Goal: Task Accomplishment & Management: Use online tool/utility

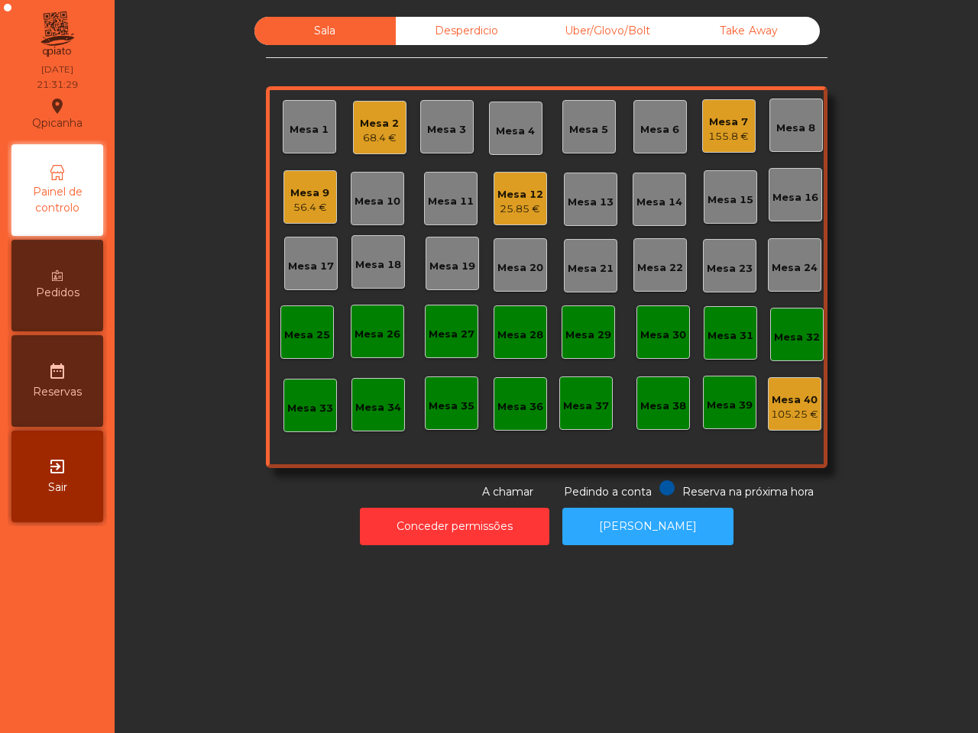
click at [65, 306] on div "Pedidos" at bounding box center [57, 286] width 92 height 92
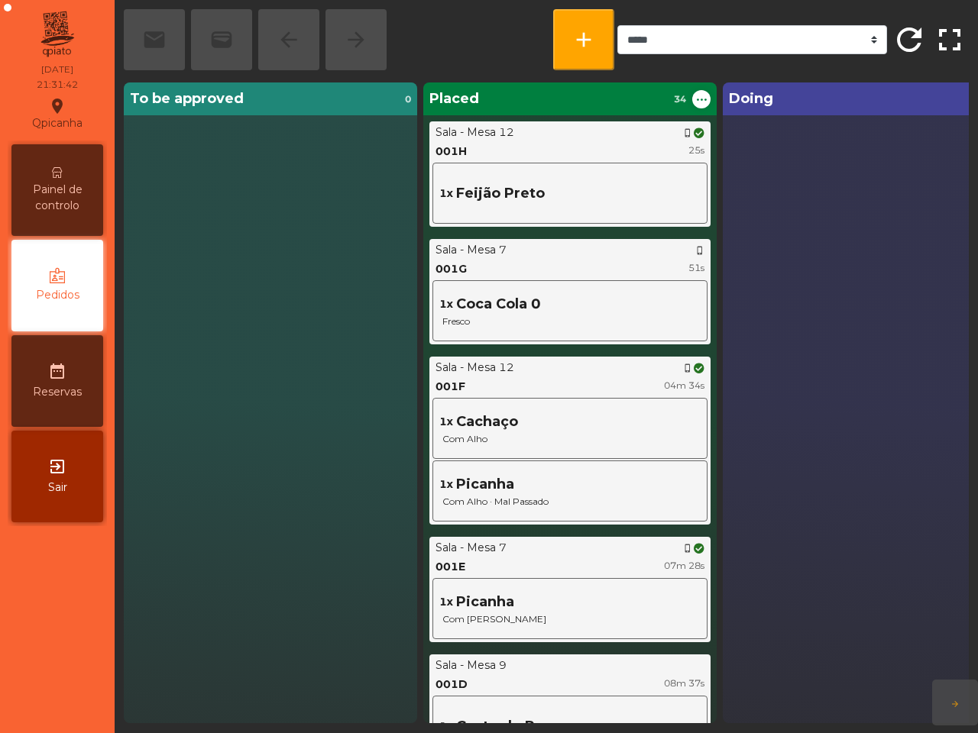
drag, startPoint x: 48, startPoint y: 192, endPoint x: 96, endPoint y: 228, distance: 59.6
click at [50, 193] on span "Painel de controlo" at bounding box center [57, 198] width 84 height 32
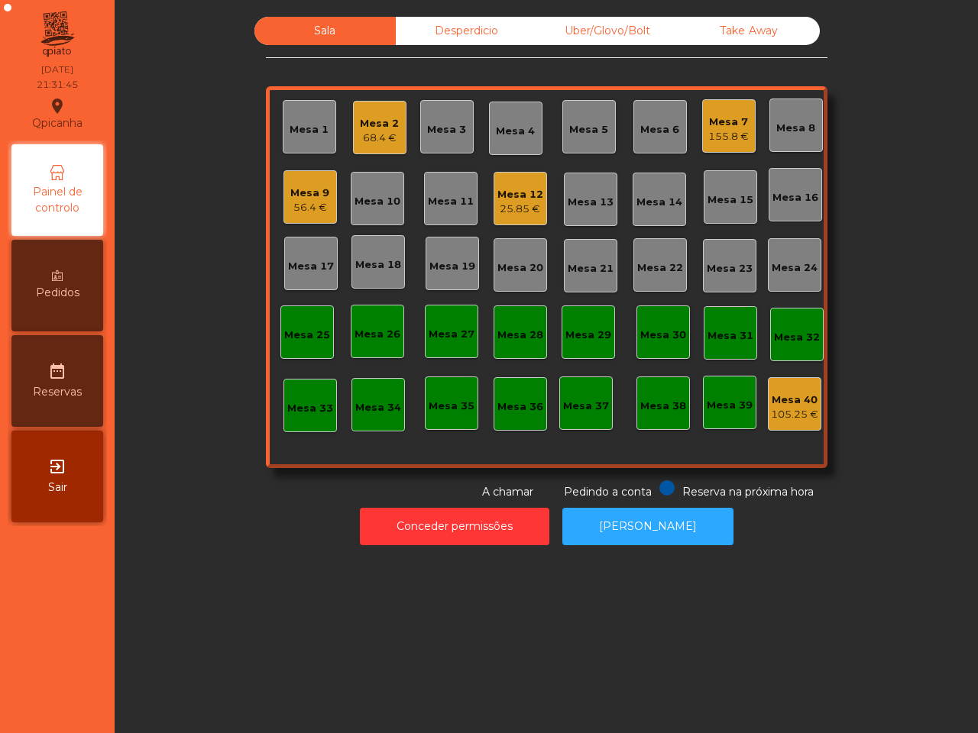
click at [52, 280] on icon at bounding box center [57, 275] width 11 height 11
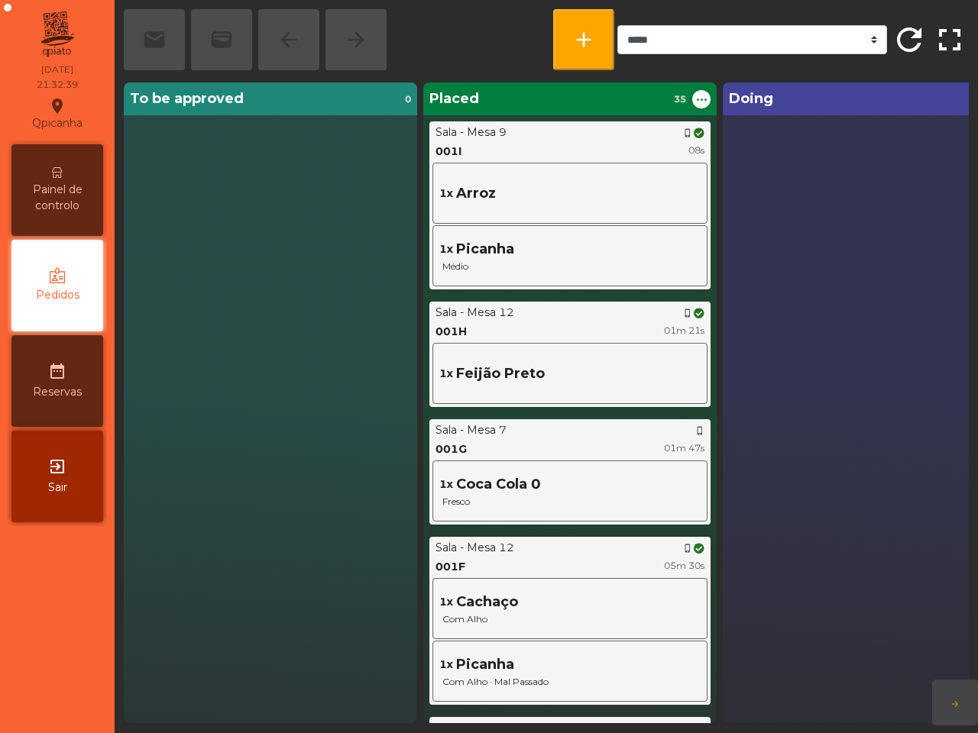
click at [817, 221] on div "Doing 0" at bounding box center [868, 402] width 293 height 641
click at [18, 183] on span "Painel de controlo" at bounding box center [57, 198] width 84 height 32
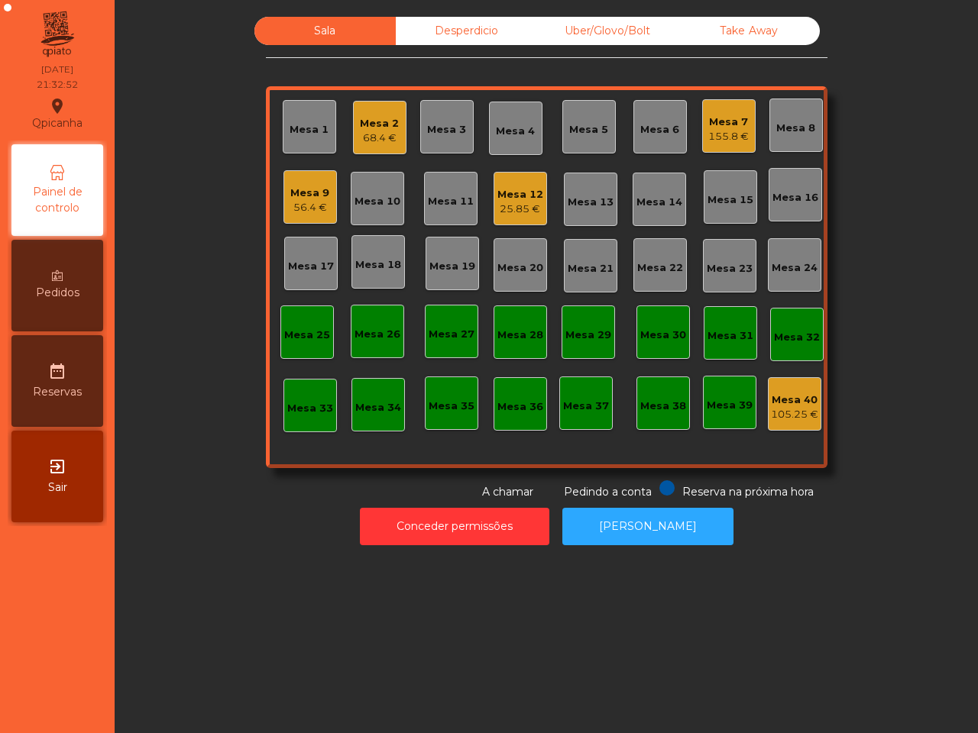
click at [752, 134] on div "Mesa 1 Mesa 2 68.4 € Mesa 3 Mesa 4 Mesa 5 Mesa 6 Mesa 7 155.8 € Mesa 8 Mesa 9 5…" at bounding box center [546, 277] width 561 height 382
click at [709, 136] on div "155.8 €" at bounding box center [728, 136] width 40 height 15
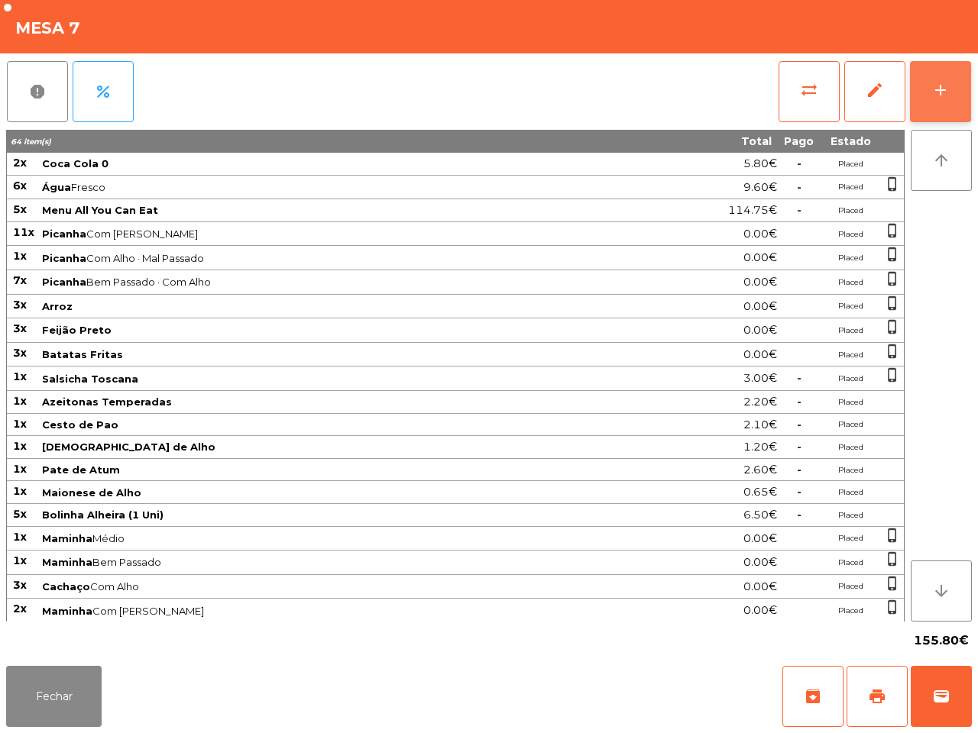
click at [947, 104] on button "add" at bounding box center [940, 91] width 61 height 61
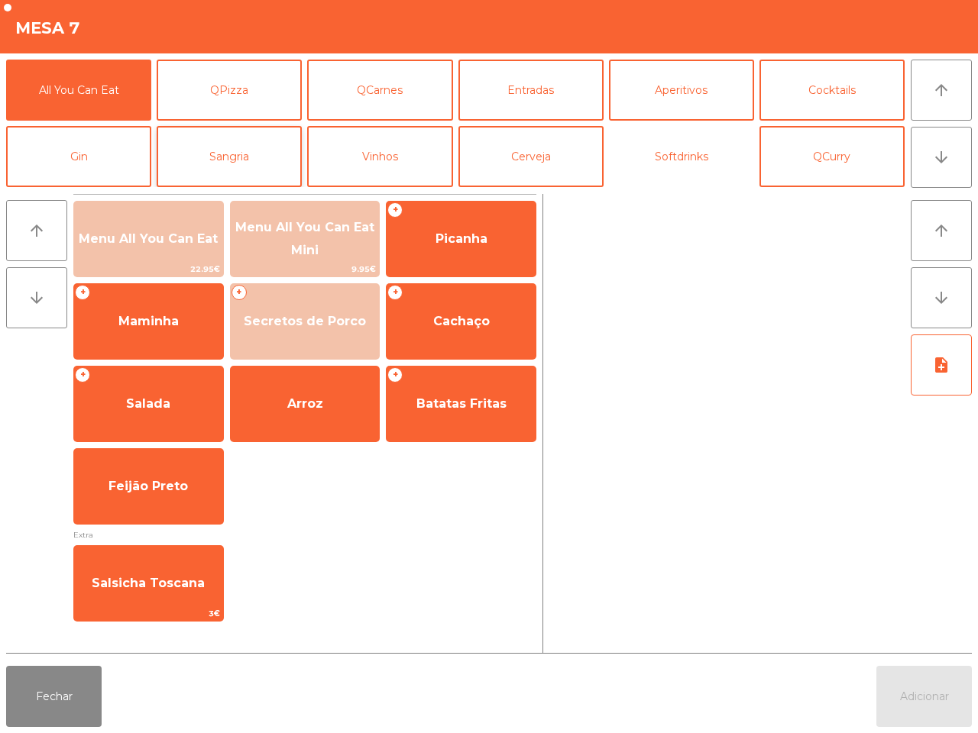
drag, startPoint x: 711, startPoint y: 147, endPoint x: 276, endPoint y: 166, distance: 435.7
click at [712, 147] on button "Softdrinks" at bounding box center [681, 156] width 145 height 61
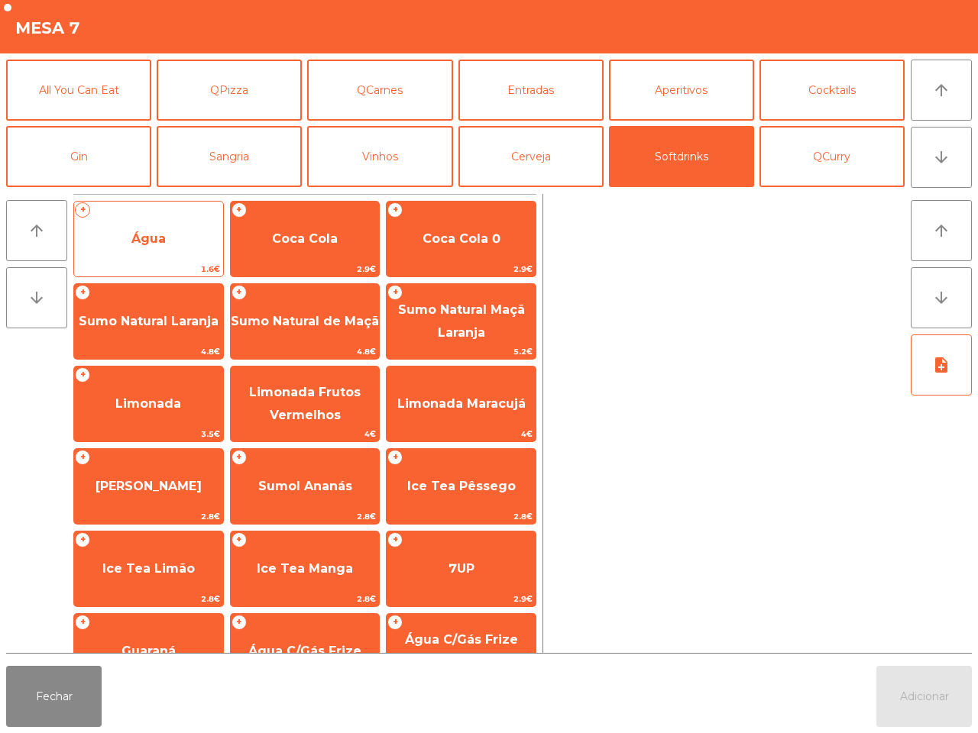
click at [121, 235] on span "Água" at bounding box center [148, 238] width 149 height 41
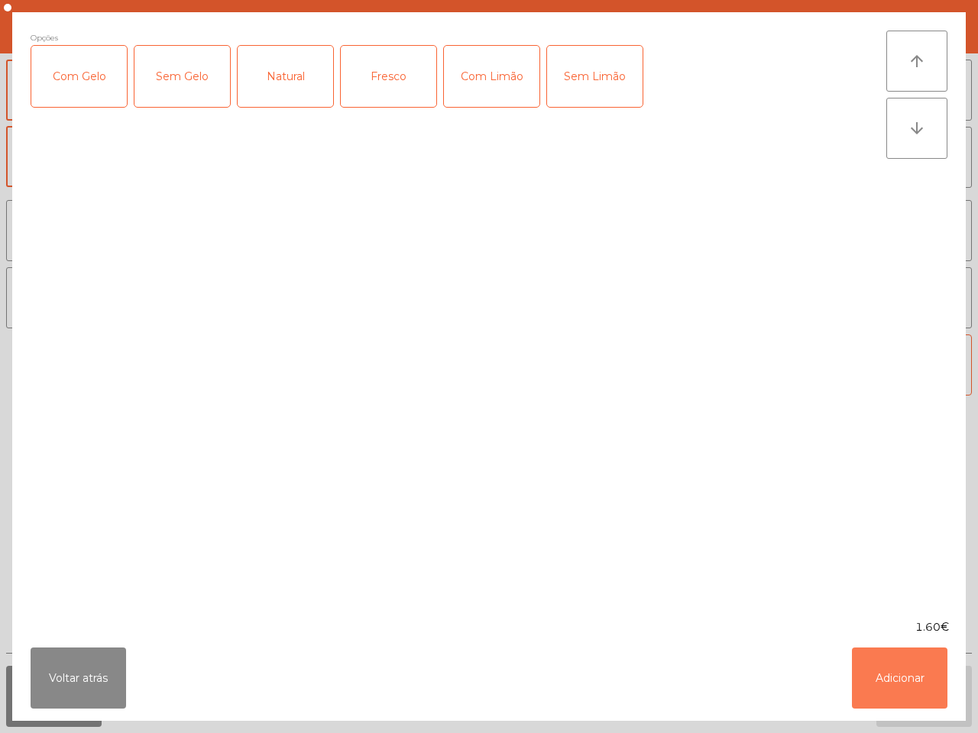
click at [871, 670] on button "Adicionar" at bounding box center [899, 678] width 95 height 61
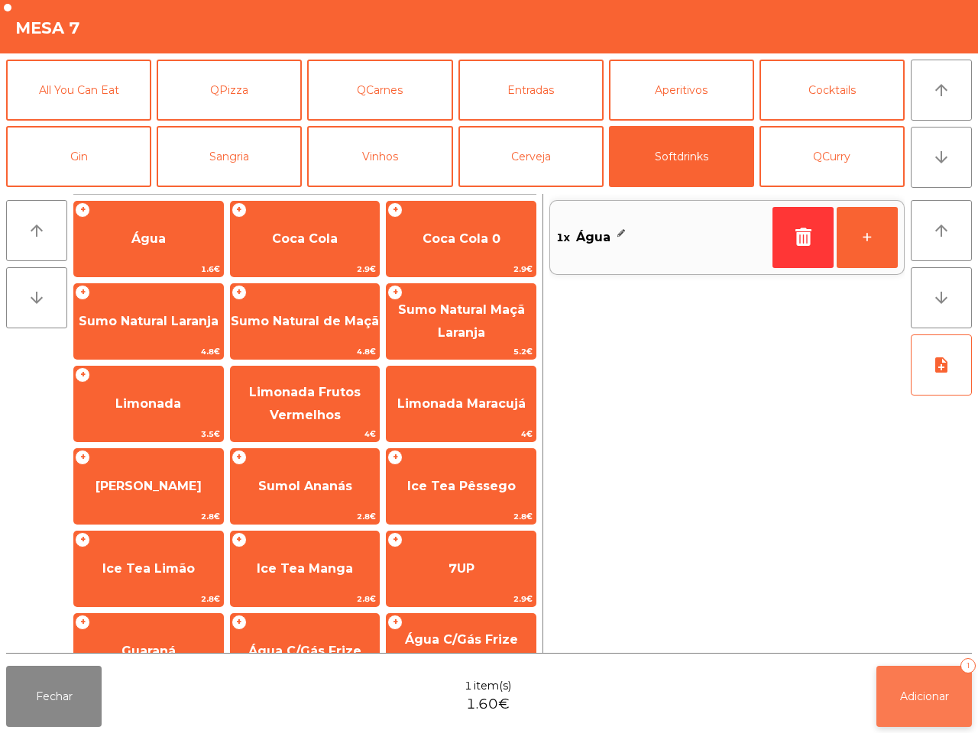
click at [933, 716] on button "Adicionar 1" at bounding box center [923, 696] width 95 height 61
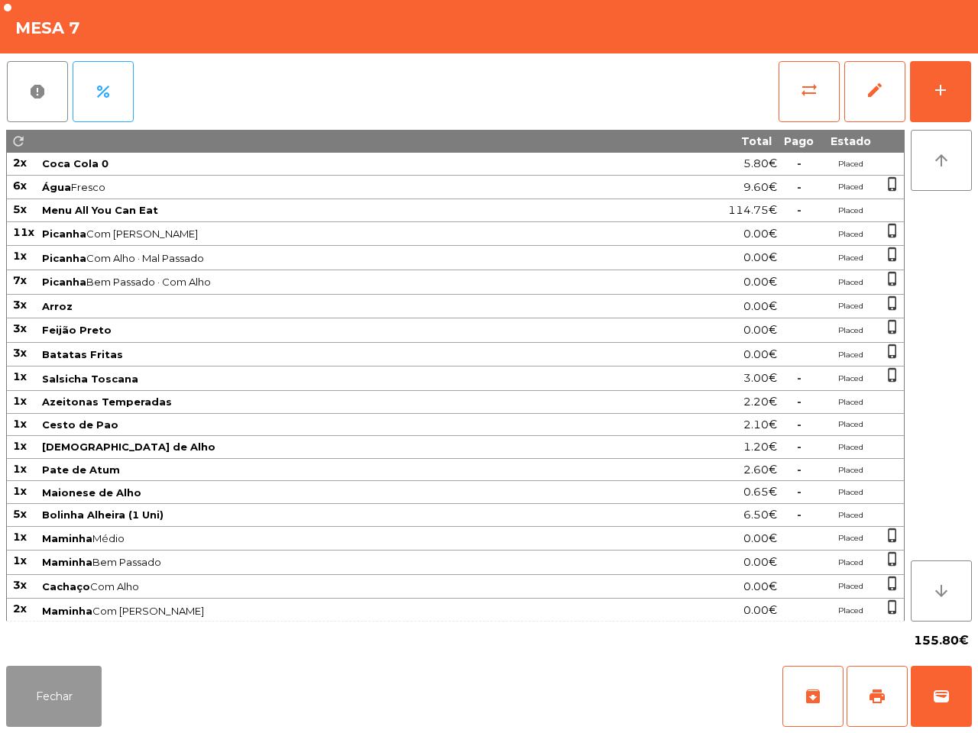
click at [69, 697] on button "Fechar" at bounding box center [53, 696] width 95 height 61
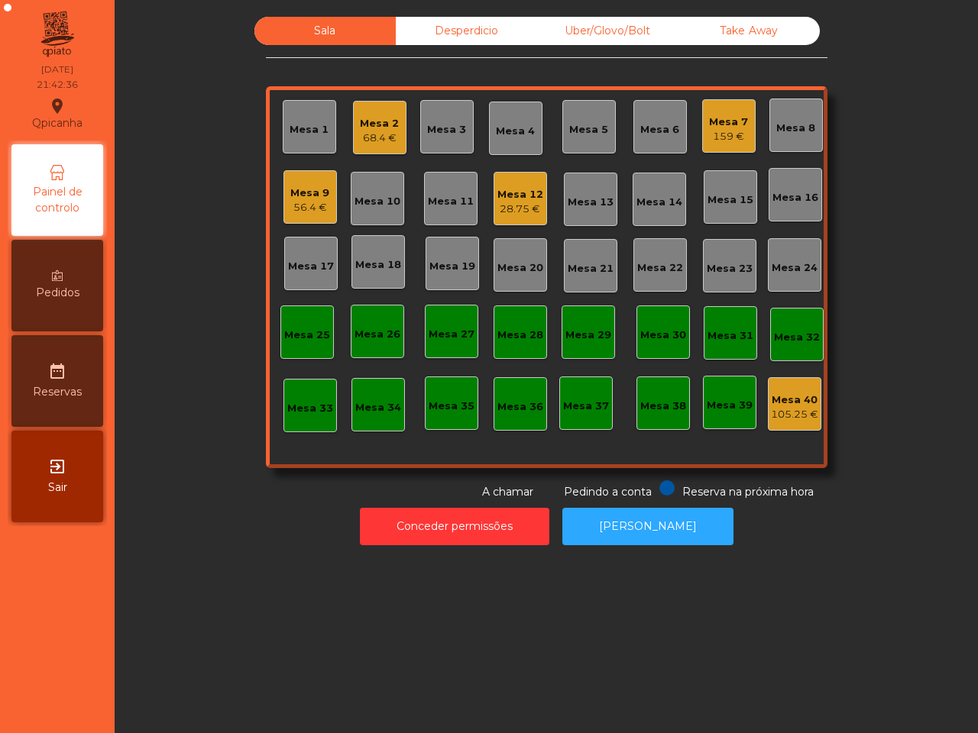
click at [709, 123] on div "Mesa 7" at bounding box center [728, 122] width 39 height 15
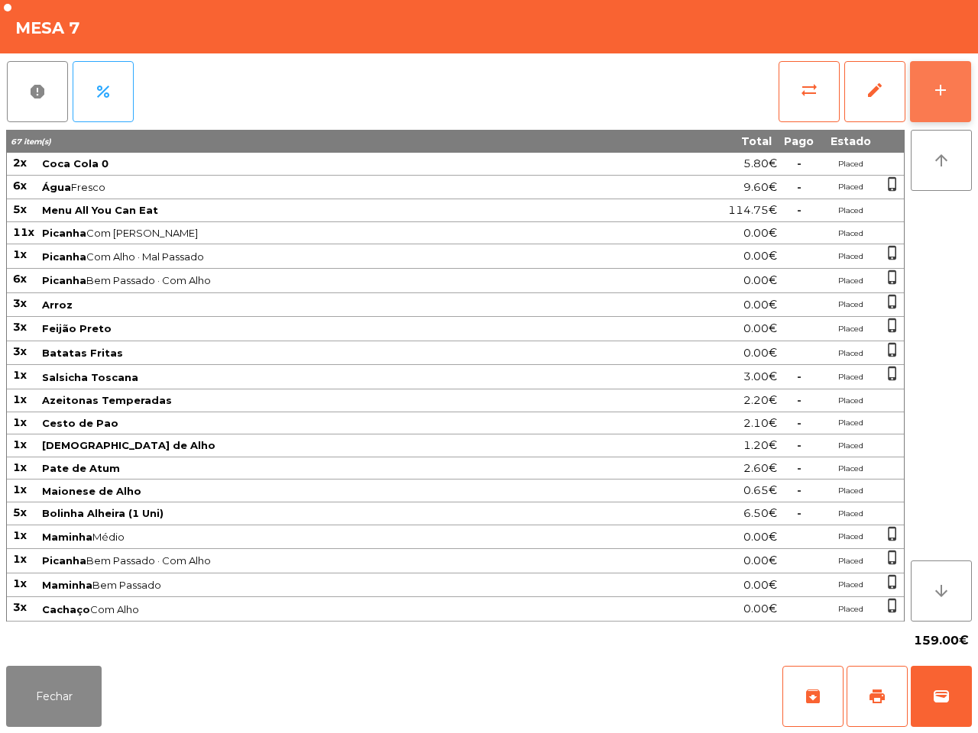
click at [941, 104] on button "add" at bounding box center [940, 91] width 61 height 61
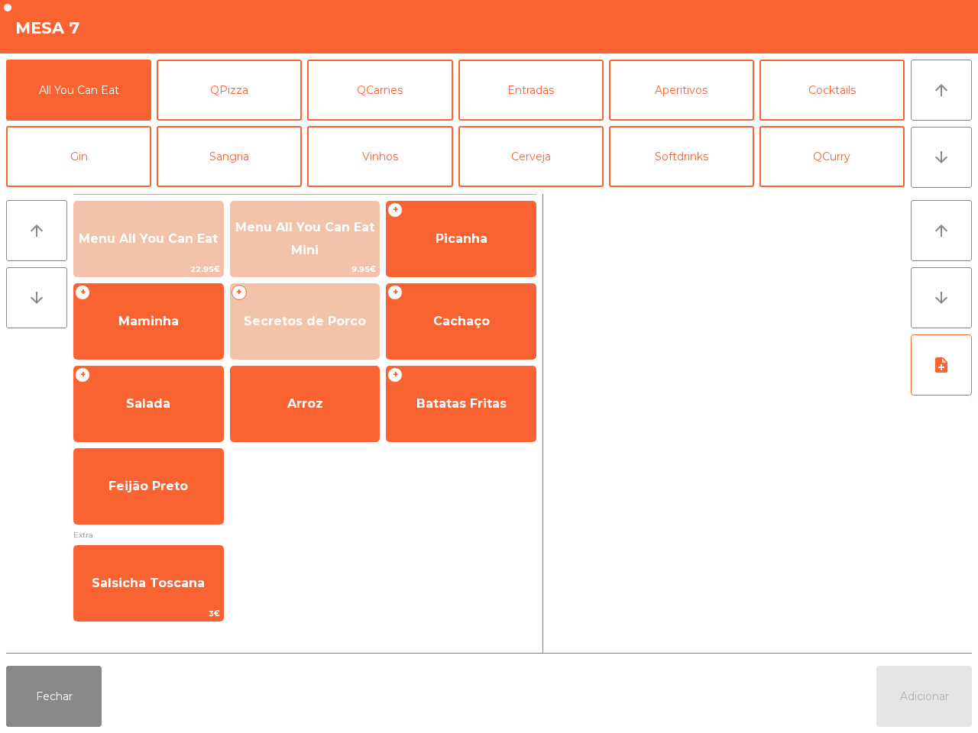
scroll to position [95, 0]
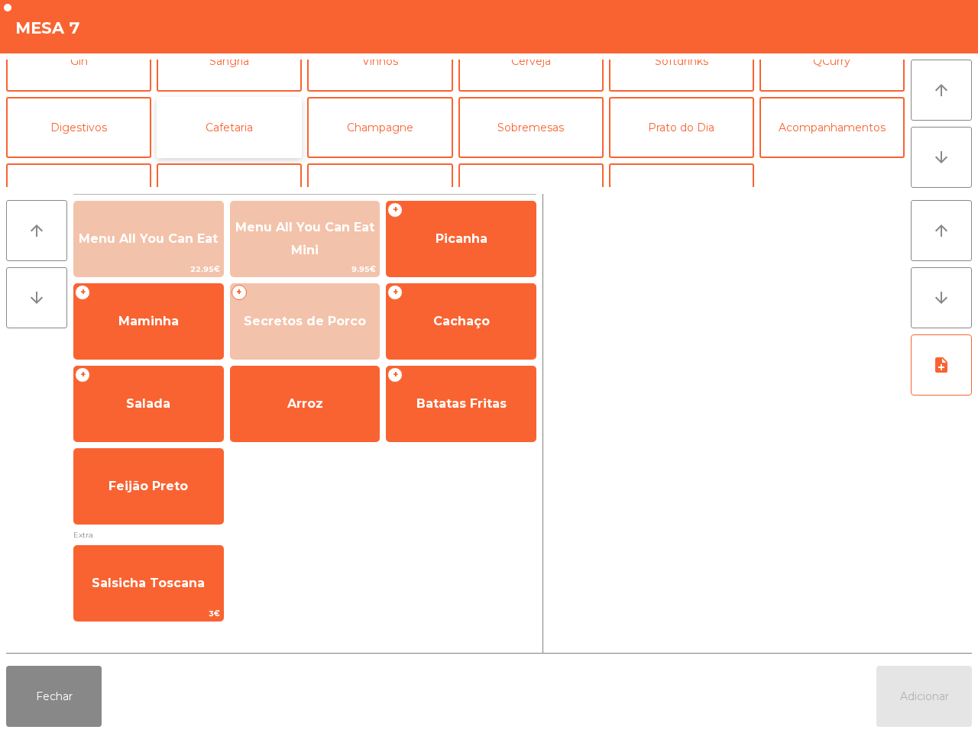
click at [226, 124] on button "Cafetaria" at bounding box center [229, 127] width 145 height 61
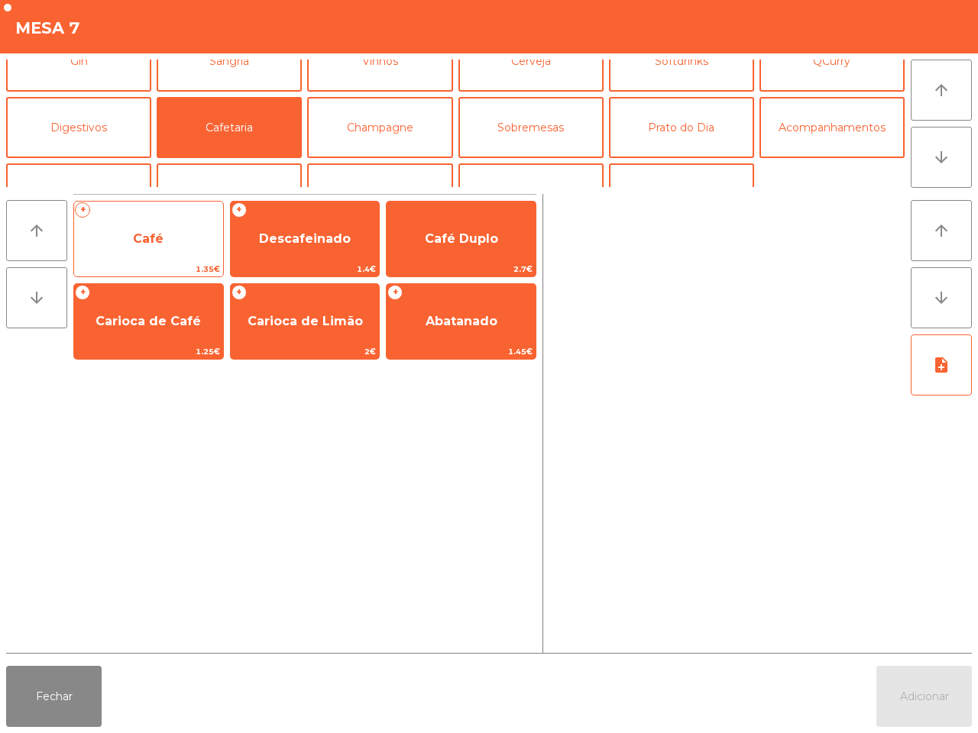
click at [173, 222] on span "Café" at bounding box center [148, 238] width 149 height 41
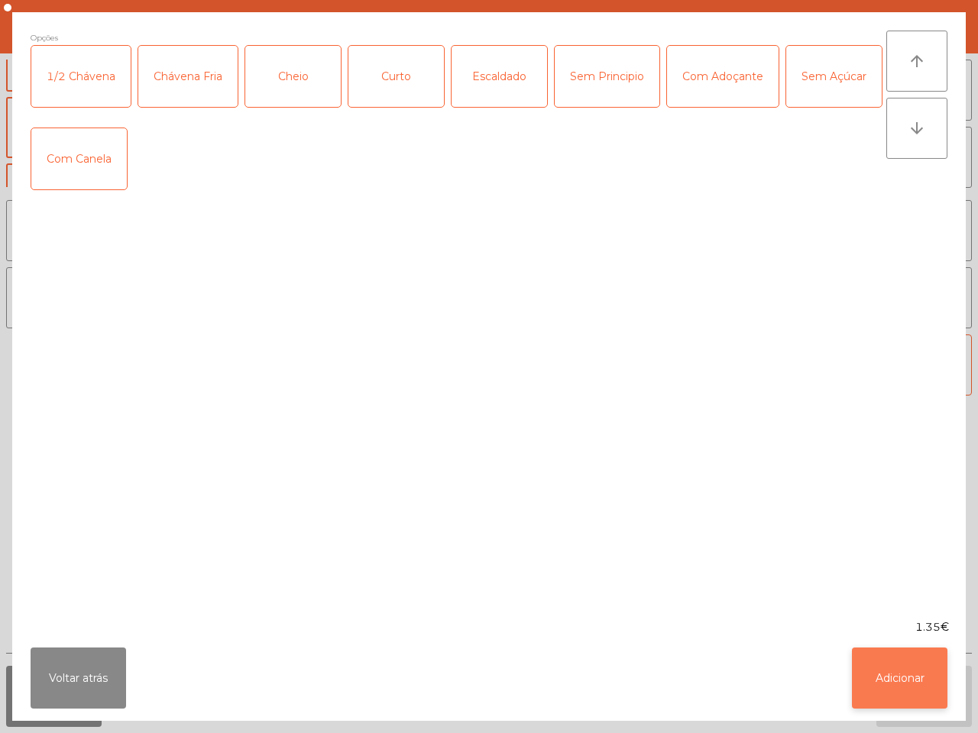
click at [907, 670] on button "Adicionar" at bounding box center [899, 678] width 95 height 61
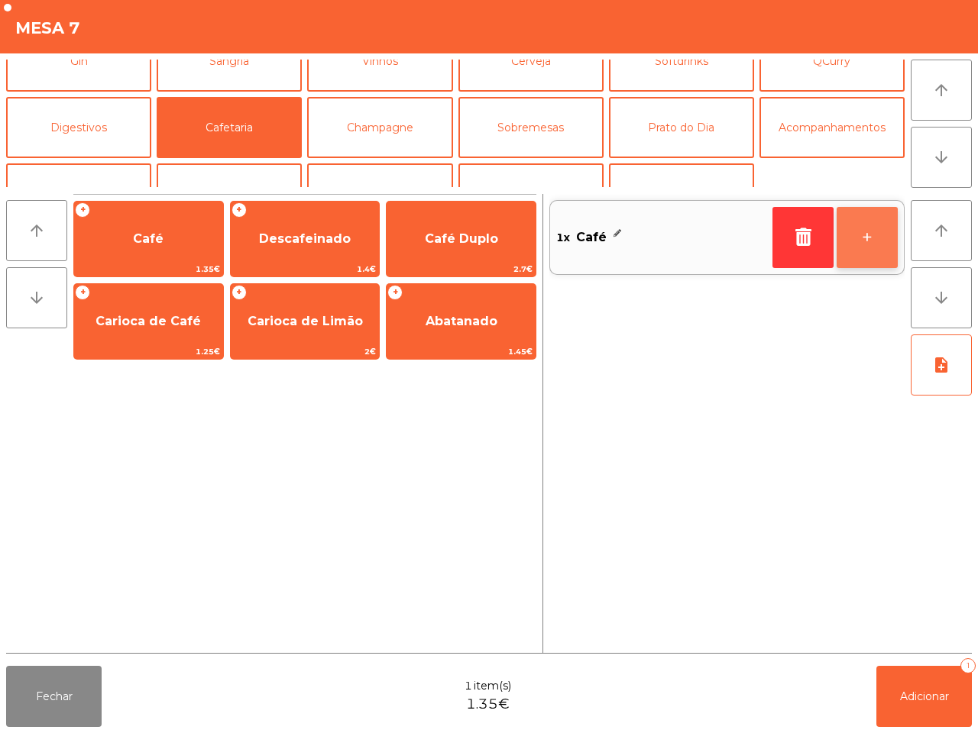
click at [874, 231] on button "+" at bounding box center [866, 237] width 61 height 61
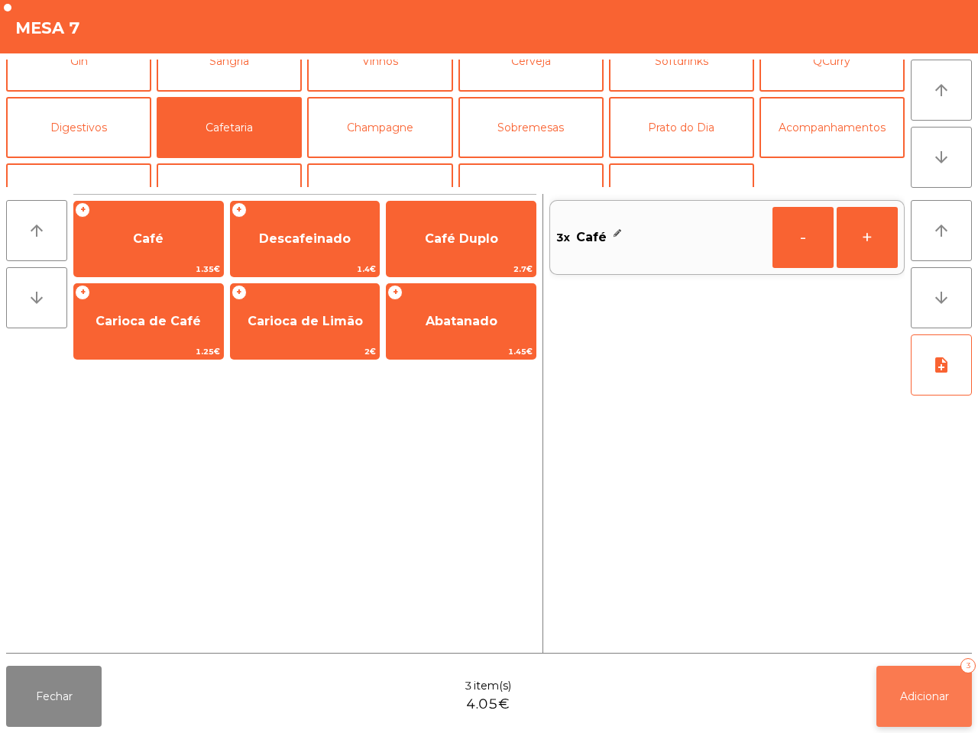
click at [916, 678] on button "Adicionar 3" at bounding box center [923, 696] width 95 height 61
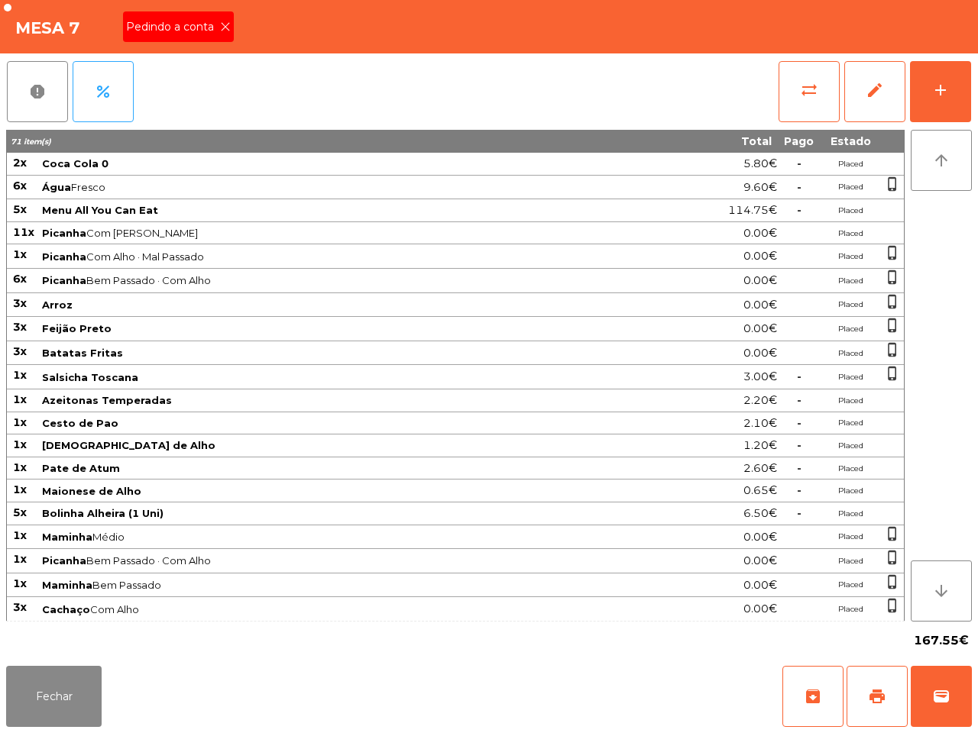
click at [221, 31] on icon at bounding box center [225, 26] width 11 height 11
click at [871, 700] on span "print" at bounding box center [877, 696] width 18 height 18
click at [78, 690] on button "Fechar" at bounding box center [53, 696] width 95 height 61
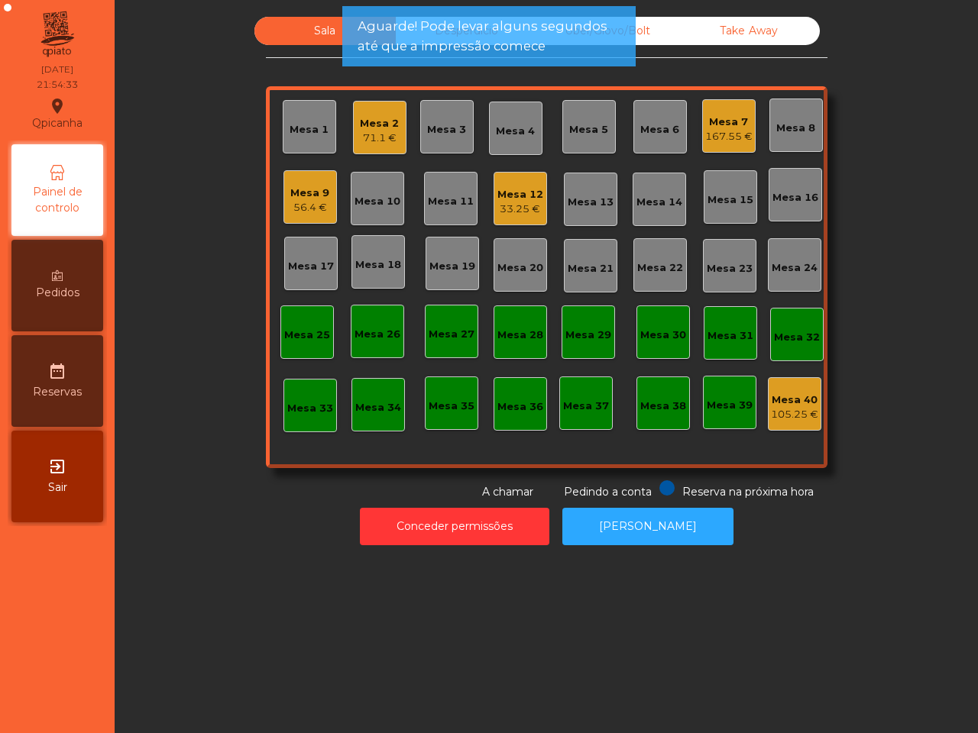
click at [524, 200] on div "Mesa 12" at bounding box center [520, 194] width 46 height 15
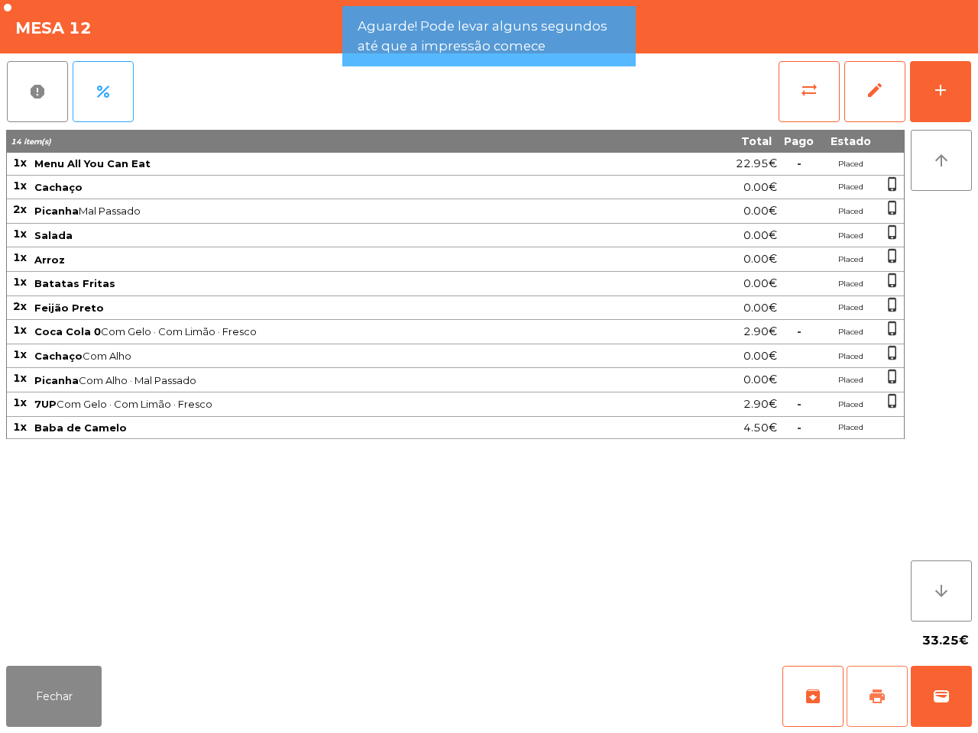
click at [887, 703] on button "print" at bounding box center [876, 696] width 61 height 61
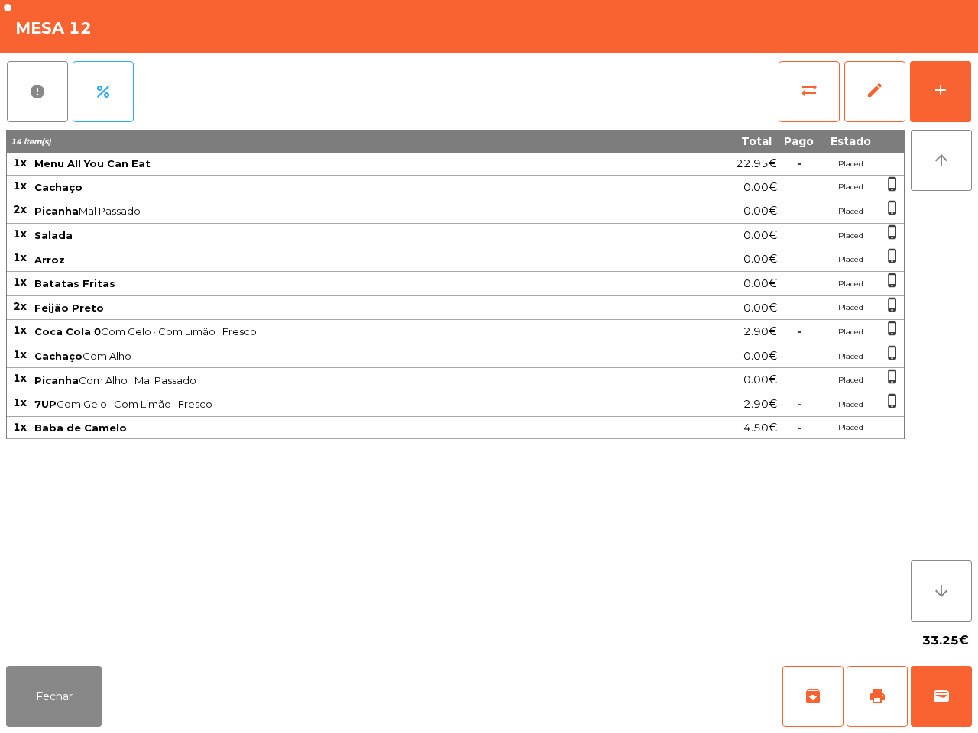
click at [551, 326] on td "Coca Cola 0 Com Gelo · Com Limão · Fresco" at bounding box center [345, 332] width 625 height 24
click at [955, 85] on button "add" at bounding box center [940, 91] width 61 height 61
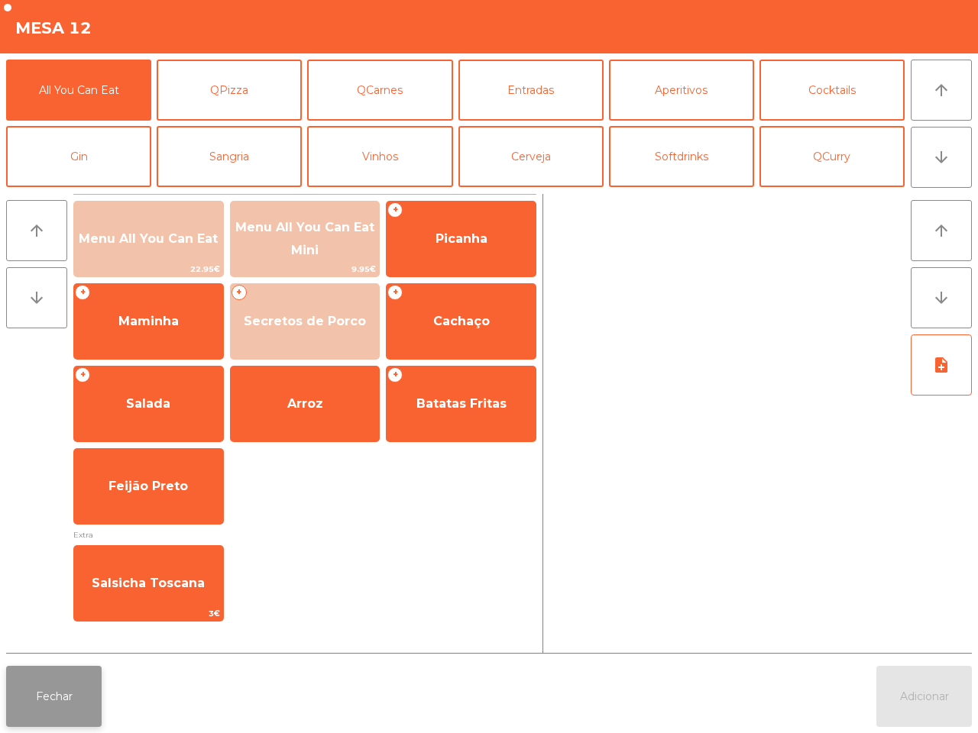
click at [74, 684] on button "Fechar" at bounding box center [53, 696] width 95 height 61
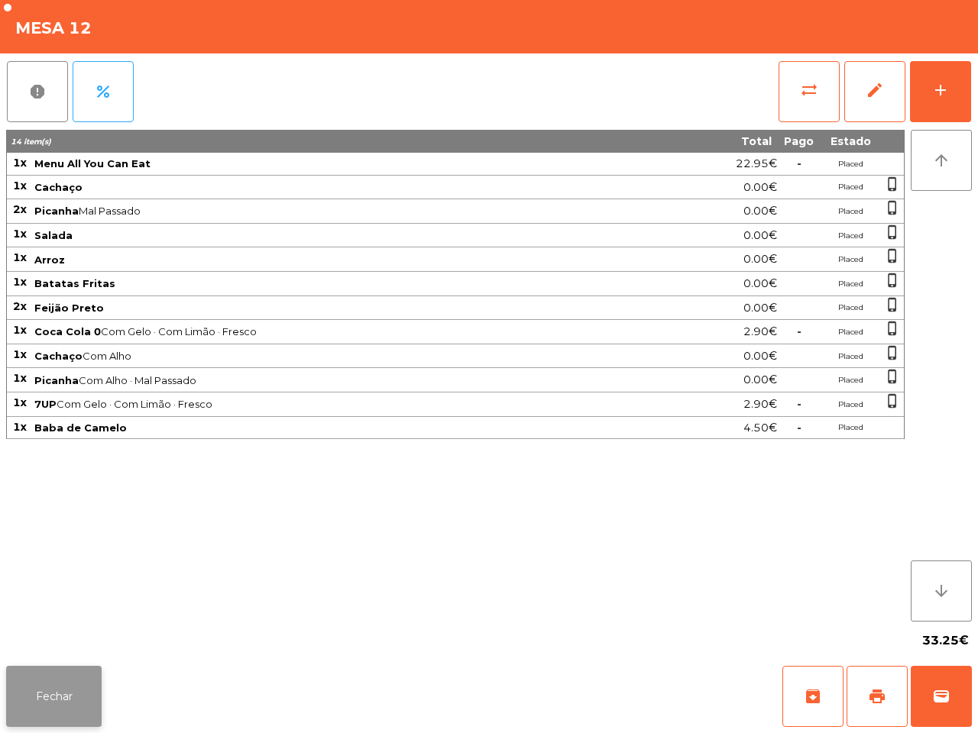
click at [78, 685] on button "Fechar" at bounding box center [53, 696] width 95 height 61
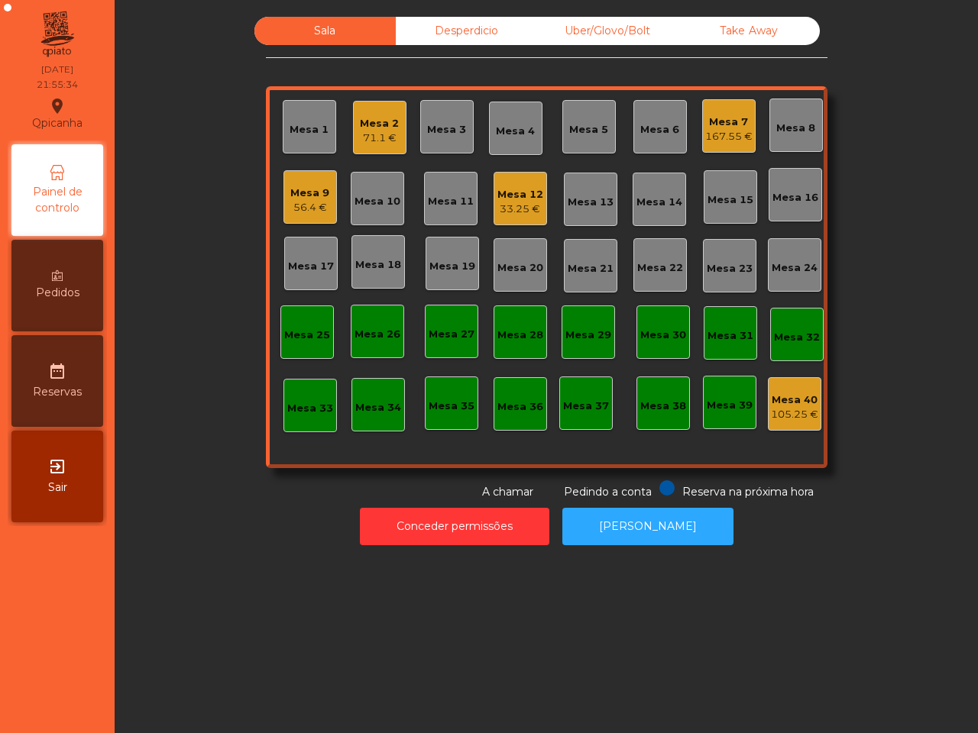
click at [306, 192] on div "Mesa 9" at bounding box center [309, 193] width 39 height 15
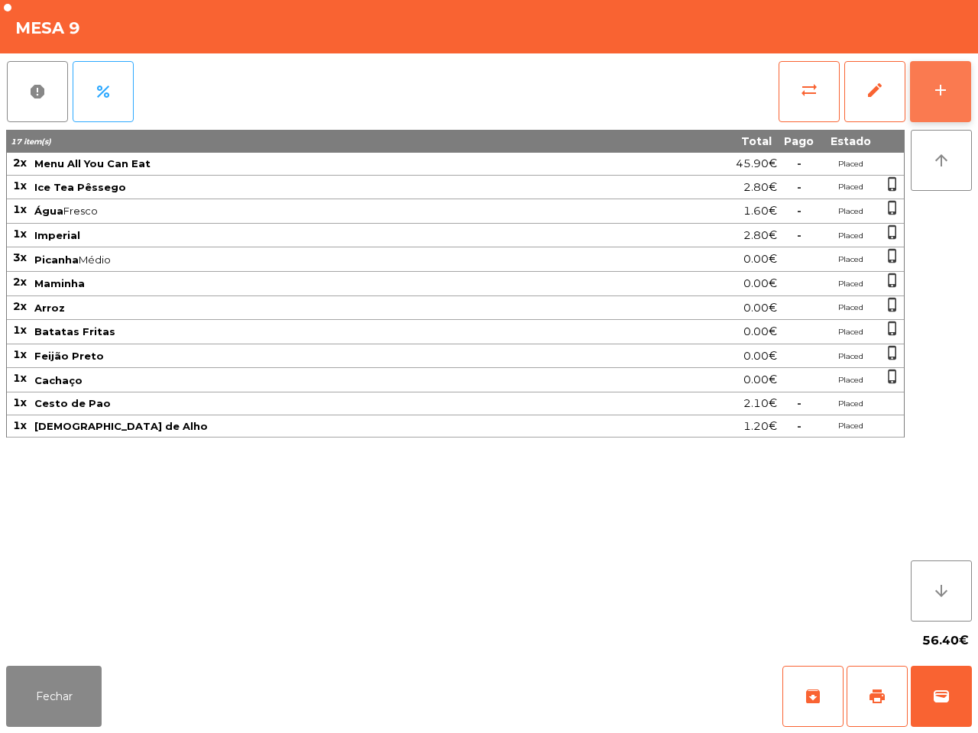
click at [952, 89] on button "add" at bounding box center [940, 91] width 61 height 61
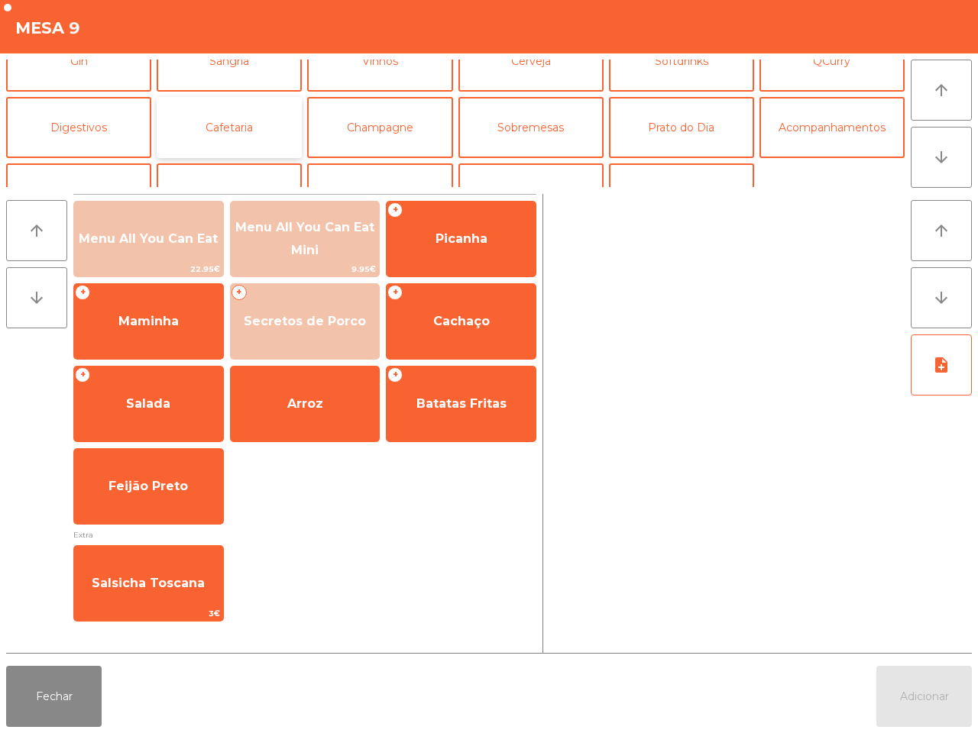
click at [257, 123] on button "Cafetaria" at bounding box center [229, 127] width 145 height 61
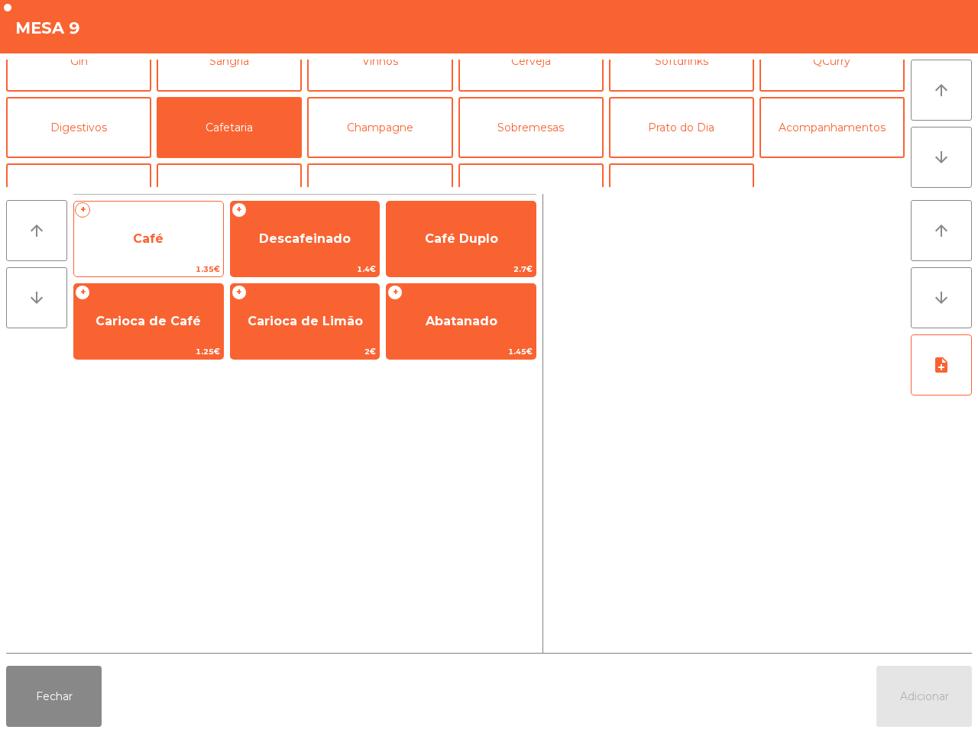
click at [170, 256] on span "Café" at bounding box center [148, 238] width 149 height 41
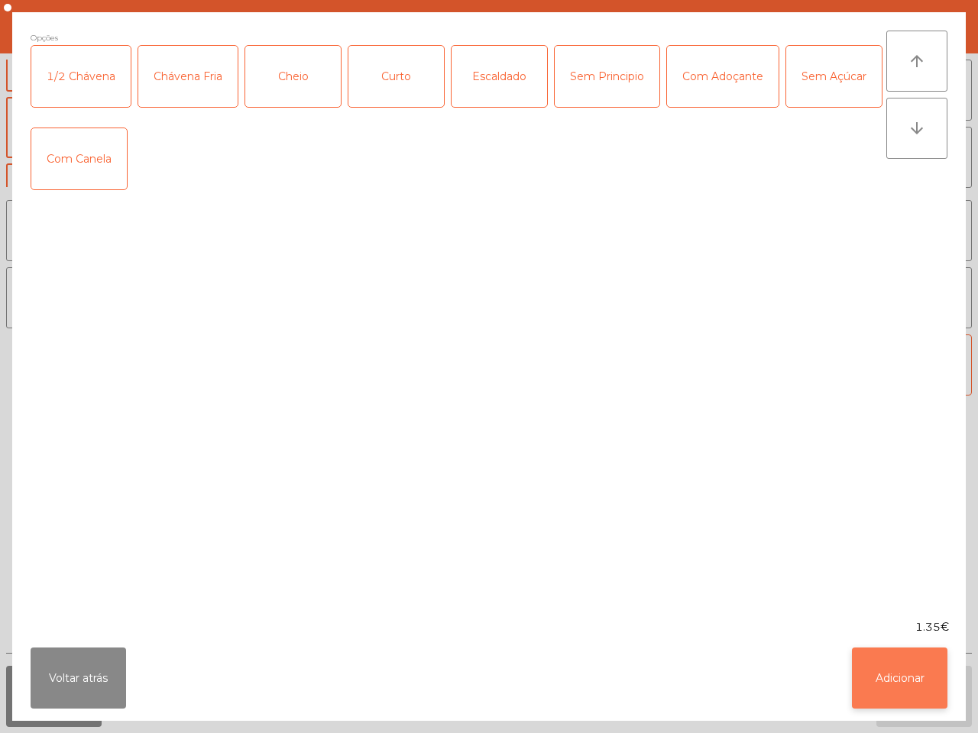
click at [897, 693] on button "Adicionar" at bounding box center [899, 678] width 95 height 61
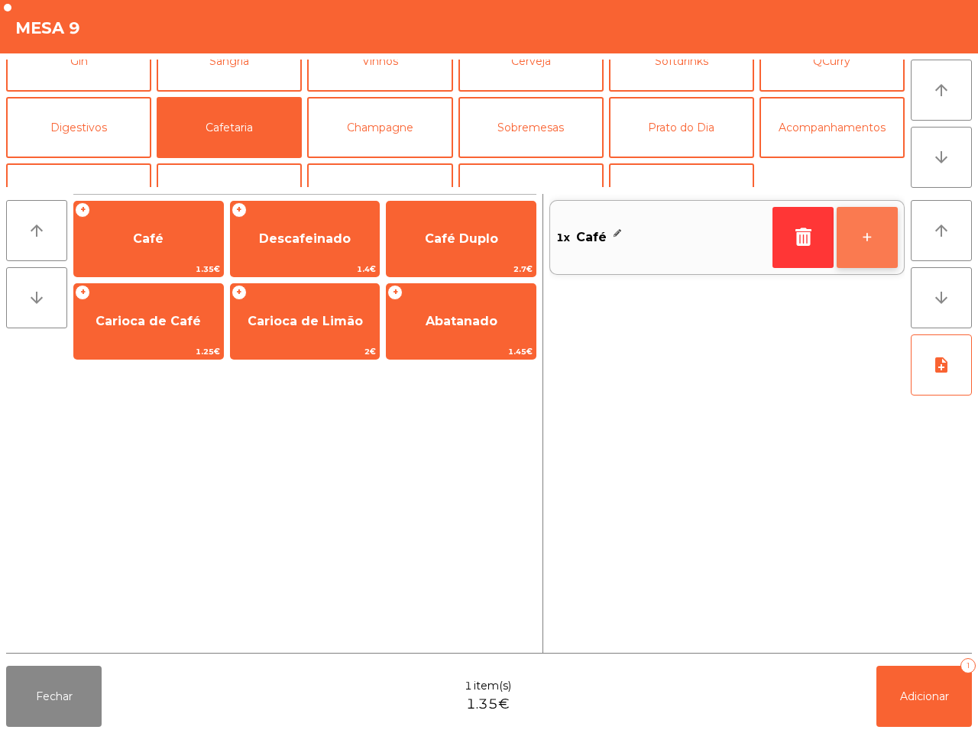
click at [865, 233] on button "+" at bounding box center [866, 237] width 61 height 61
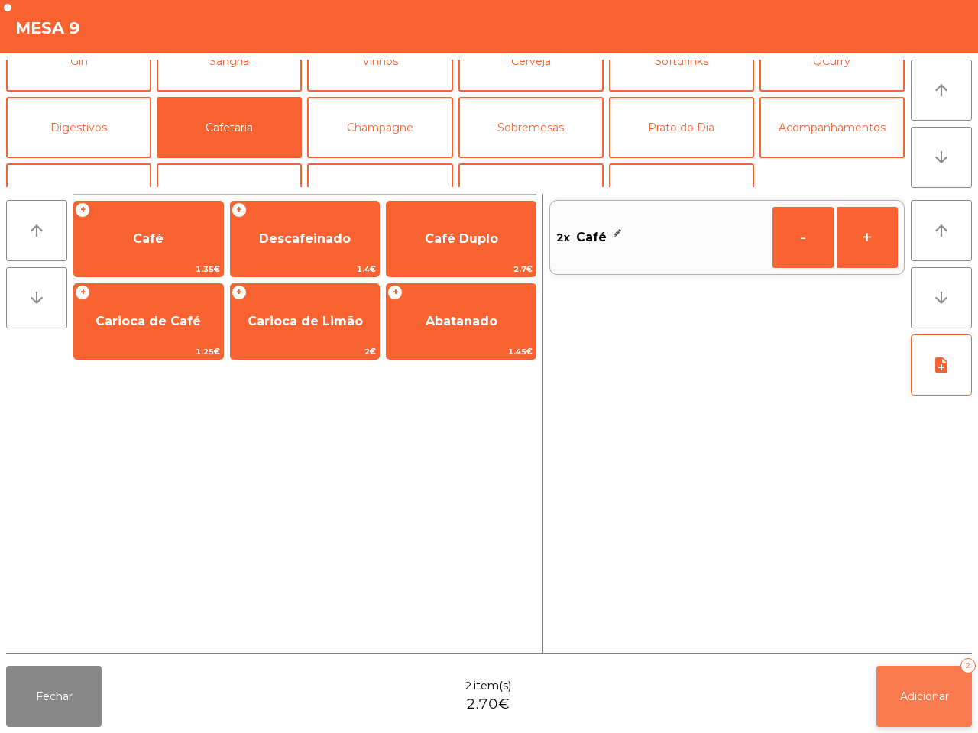
click at [933, 703] on span "Adicionar" at bounding box center [924, 697] width 49 height 14
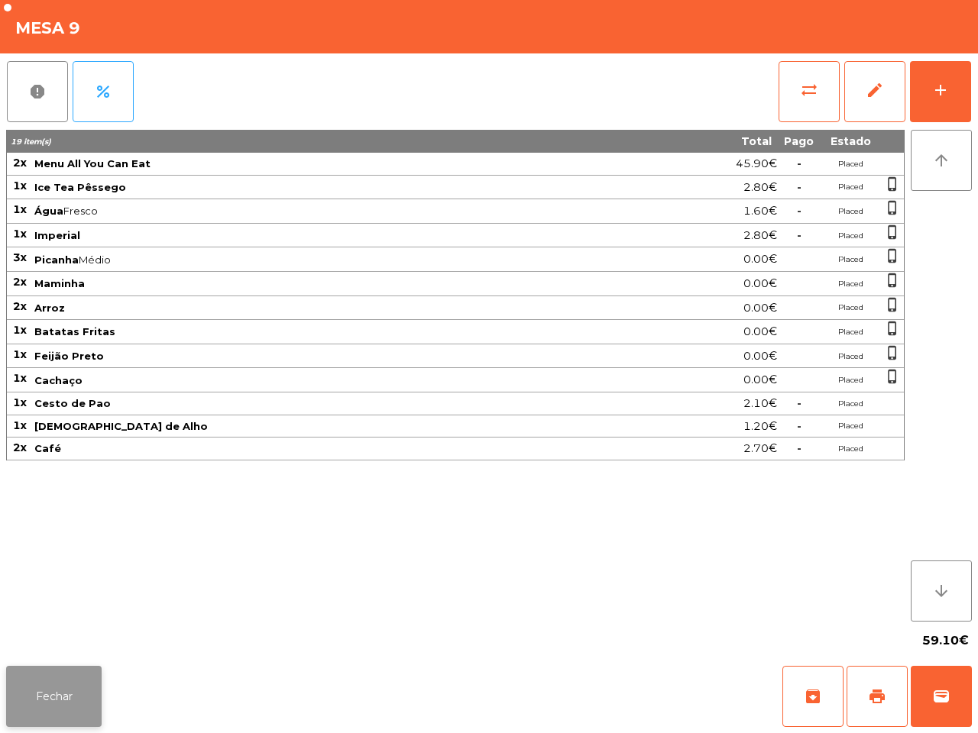
click at [86, 716] on button "Fechar" at bounding box center [53, 696] width 95 height 61
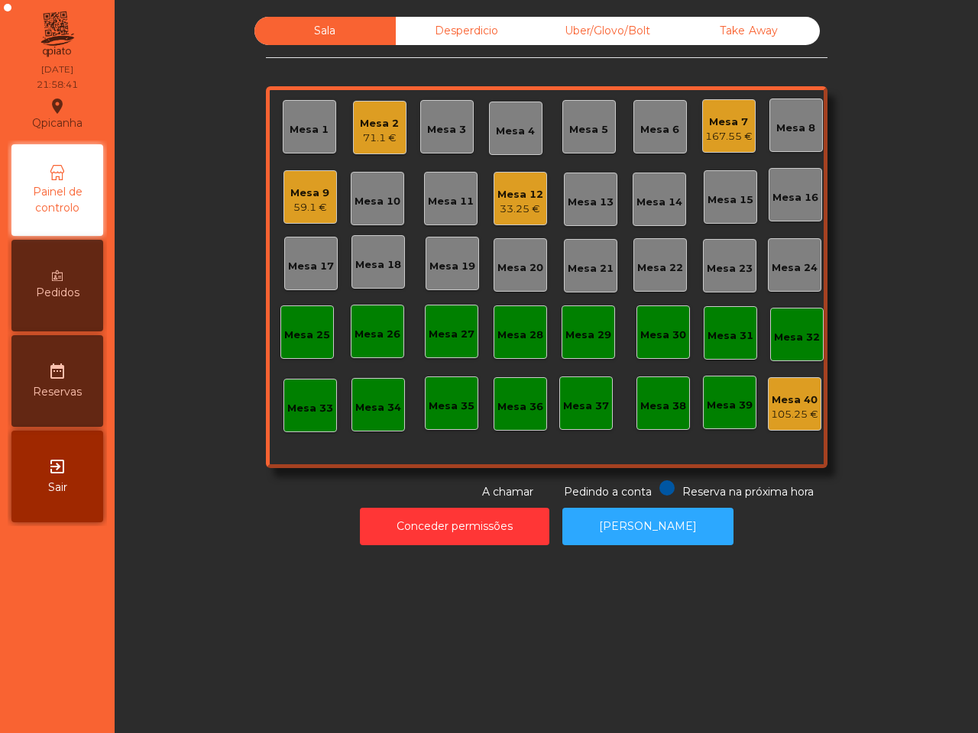
click at [711, 124] on div "Mesa 7" at bounding box center [728, 122] width 47 height 15
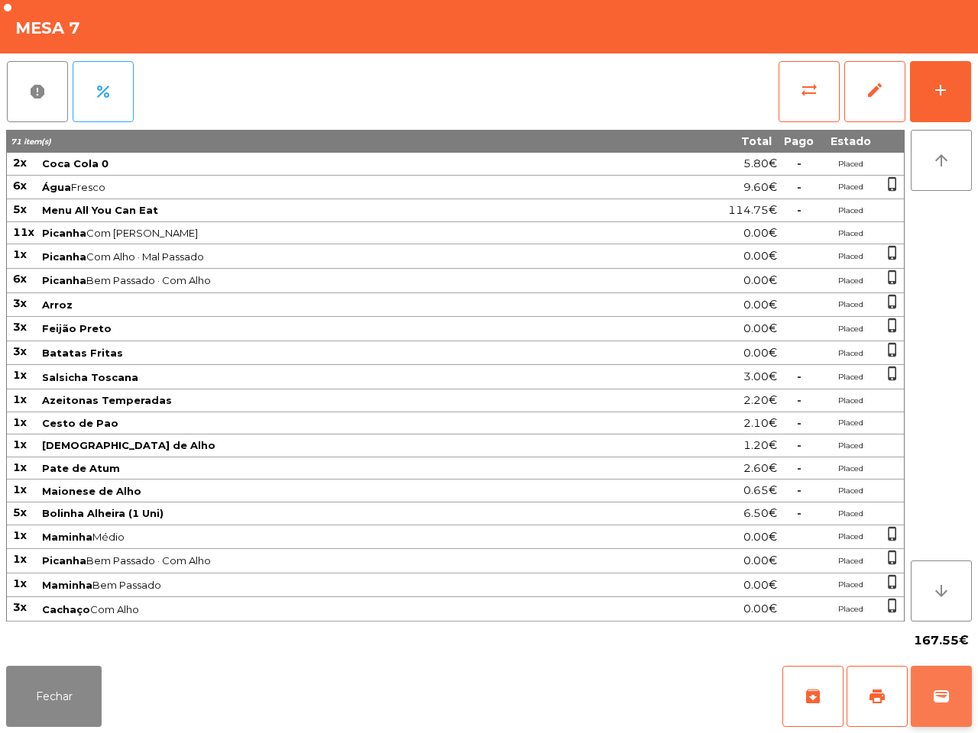
click at [936, 689] on span "wallet" at bounding box center [941, 696] width 18 height 18
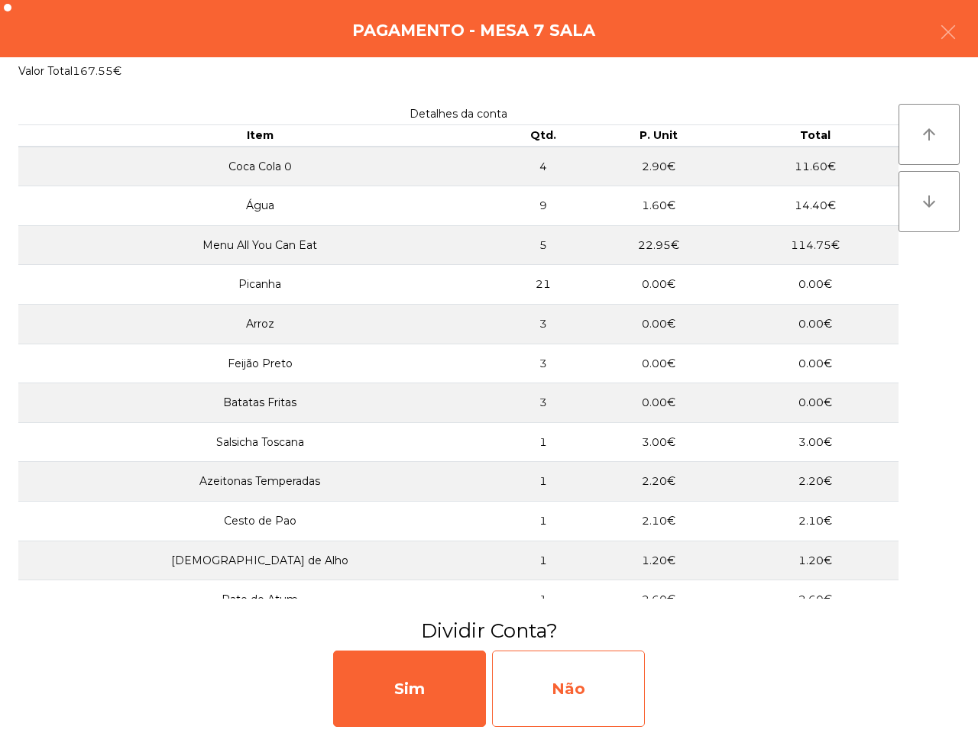
click at [604, 696] on div "Não" at bounding box center [568, 689] width 153 height 76
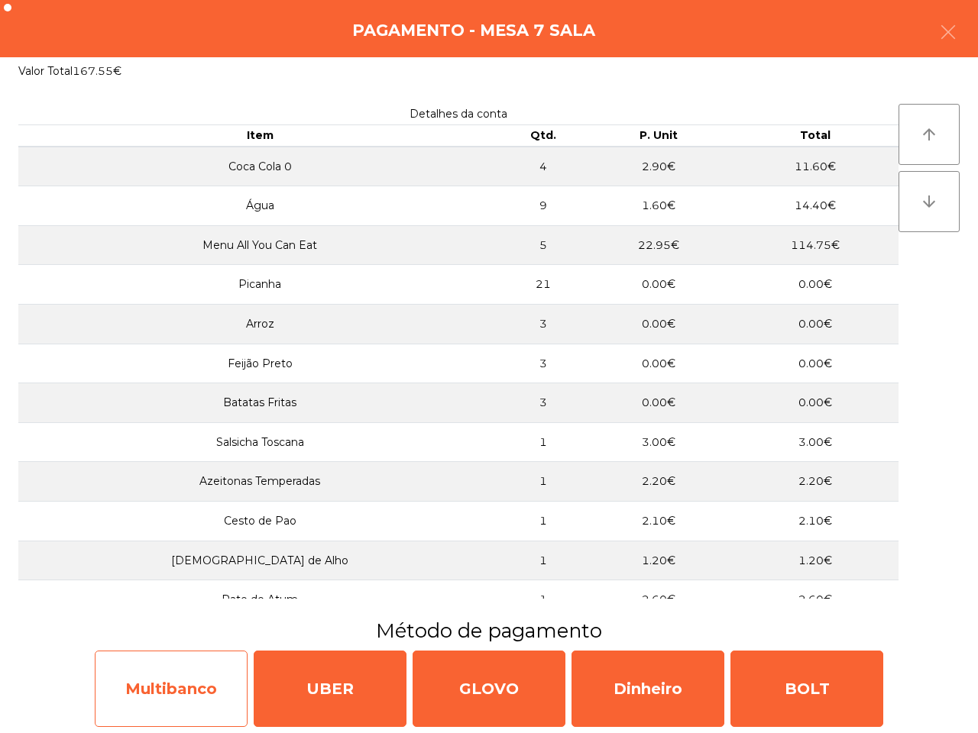
click at [159, 688] on div "Multibanco" at bounding box center [171, 689] width 153 height 76
select select "**"
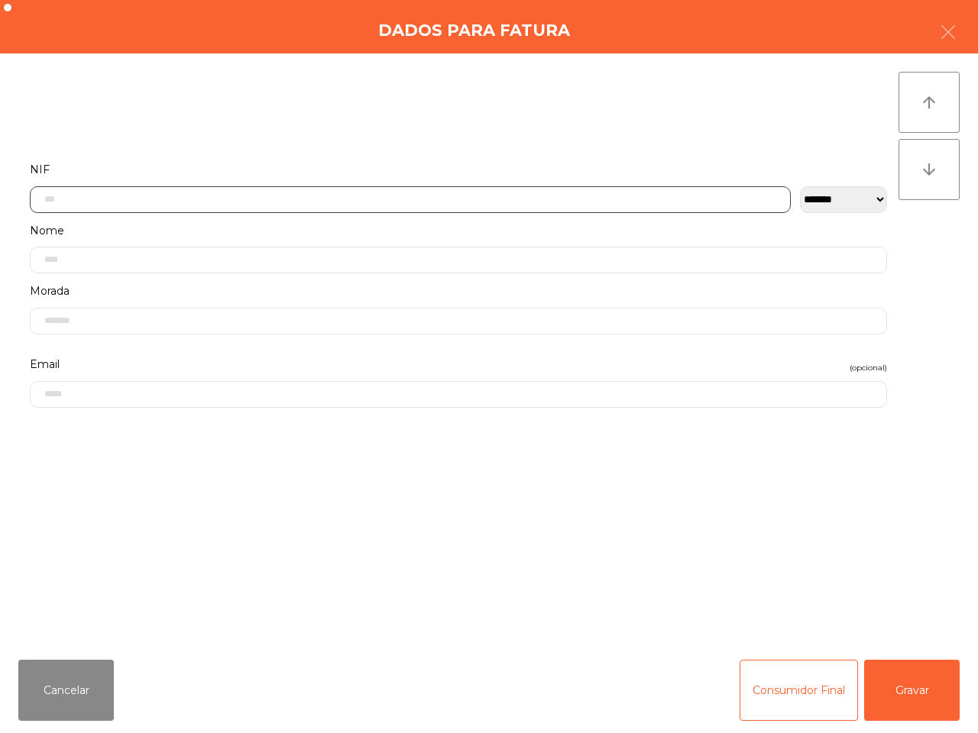
click at [161, 205] on input "text" at bounding box center [410, 199] width 761 height 27
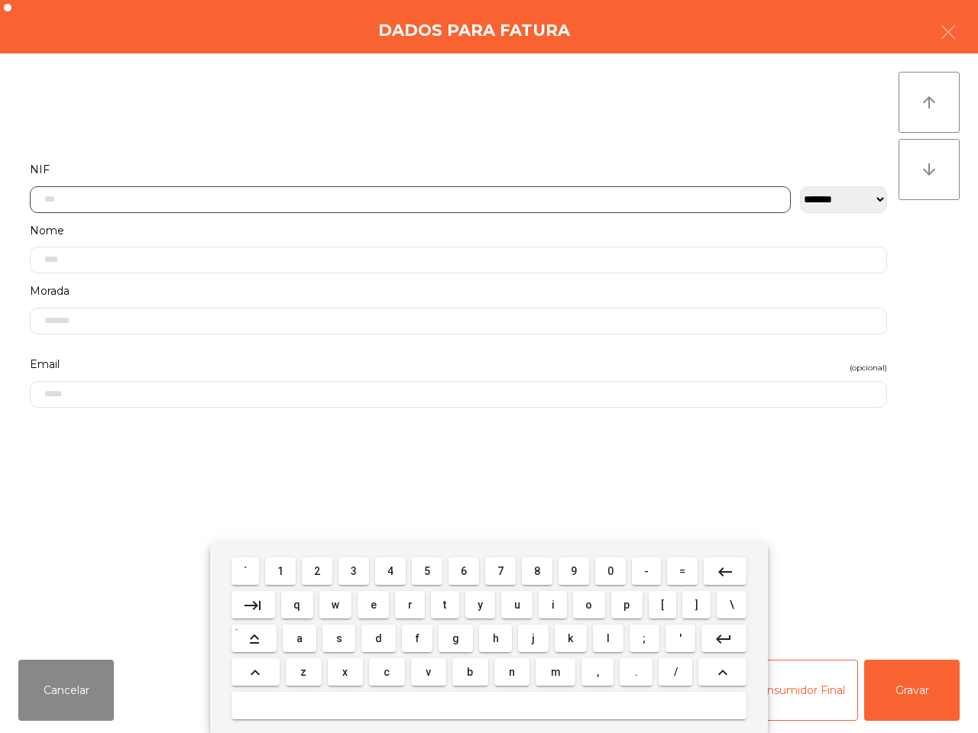
scroll to position [86, 0]
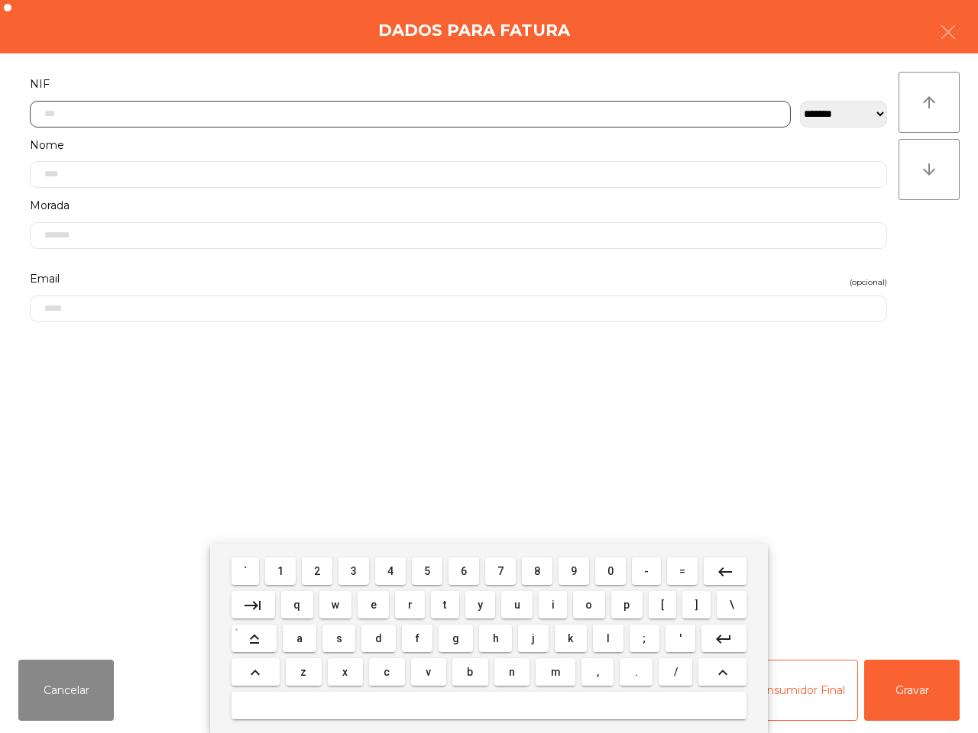
click at [314, 570] on button "2" at bounding box center [317, 570] width 31 height 27
click at [464, 570] on span "6" at bounding box center [464, 571] width 6 height 12
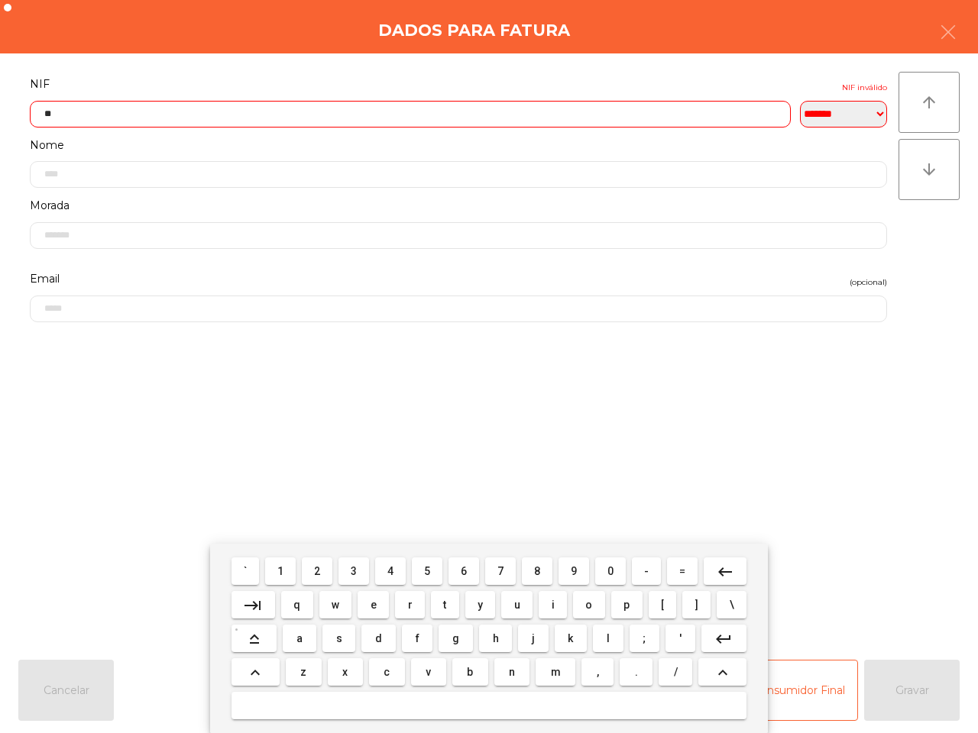
click at [538, 570] on span "8" at bounding box center [537, 571] width 6 height 12
click at [283, 570] on span "1" at bounding box center [280, 571] width 6 height 12
click at [467, 566] on button "6" at bounding box center [463, 570] width 31 height 27
click at [350, 567] on button "3" at bounding box center [353, 570] width 31 height 27
click at [388, 567] on span "4" at bounding box center [390, 571] width 6 height 12
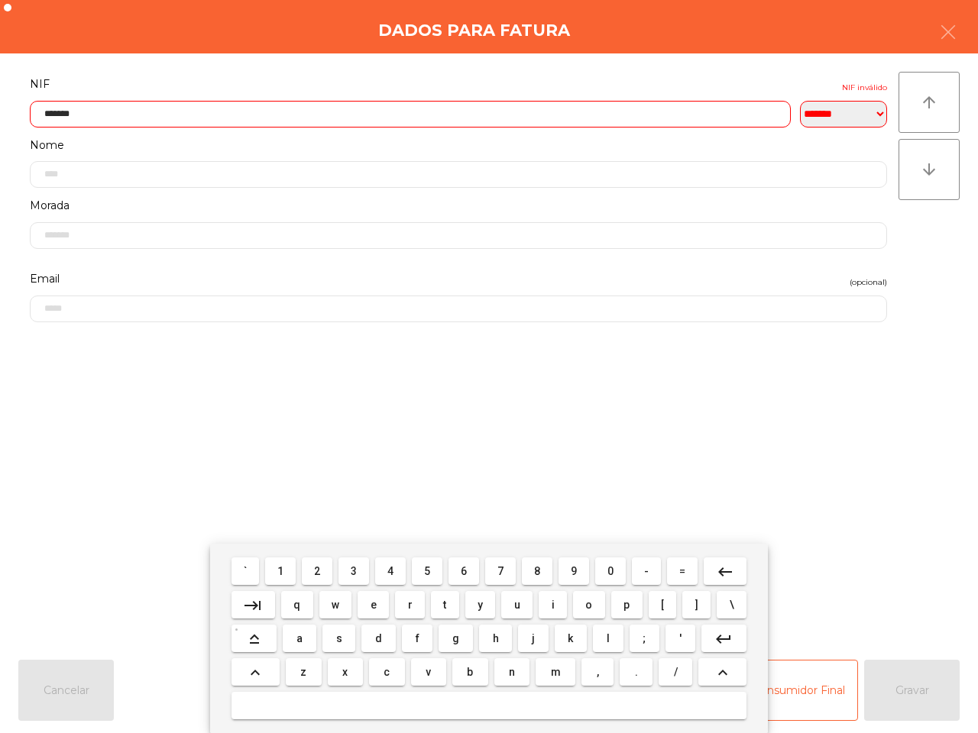
click at [311, 570] on button "2" at bounding box center [317, 570] width 31 height 27
click at [283, 569] on span "1" at bounding box center [280, 571] width 6 height 12
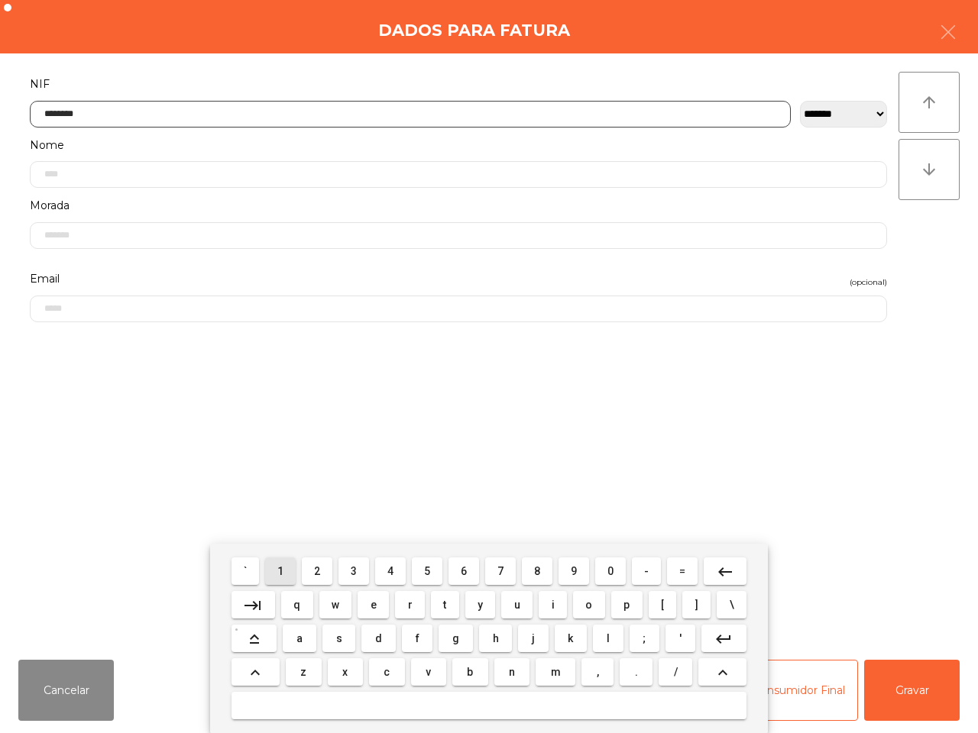
type input "*********"
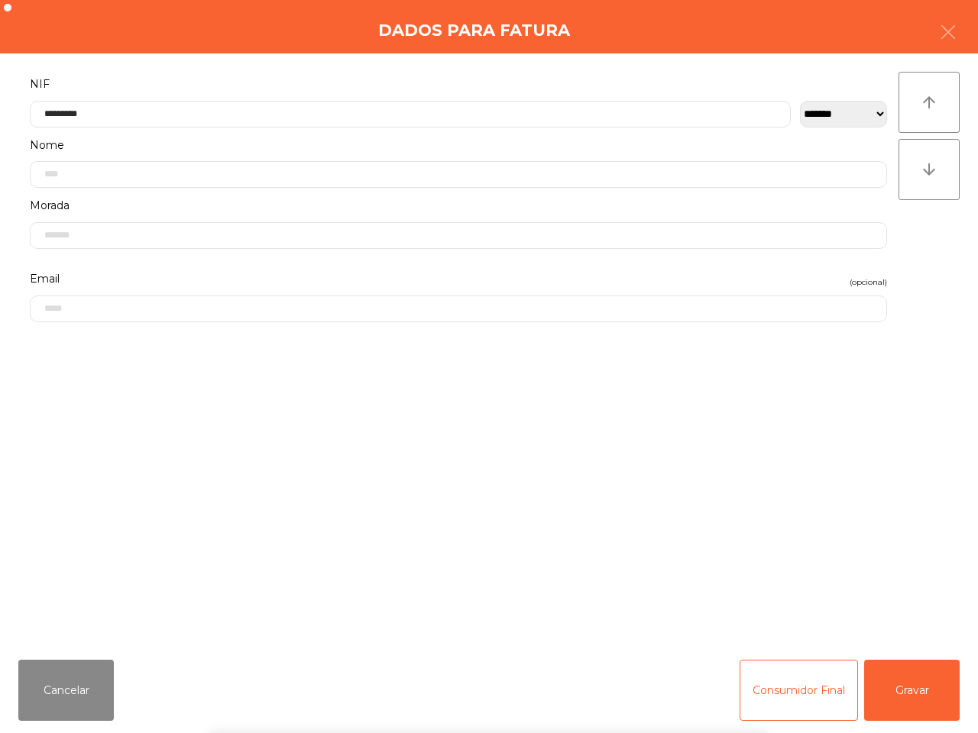
click at [305, 475] on form "**********" at bounding box center [458, 352] width 880 height 557
click at [901, 692] on button "Gravar" at bounding box center [911, 690] width 95 height 61
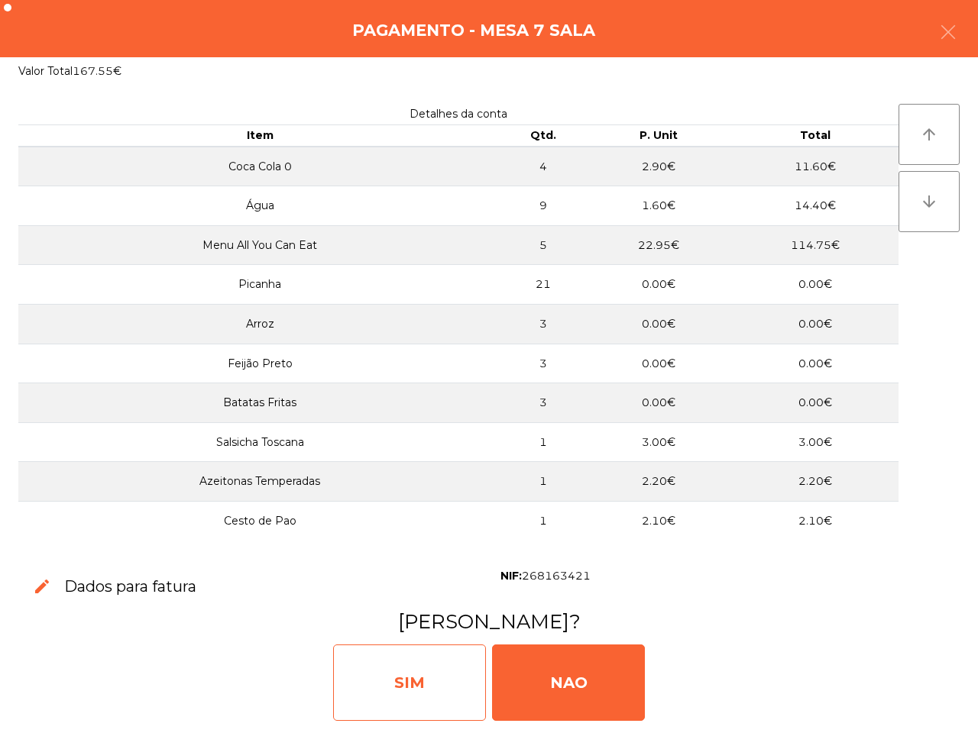
click at [422, 673] on div "SIM" at bounding box center [409, 683] width 153 height 76
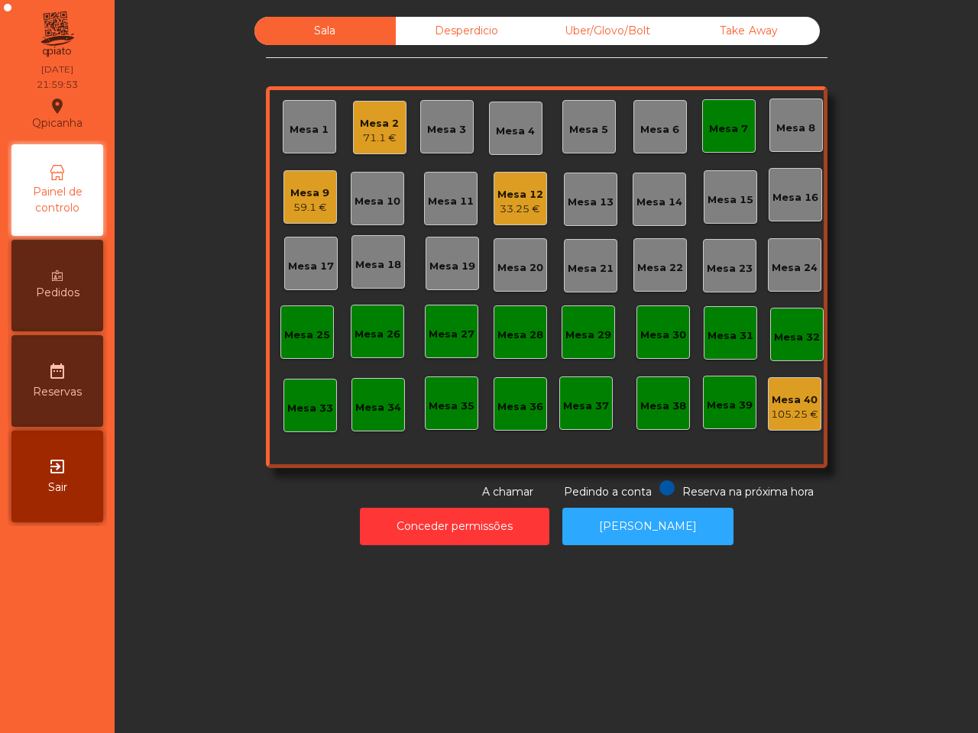
click at [528, 200] on div "Mesa 12" at bounding box center [520, 194] width 46 height 15
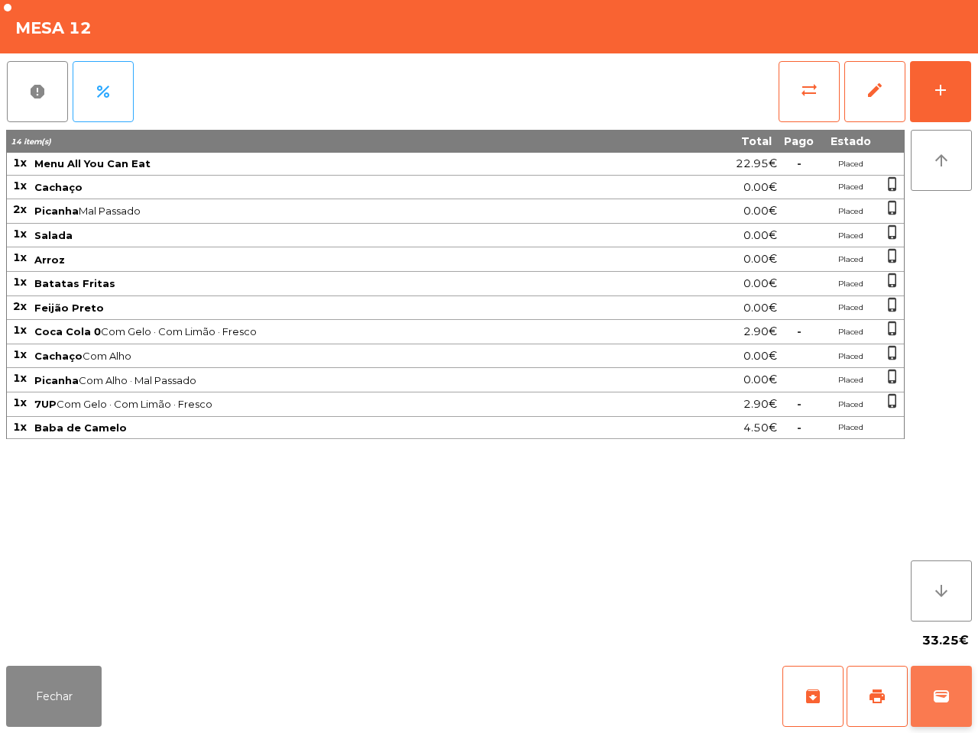
click at [940, 700] on span "wallet" at bounding box center [941, 696] width 18 height 18
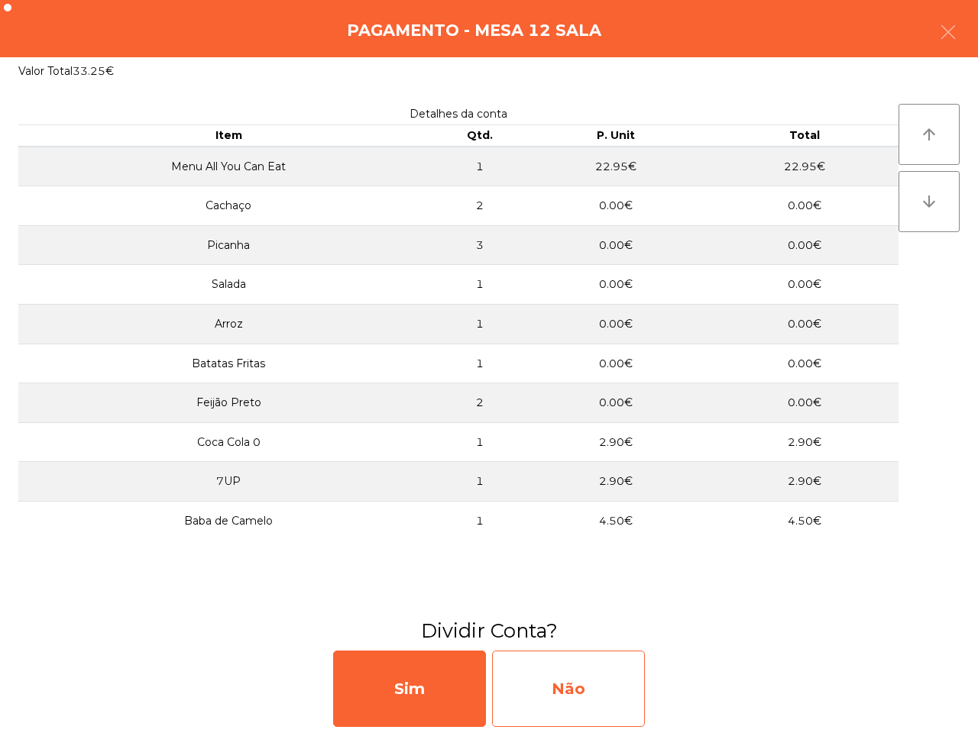
click at [560, 669] on div "Não" at bounding box center [568, 689] width 153 height 76
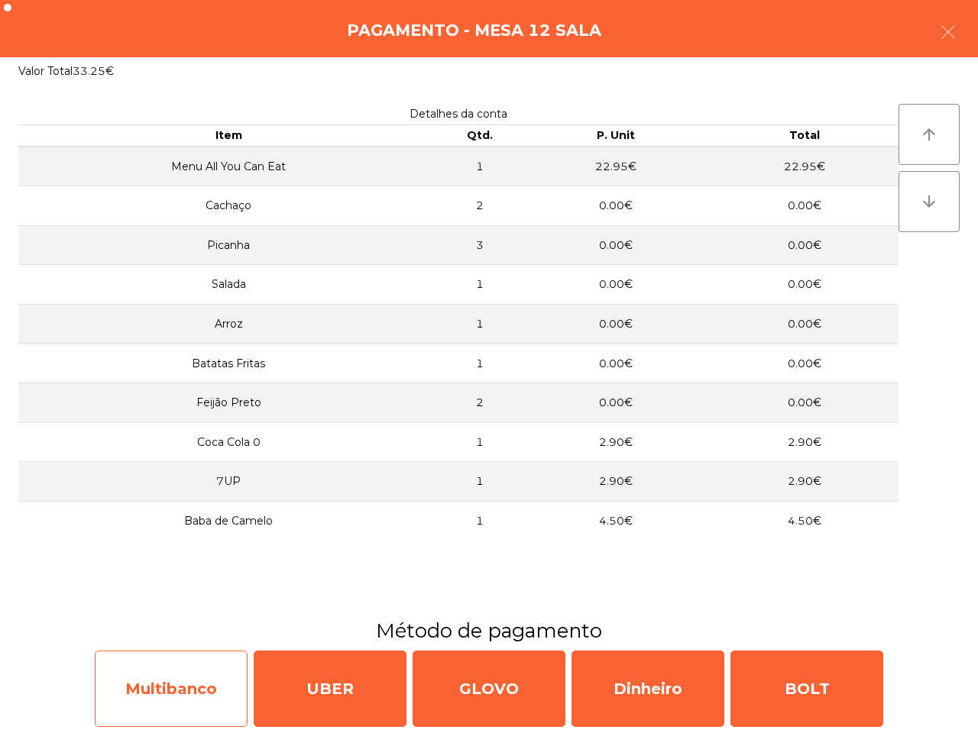
click at [132, 668] on div "Multibanco" at bounding box center [171, 689] width 153 height 76
select select "**"
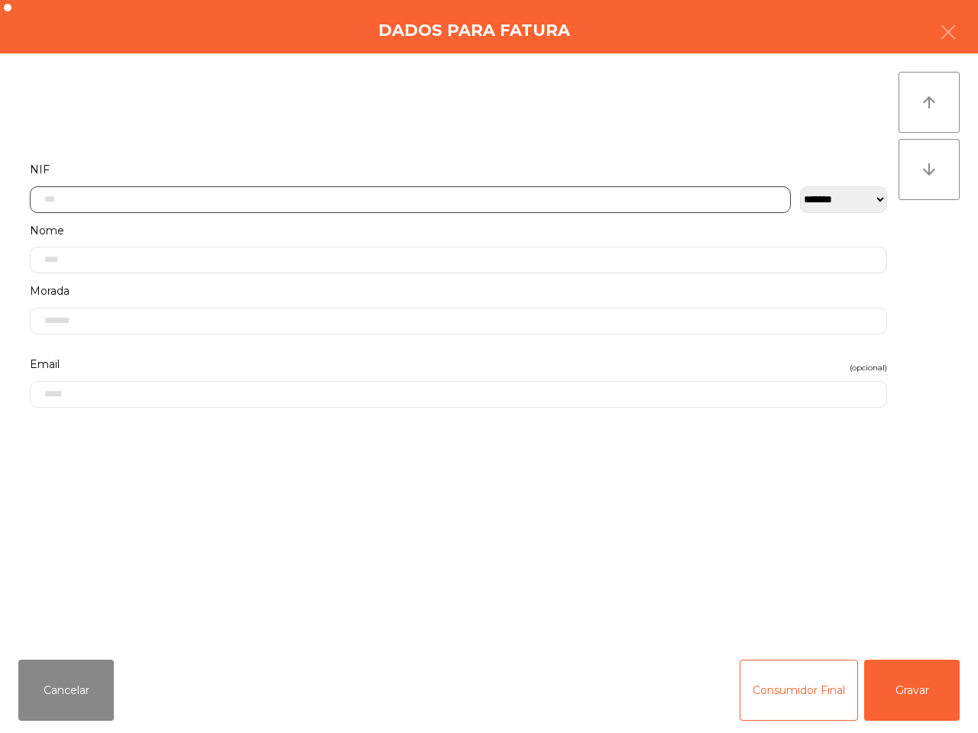
click at [287, 202] on input "text" at bounding box center [410, 199] width 761 height 27
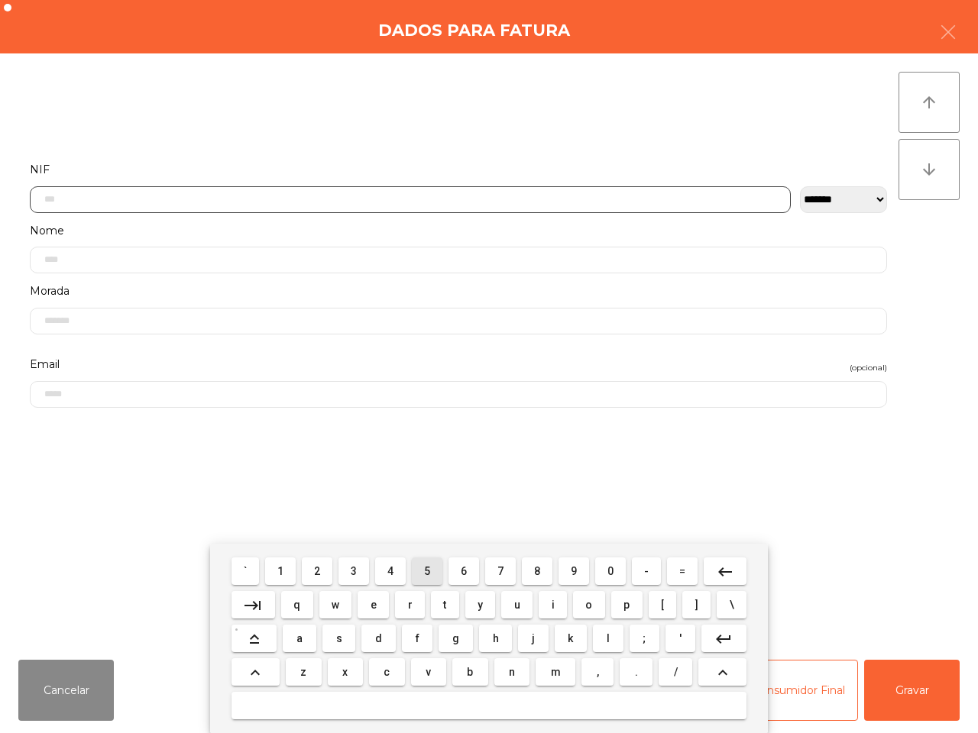
click at [420, 567] on button "5" at bounding box center [427, 570] width 31 height 27
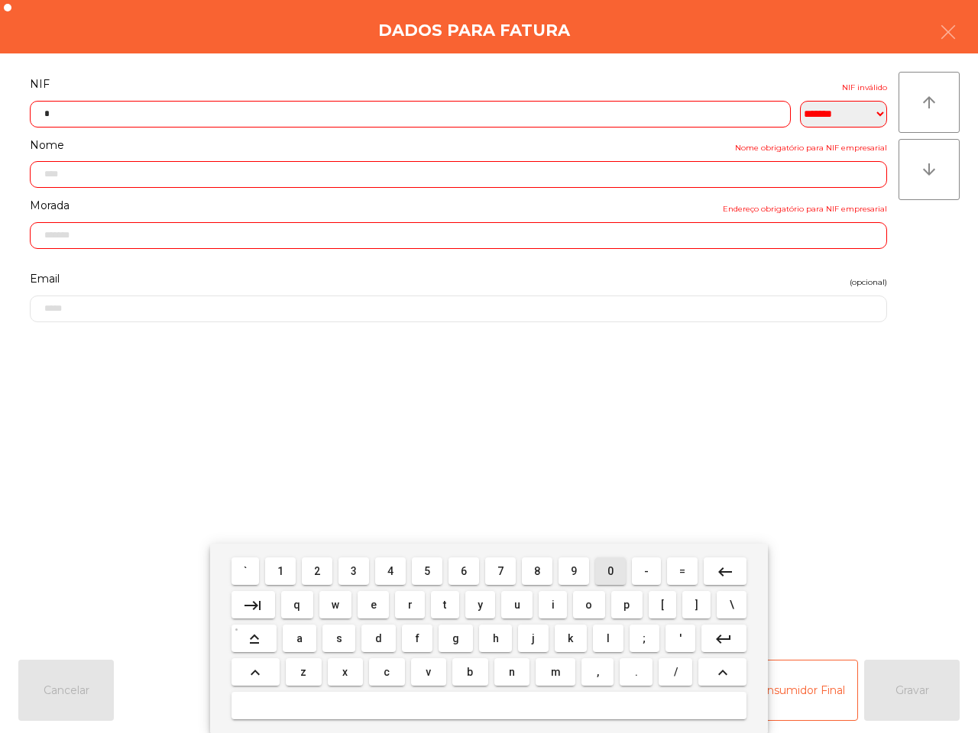
click at [612, 564] on button "0" at bounding box center [610, 570] width 31 height 27
click at [567, 570] on button "9" at bounding box center [573, 570] width 31 height 27
click at [532, 569] on button "8" at bounding box center [537, 570] width 31 height 27
click at [463, 567] on span "6" at bounding box center [464, 571] width 6 height 12
click at [429, 569] on span "5" at bounding box center [427, 571] width 6 height 12
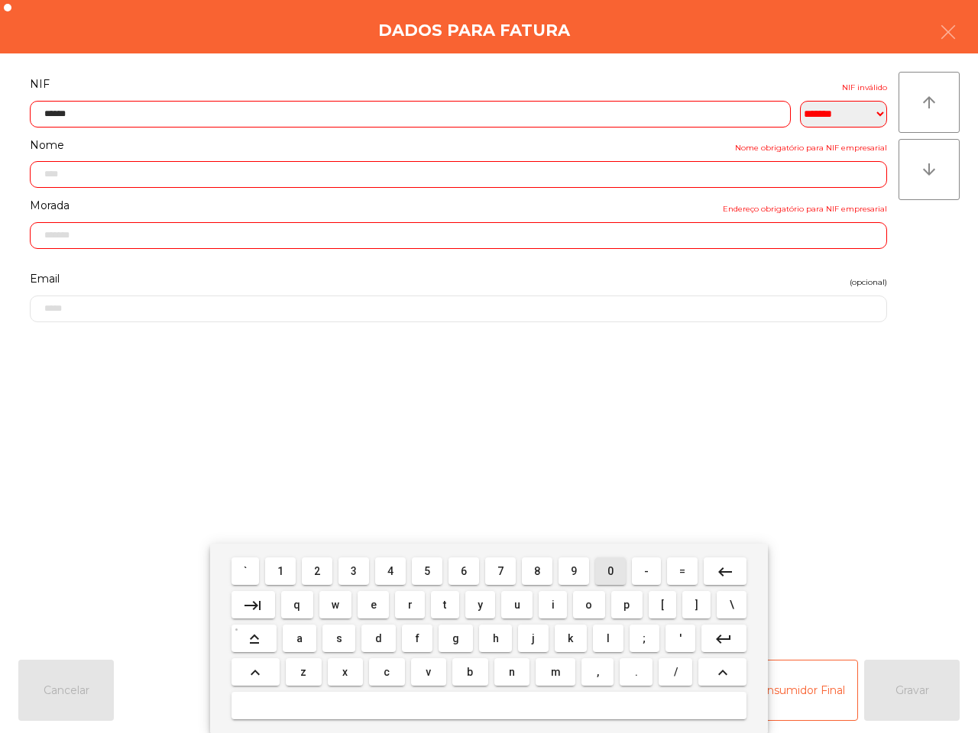
click at [607, 571] on span "0" at bounding box center [610, 571] width 6 height 12
click at [314, 565] on button "2" at bounding box center [317, 570] width 31 height 27
click at [607, 567] on span "0" at bounding box center [610, 571] width 6 height 12
type input "*********"
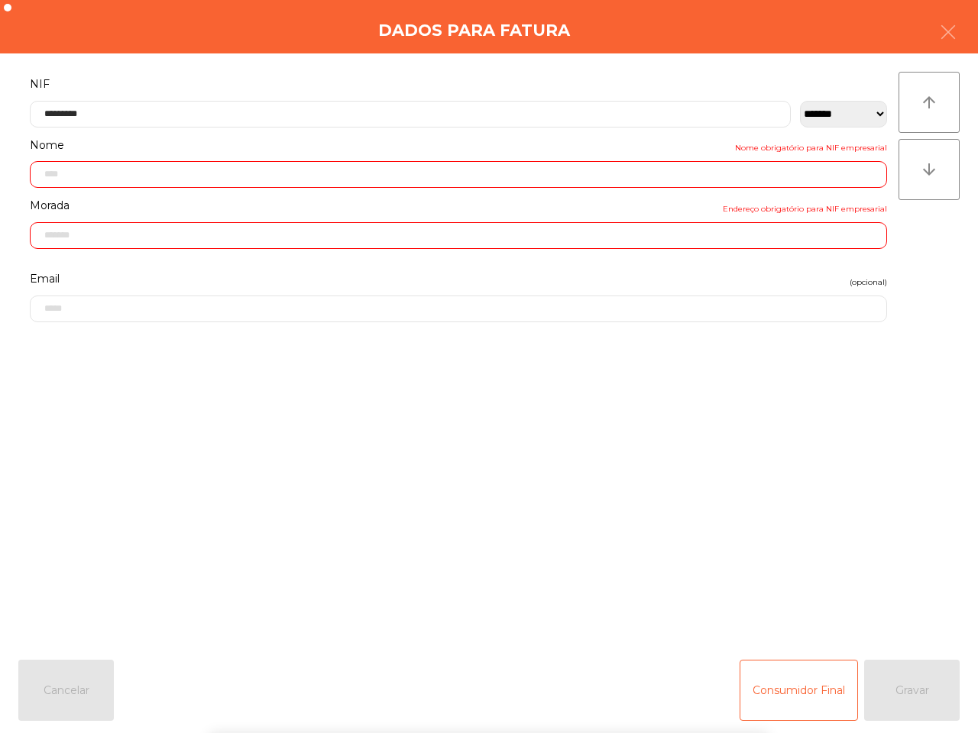
click at [600, 451] on form "**********" at bounding box center [458, 352] width 880 height 557
type input "**********"
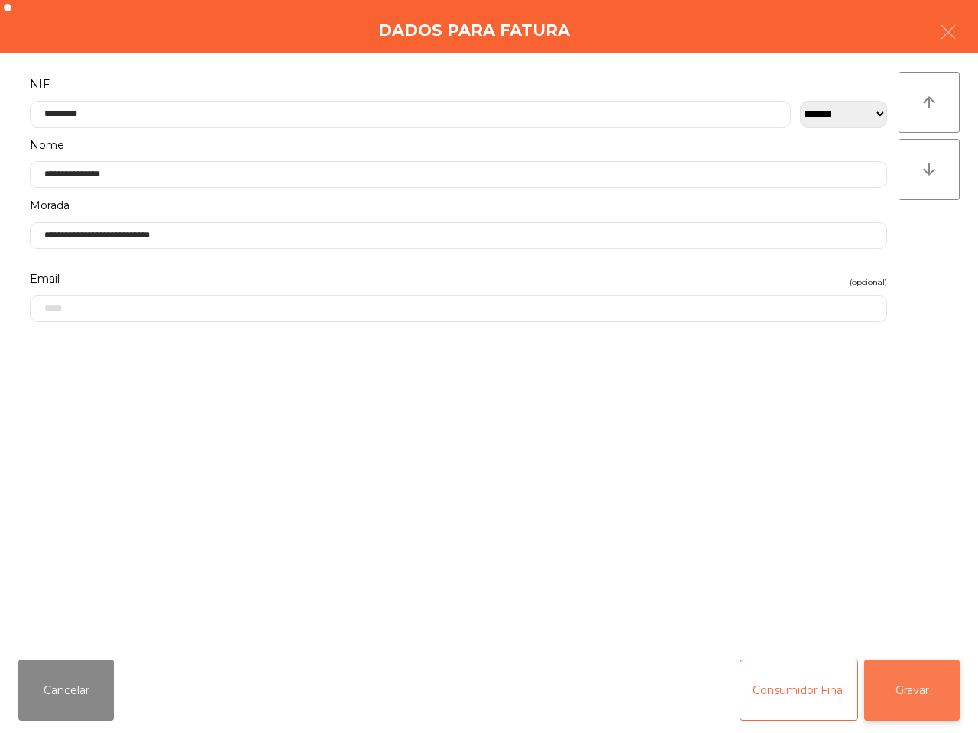
click at [890, 684] on button "Gravar" at bounding box center [911, 690] width 95 height 61
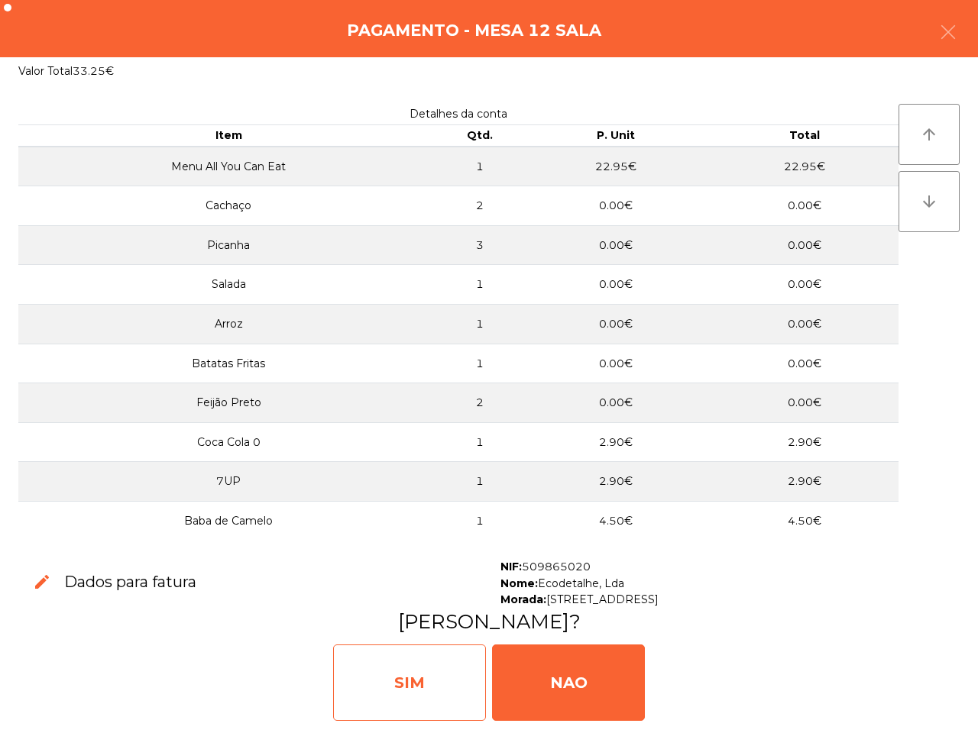
click at [429, 680] on div "SIM" at bounding box center [409, 683] width 153 height 76
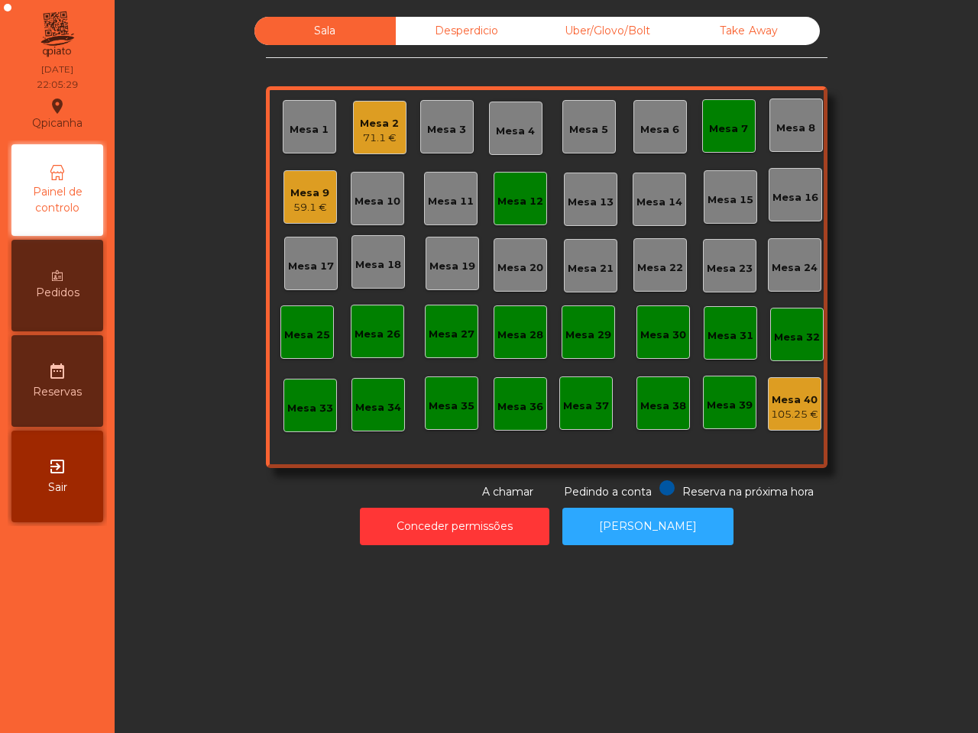
click at [429, 680] on div "Sala Desperdicio Uber/Glovo/Bolt Take Away Mesa 1 Mesa 2 71.1 € Mesa 3 Mesa 4 M…" at bounding box center [546, 366] width 863 height 733
click at [360, 128] on div "Mesa 2" at bounding box center [379, 123] width 39 height 15
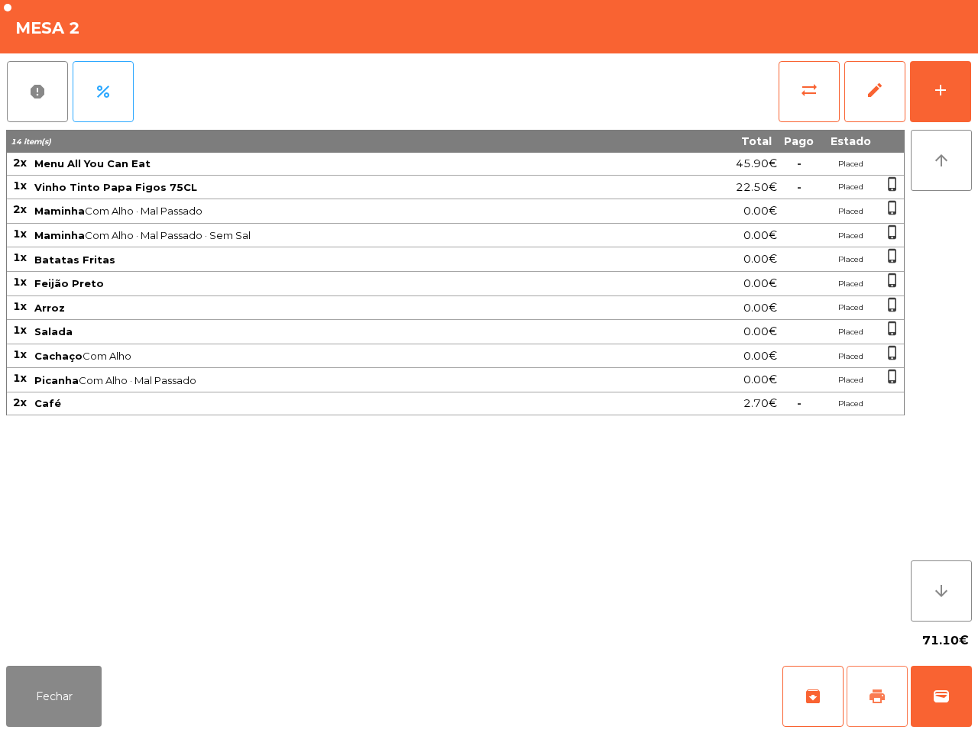
click at [883, 693] on span "print" at bounding box center [877, 696] width 18 height 18
click at [44, 700] on button "Fechar" at bounding box center [53, 696] width 95 height 61
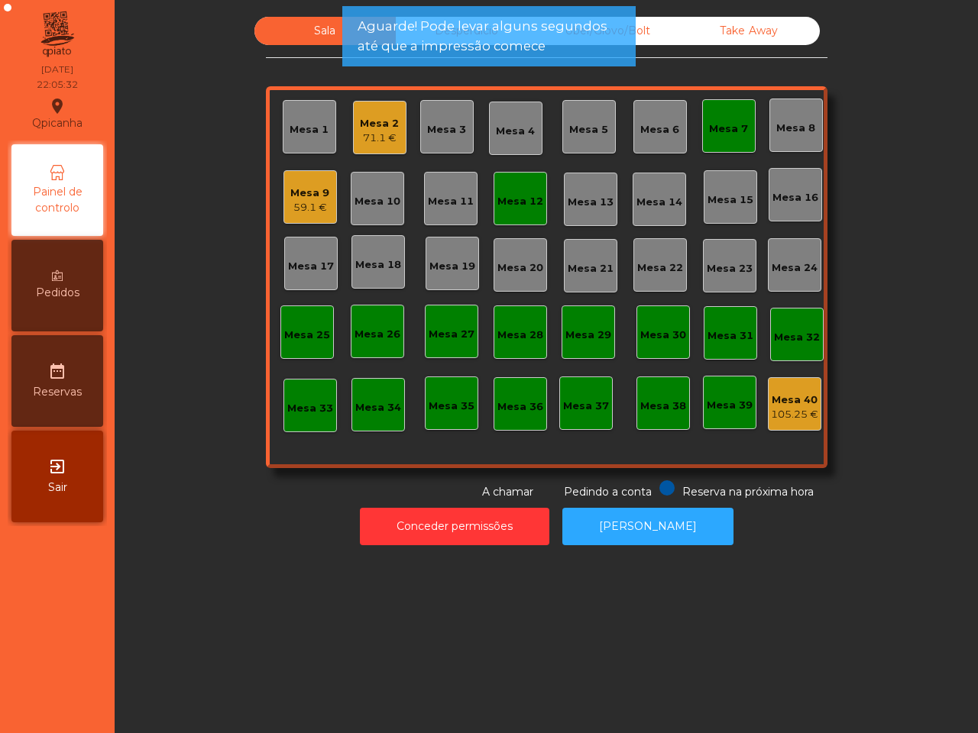
click at [292, 187] on div "Mesa 9 59.1 €" at bounding box center [309, 197] width 39 height 36
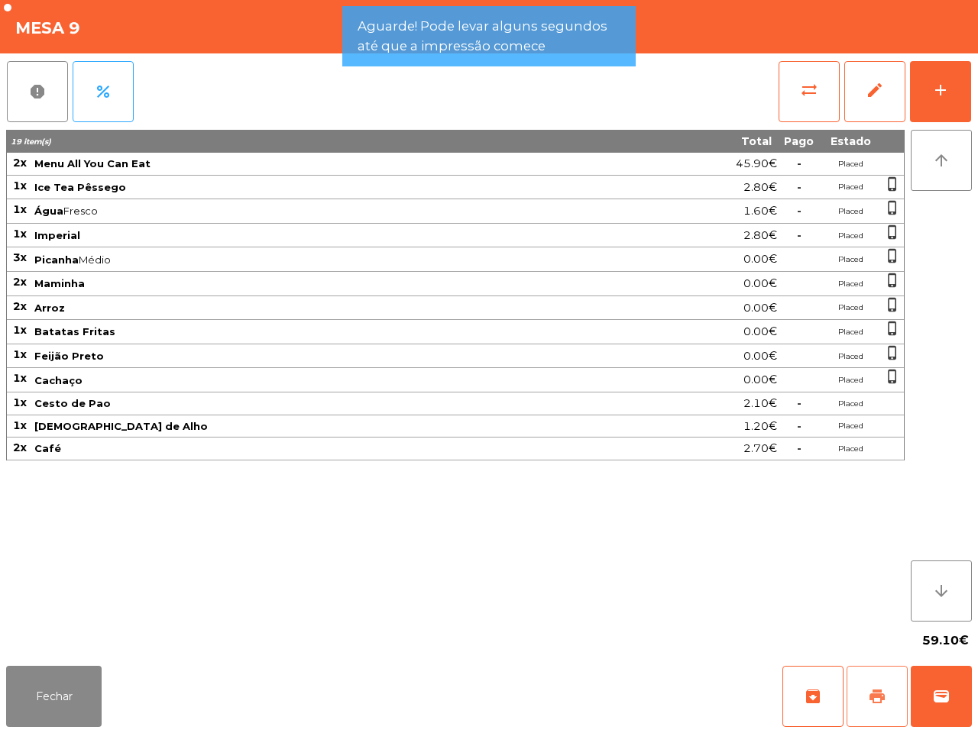
click at [871, 701] on span "print" at bounding box center [877, 696] width 18 height 18
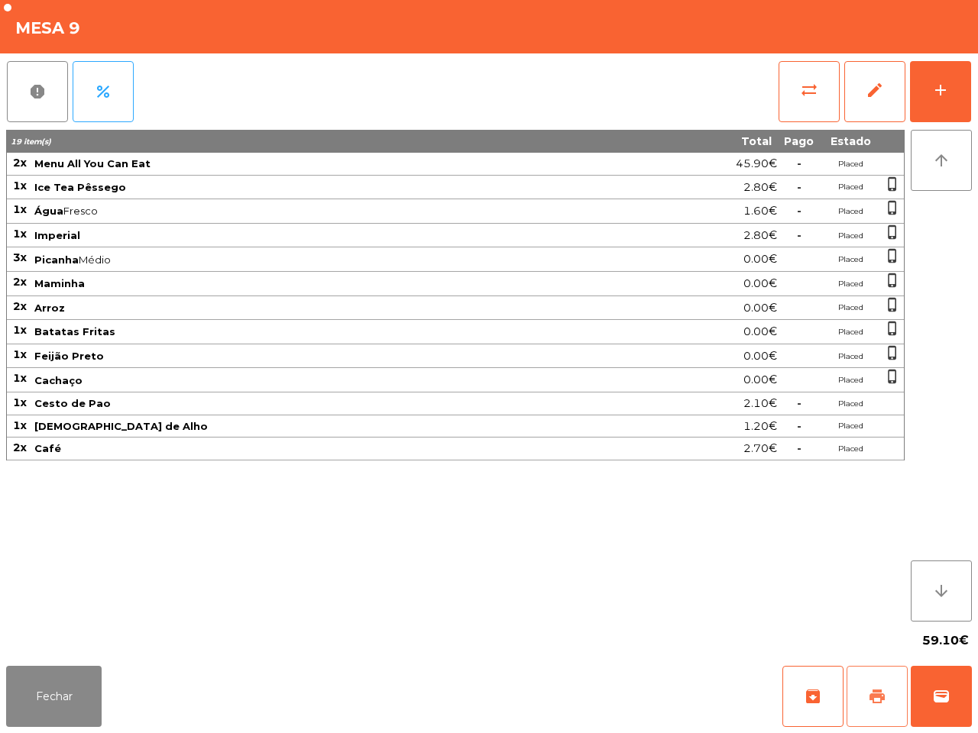
click at [836, 658] on app-table-orders "Mesa 9 report percent sync_alt edit add 19 item(s) Total Pago Estado 2x Menu Al…" at bounding box center [489, 366] width 978 height 733
click at [796, 80] on button "sync_alt" at bounding box center [808, 91] width 61 height 61
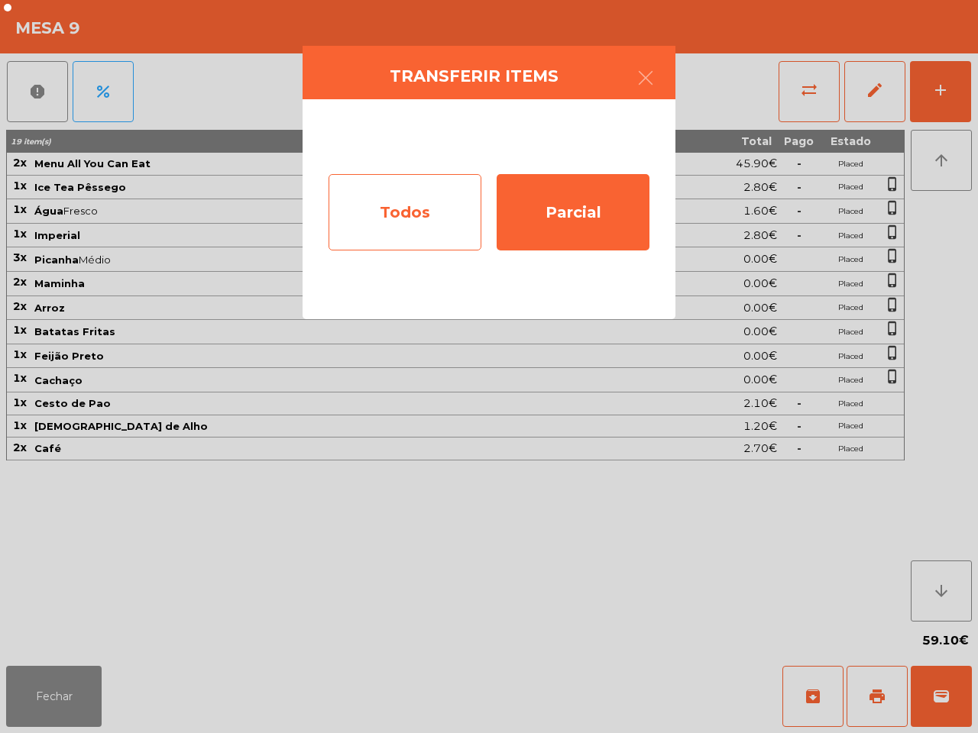
click at [409, 212] on div "Todos" at bounding box center [404, 212] width 153 height 76
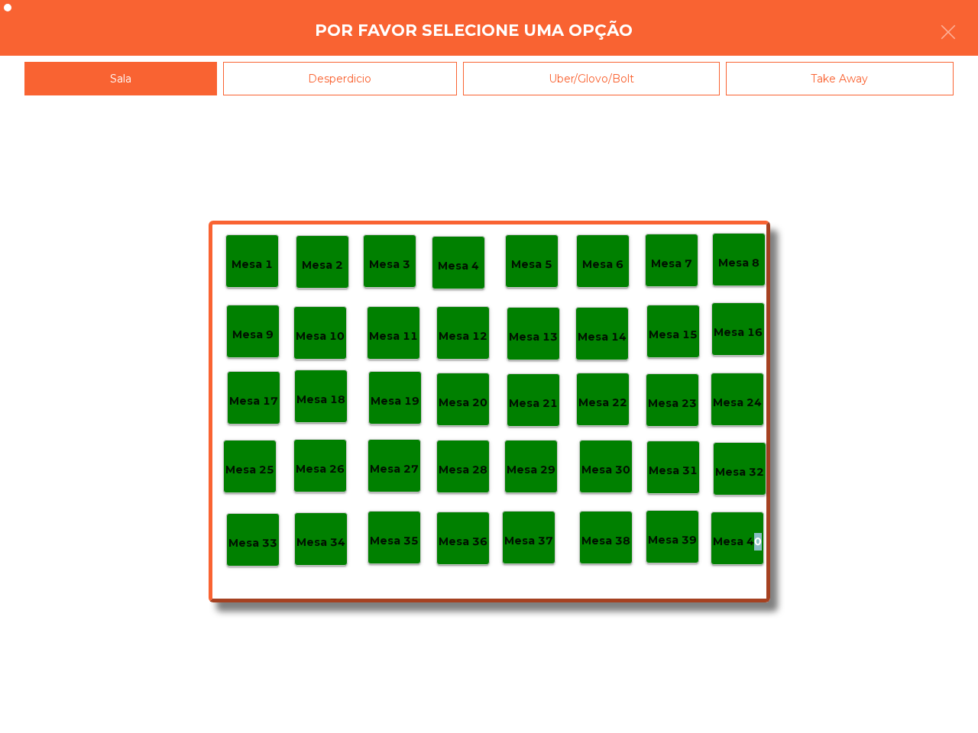
click at [751, 539] on p "Mesa 40" at bounding box center [737, 542] width 49 height 18
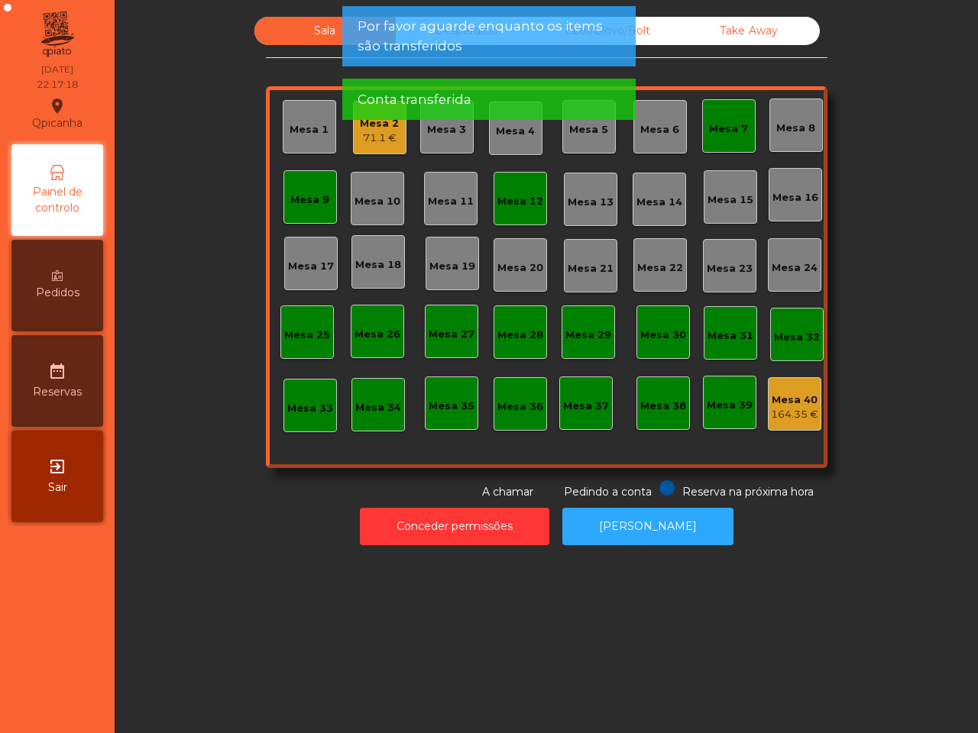
click at [382, 137] on div "71.1 €" at bounding box center [379, 138] width 39 height 15
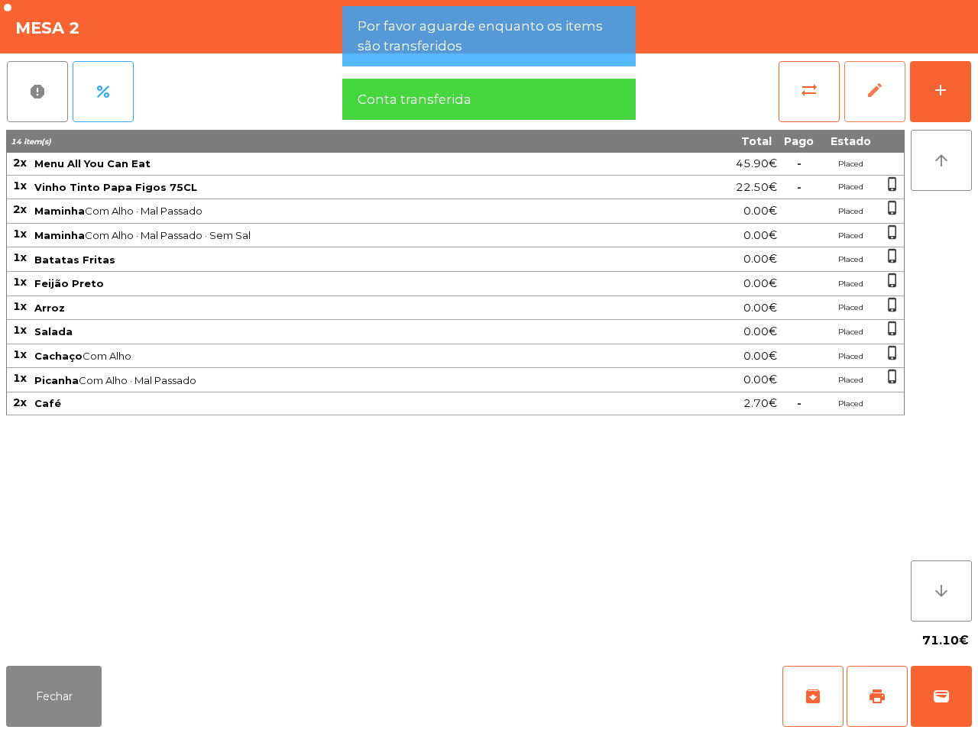
click at [849, 101] on button "edit" at bounding box center [874, 91] width 61 height 61
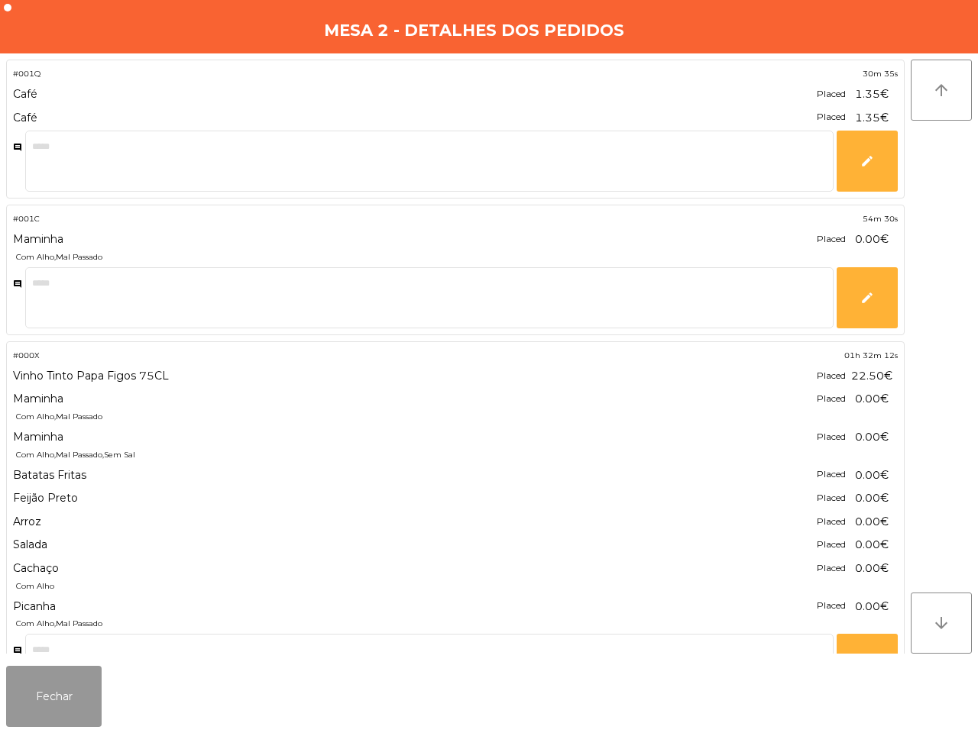
click at [89, 696] on button "Fechar" at bounding box center [53, 696] width 95 height 61
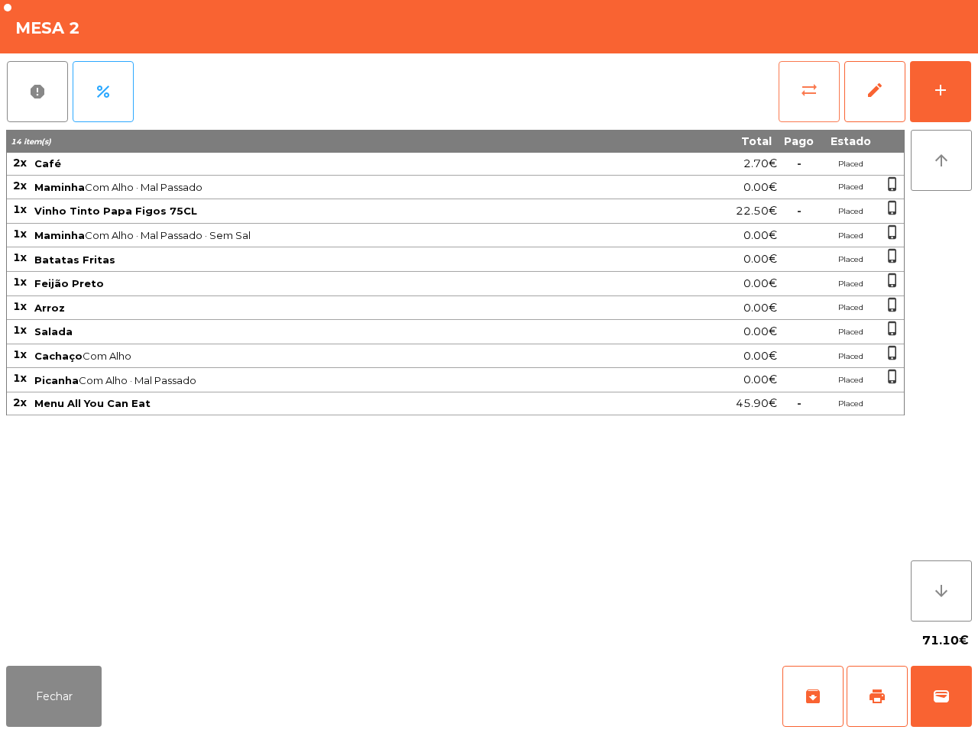
click at [803, 90] on span "sync_alt" at bounding box center [809, 90] width 18 height 18
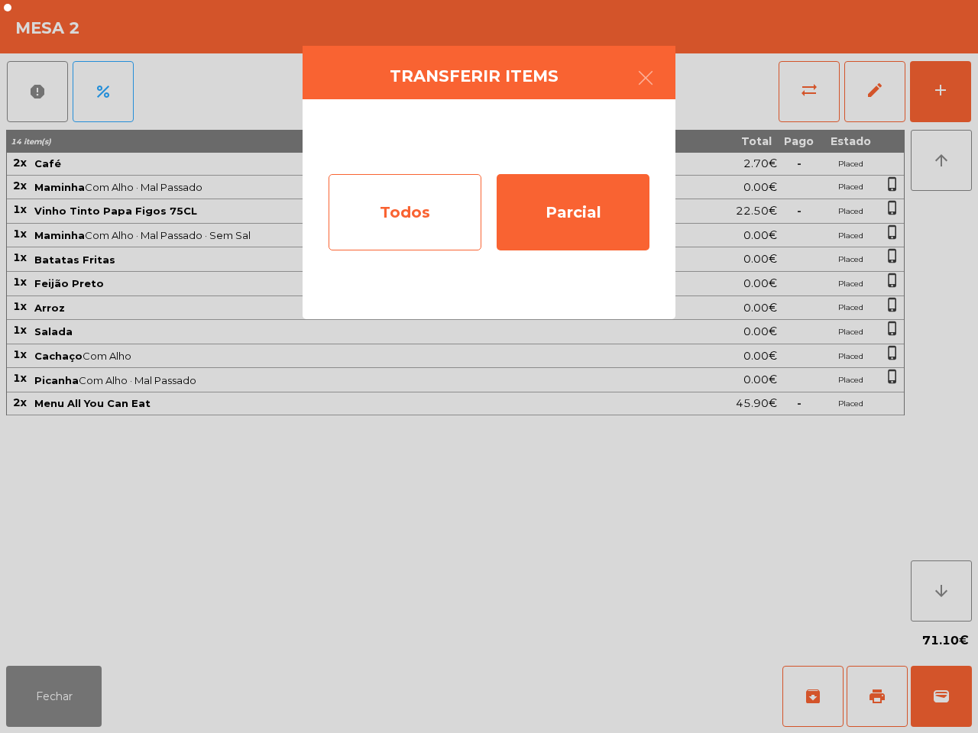
click at [386, 212] on div "Todos" at bounding box center [404, 212] width 153 height 76
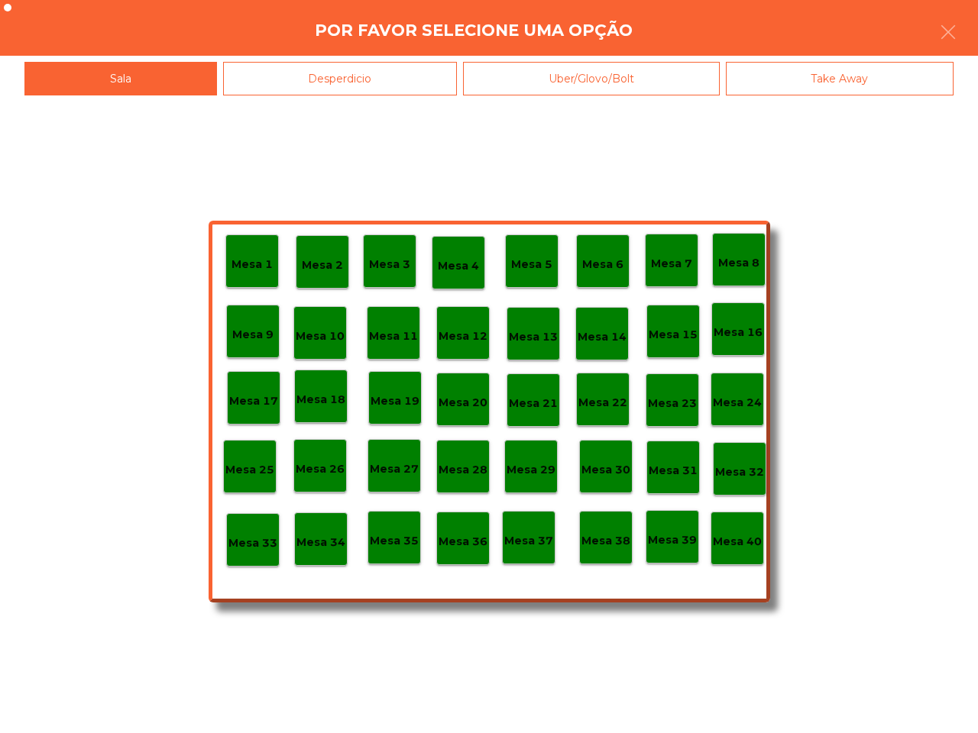
click at [741, 531] on div "Mesa 40" at bounding box center [737, 539] width 49 height 24
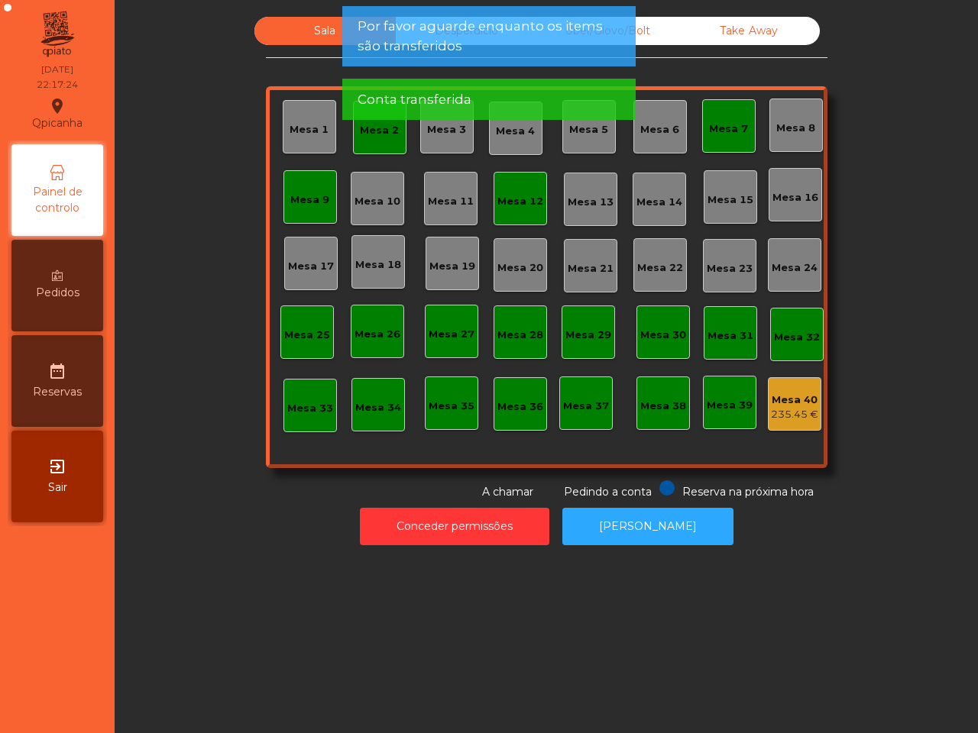
click at [756, 128] on div "Mesa 1 Mesa 2 Mesa 3 Mesa 4 Mesa 5 Mesa 6 Mesa 7 Mesa 8 Mesa 9 [GEOGRAPHIC_DATA…" at bounding box center [546, 277] width 561 height 382
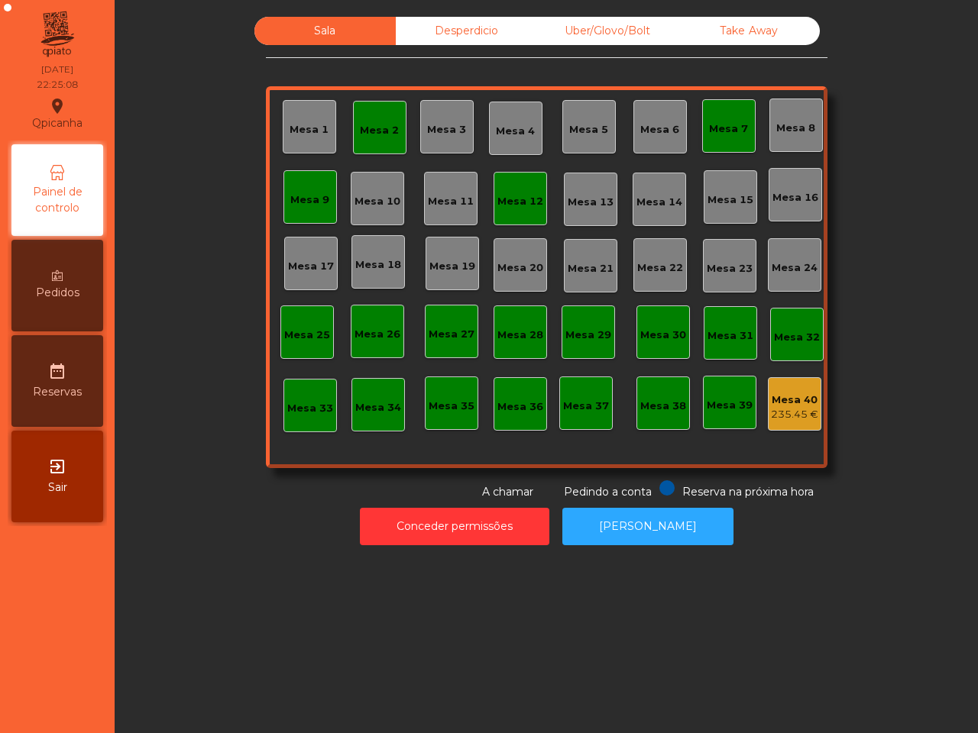
click at [906, 257] on div "Sala Desperdicio Uber/Glovo/Bolt Take Away Mesa 1 Mesa 2 Mesa 3 [GEOGRAPHIC_DAT…" at bounding box center [546, 258] width 822 height 483
click at [481, 17] on div "Desperdicio" at bounding box center [466, 31] width 141 height 28
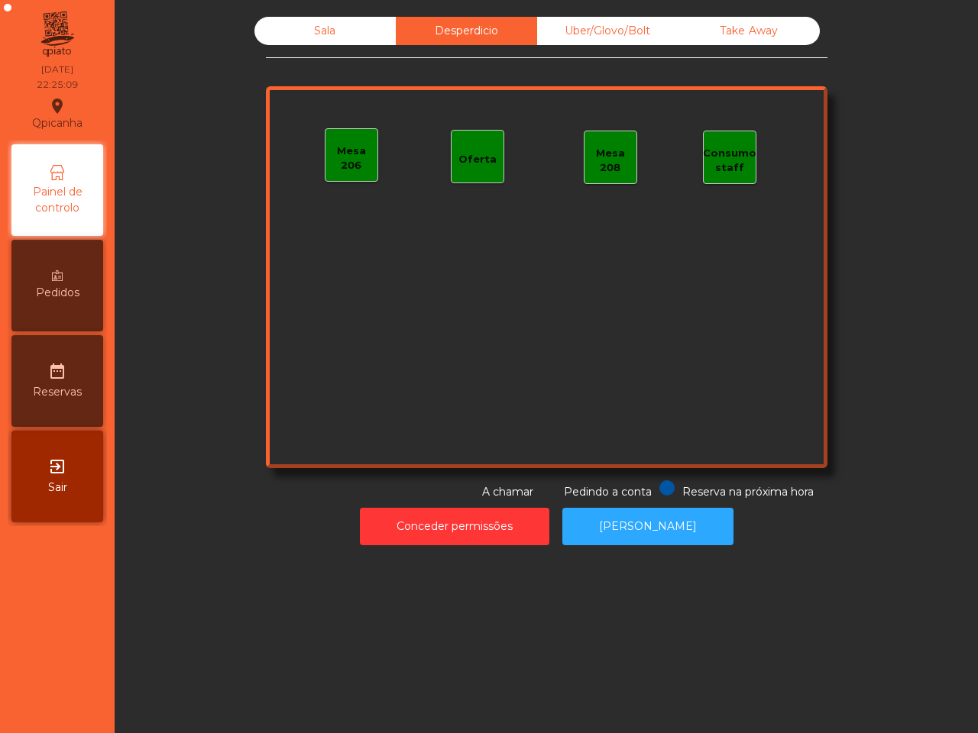
click at [548, 21] on div "Uber/Glovo/Bolt" at bounding box center [607, 31] width 141 height 28
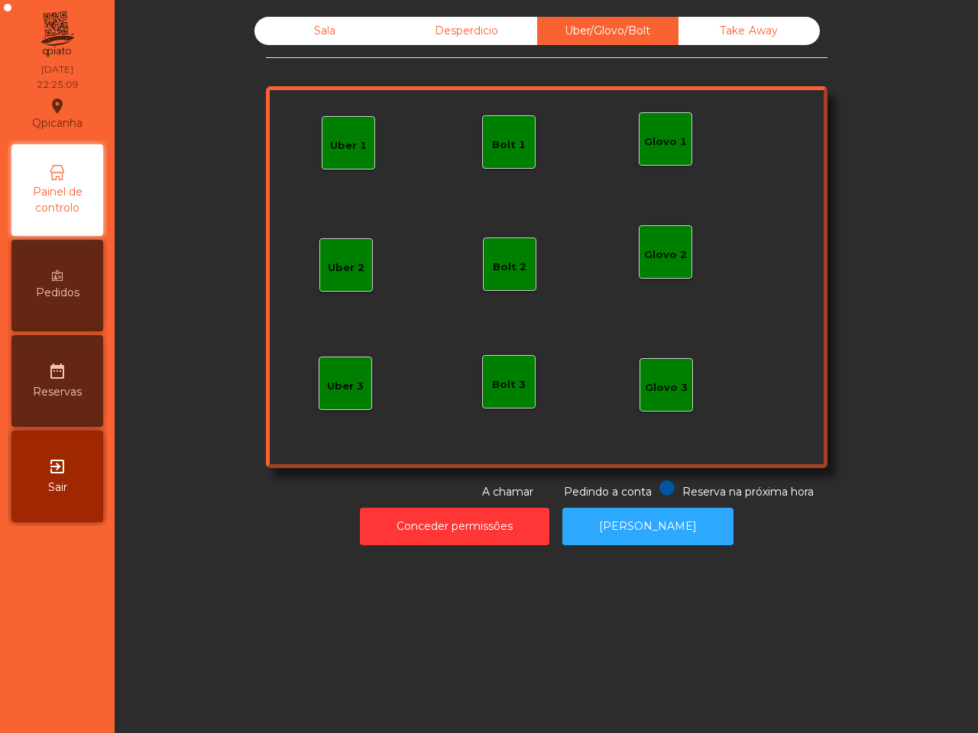
click at [808, 13] on div "Sala Desperdicio Uber/Glovo/Bolt Take Away Uber 1 Glovo 1 Uber 2 Uber 3 Glovo 2…" at bounding box center [546, 281] width 845 height 544
click at [765, 27] on div "Take Away" at bounding box center [748, 31] width 141 height 28
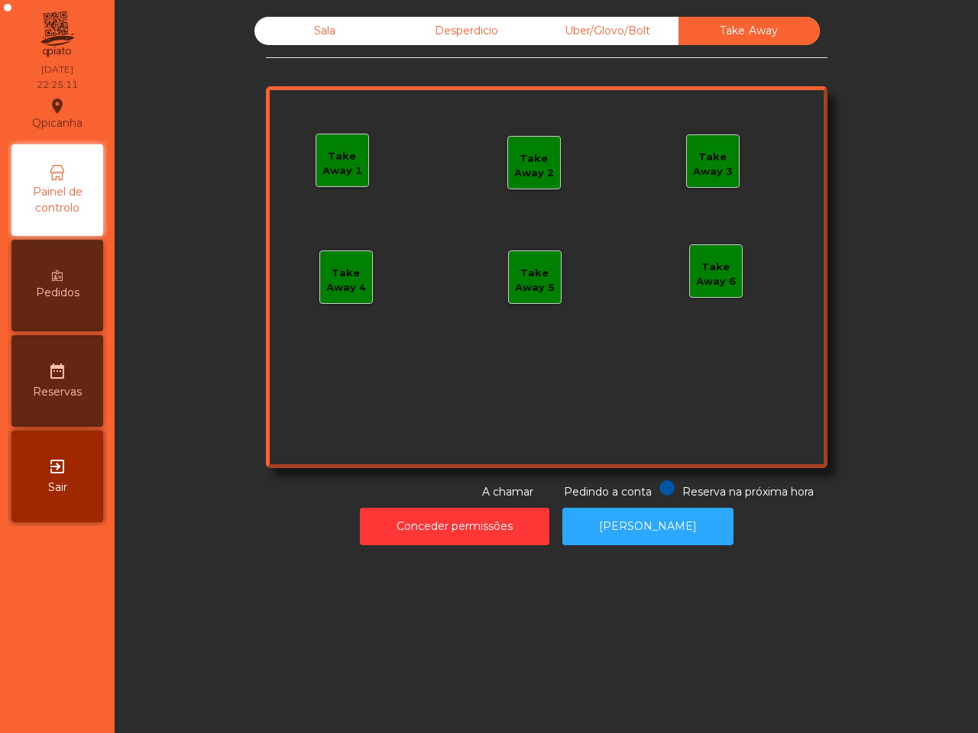
click at [361, 18] on div "Sala" at bounding box center [324, 31] width 141 height 28
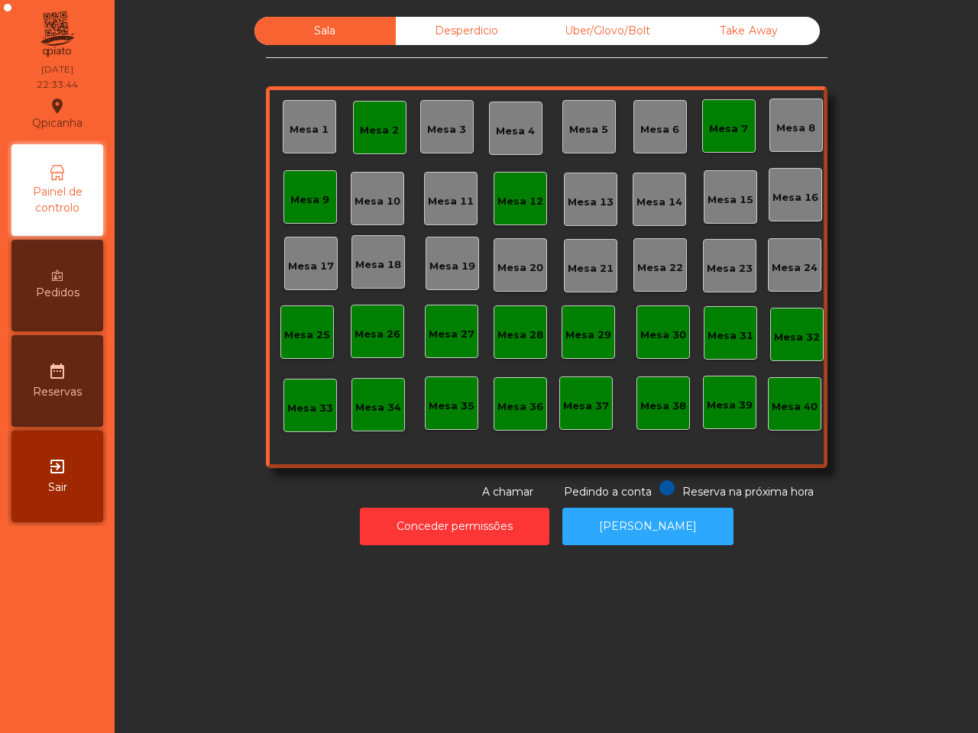
click at [633, 139] on div "Mesa 6" at bounding box center [659, 126] width 53 height 53
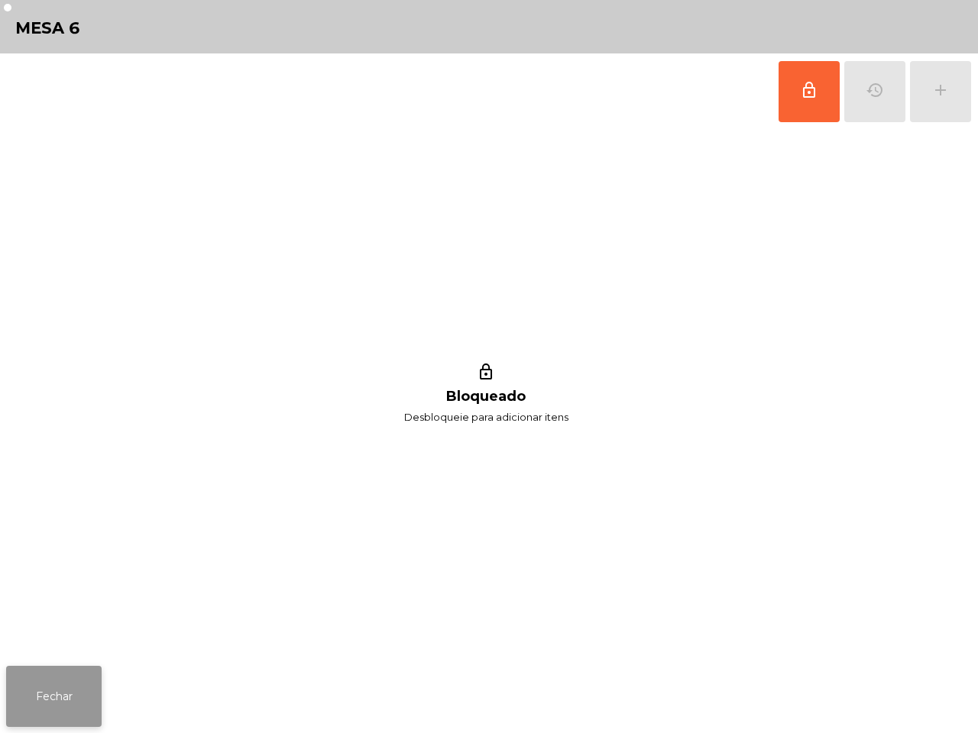
click at [13, 718] on button "Fechar" at bounding box center [53, 696] width 95 height 61
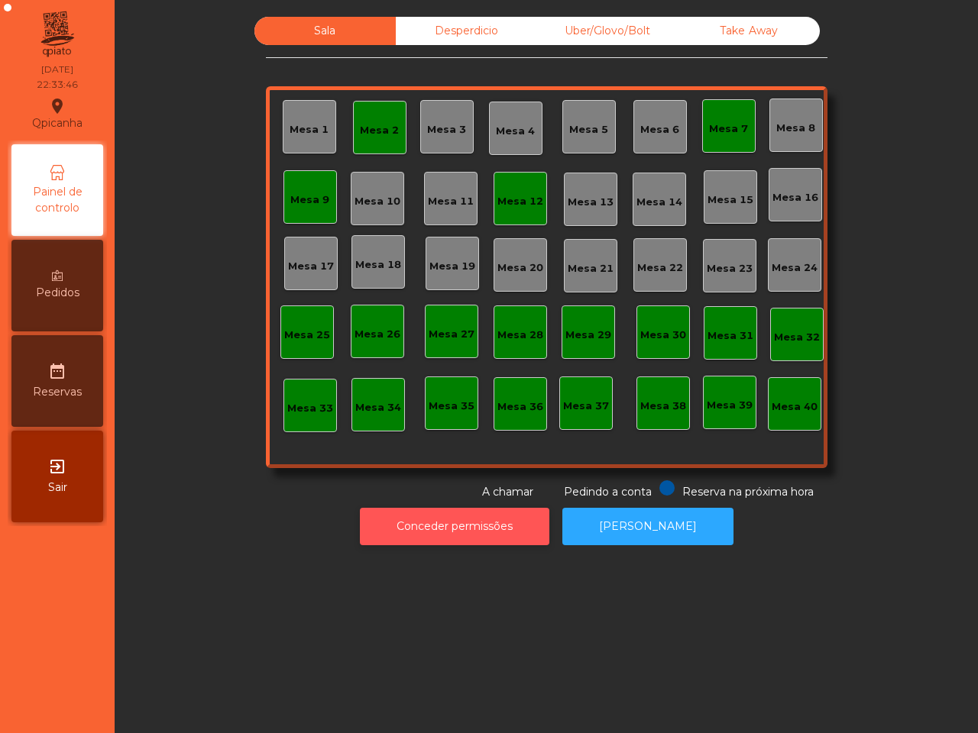
click at [519, 535] on button "Conceder permissões" at bounding box center [454, 526] width 189 height 37
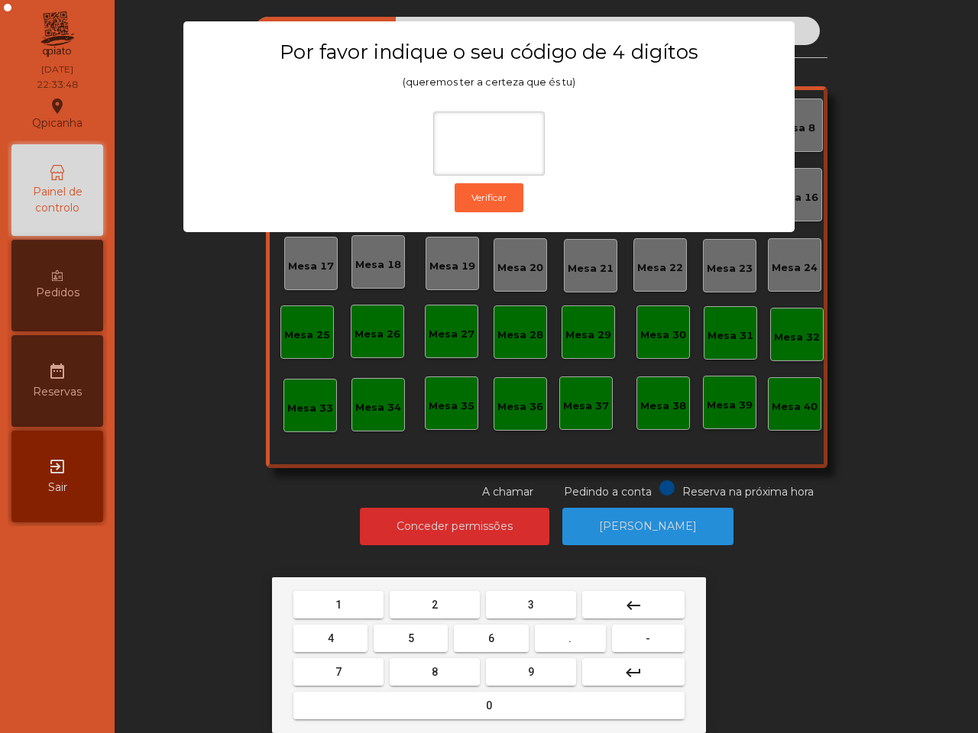
click at [494, 643] on button "6" at bounding box center [491, 638] width 74 height 27
click at [422, 642] on button "5" at bounding box center [410, 638] width 74 height 27
click at [367, 596] on button "1" at bounding box center [338, 604] width 90 height 27
click at [444, 602] on button "2" at bounding box center [434, 604] width 90 height 27
type input "****"
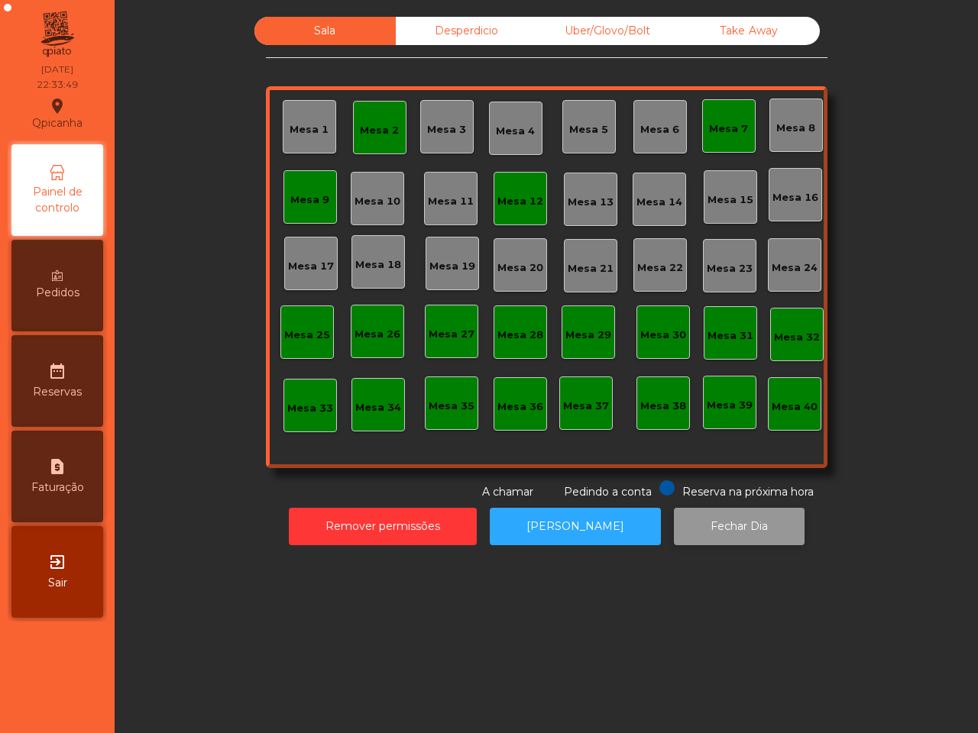
click at [697, 524] on button "Fechar Dia" at bounding box center [739, 526] width 131 height 37
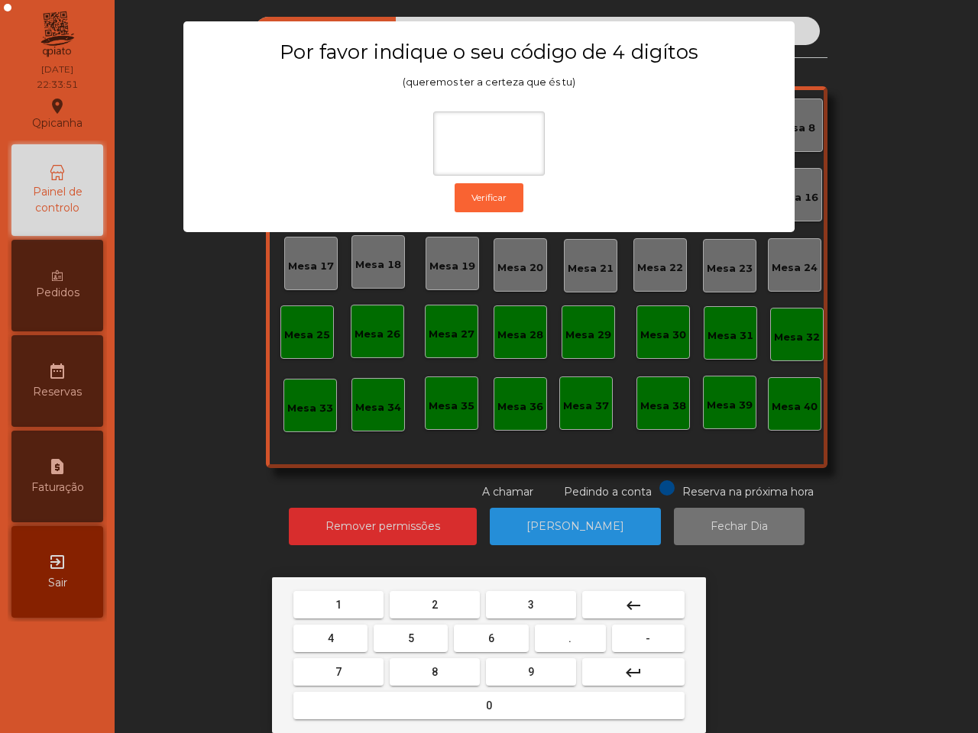
click at [502, 632] on button "6" at bounding box center [491, 638] width 74 height 27
click at [407, 629] on button "5" at bounding box center [410, 638] width 74 height 27
click at [338, 605] on span "1" at bounding box center [338, 605] width 6 height 12
click at [447, 605] on button "2" at bounding box center [434, 604] width 90 height 27
type input "****"
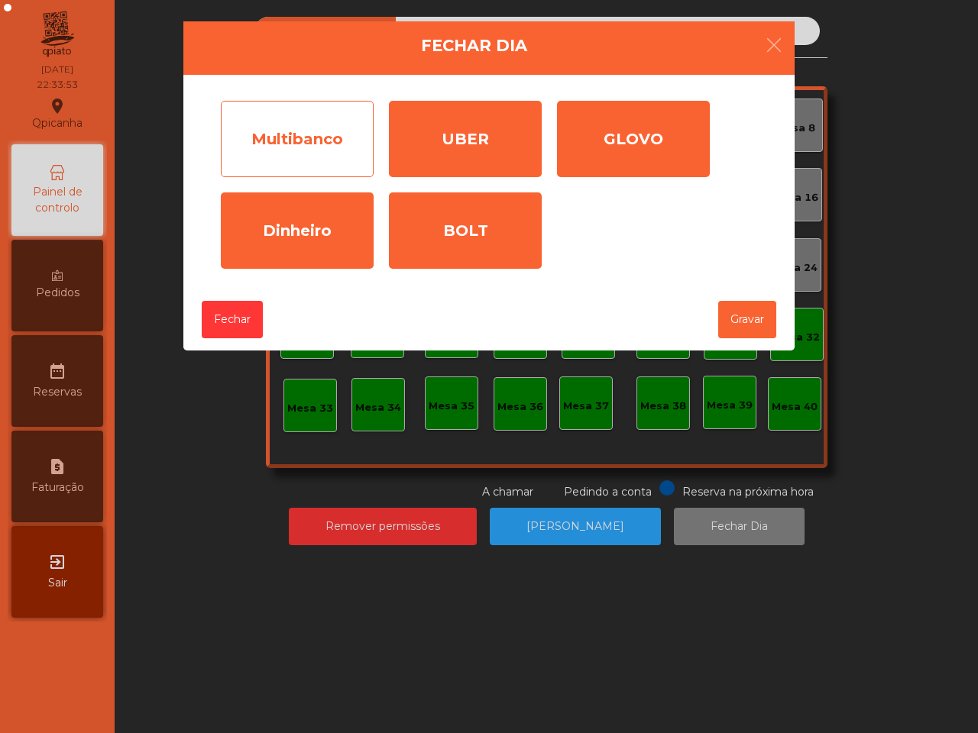
click at [328, 124] on div "Multibanco" at bounding box center [297, 139] width 153 height 76
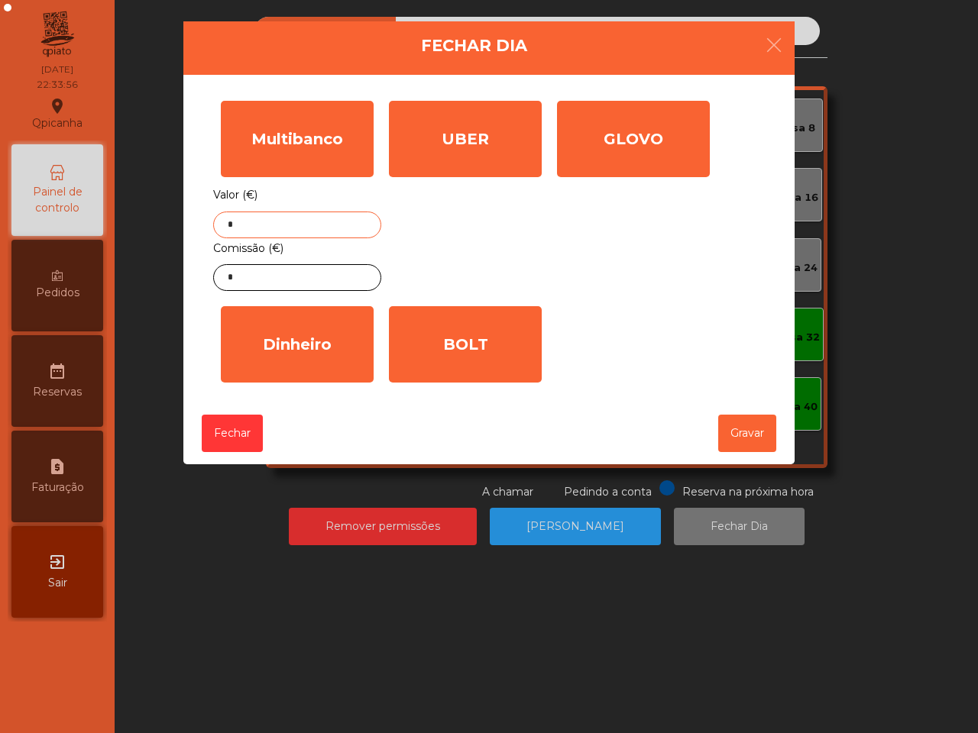
click at [333, 219] on input "*" at bounding box center [297, 225] width 168 height 27
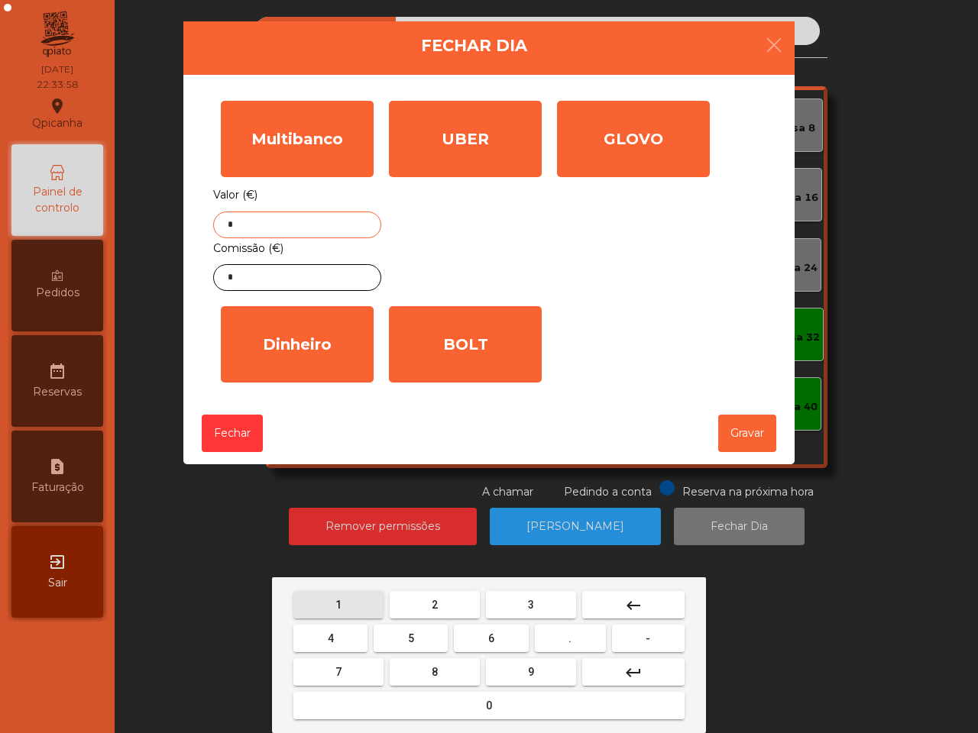
click at [337, 607] on span "1" at bounding box center [338, 605] width 6 height 12
type input "*"
click at [638, 603] on mat-icon "keyboard_backspace" at bounding box center [633, 605] width 18 height 18
click at [328, 639] on span "4" at bounding box center [331, 638] width 6 height 12
click at [436, 642] on button "5" at bounding box center [410, 638] width 74 height 27
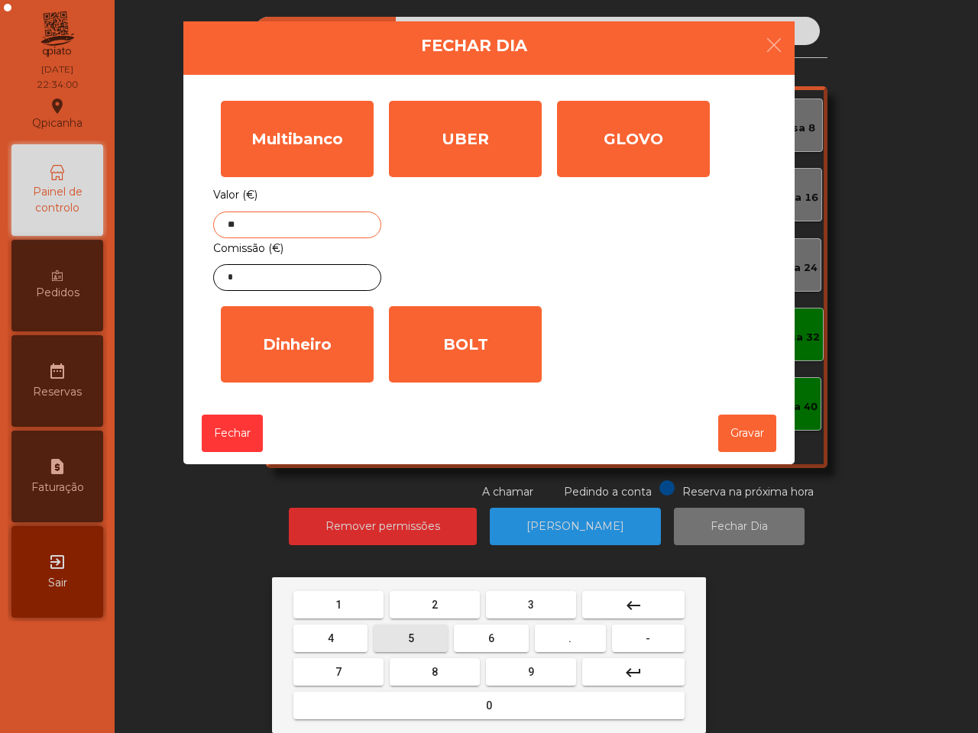
click at [444, 590] on mat-keyboard-key "2" at bounding box center [434, 605] width 96 height 34
click at [451, 605] on button "2" at bounding box center [434, 604] width 90 height 27
click at [567, 636] on button "." at bounding box center [570, 638] width 71 height 27
click at [503, 636] on button "6" at bounding box center [491, 638] width 74 height 27
type input "*****"
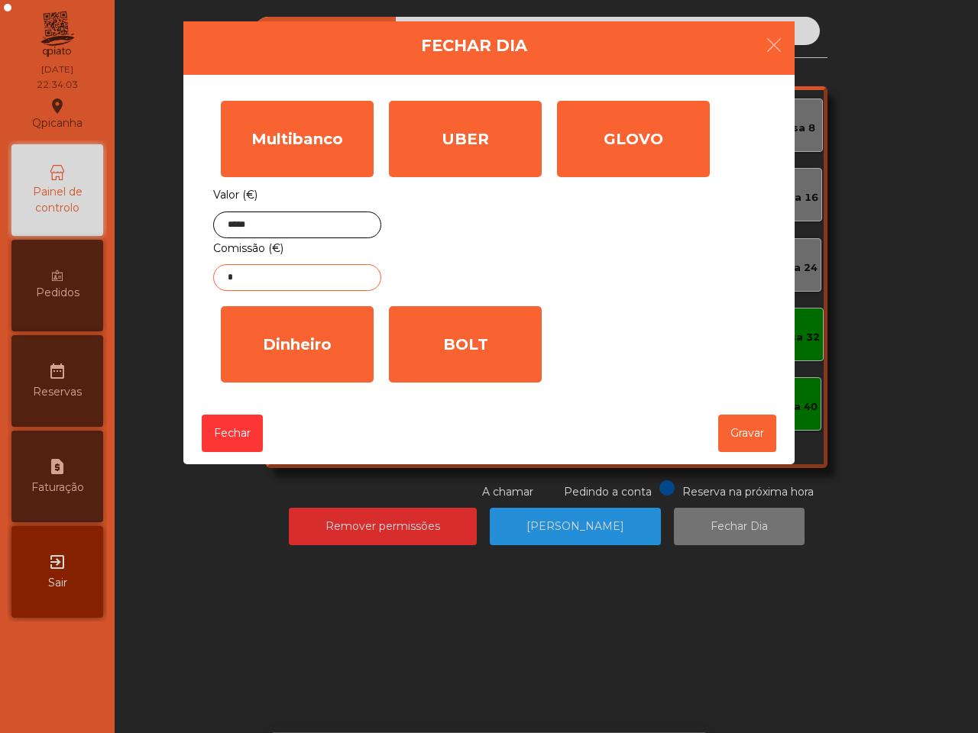
click at [315, 272] on input "*" at bounding box center [297, 277] width 168 height 27
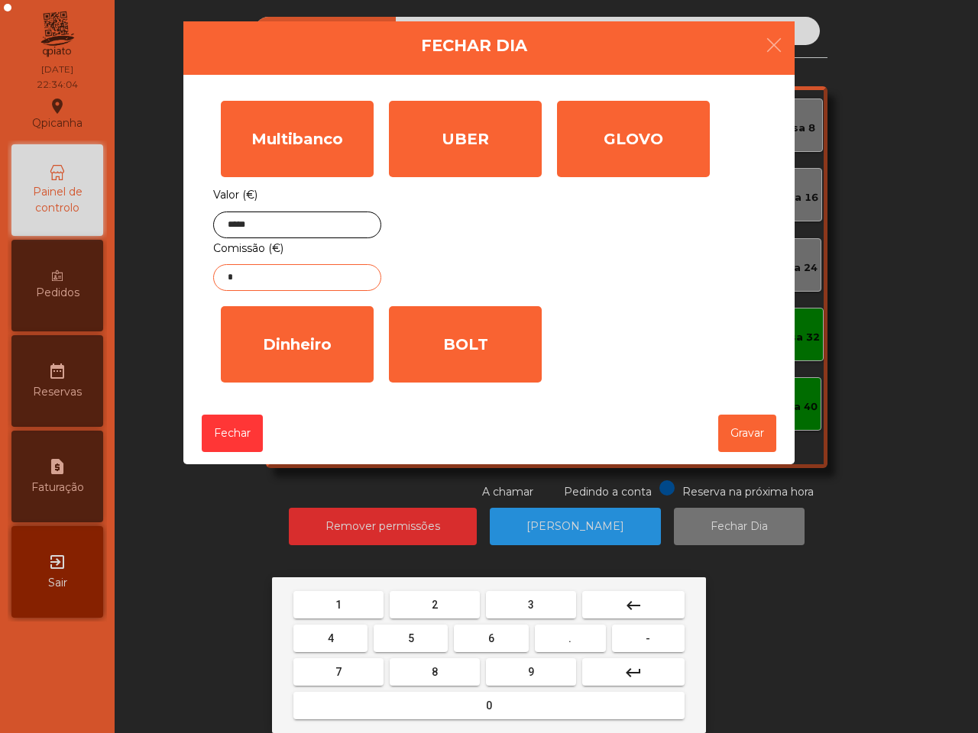
click at [354, 596] on button "1" at bounding box center [338, 604] width 90 height 27
type input "*"
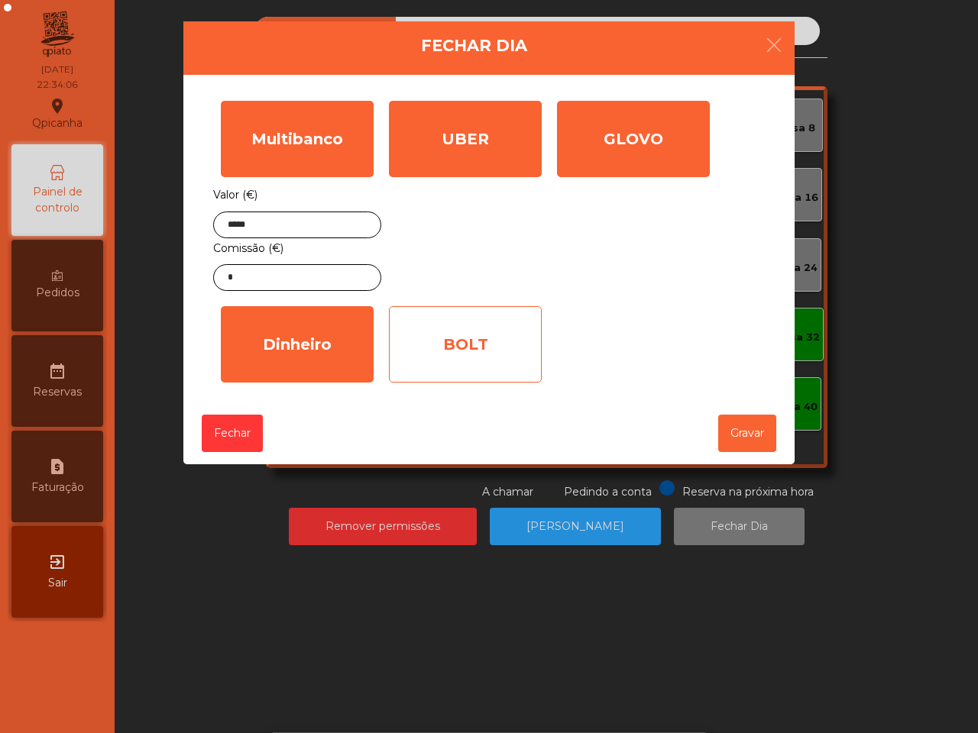
click at [468, 351] on div "BOLT" at bounding box center [465, 344] width 153 height 76
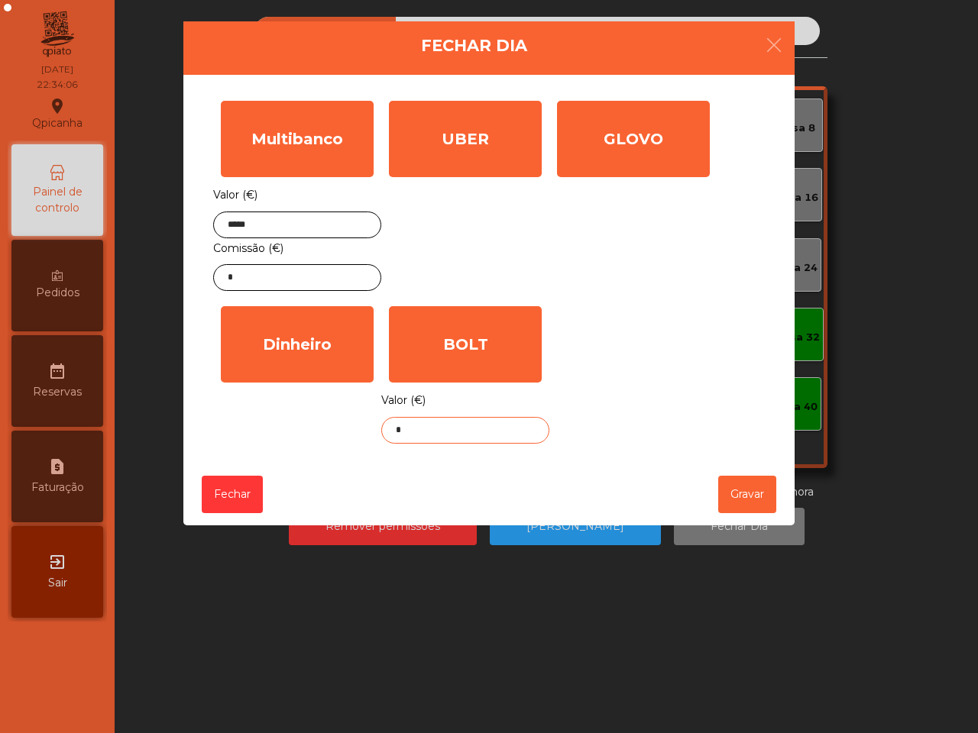
click at [462, 436] on input "*" at bounding box center [465, 430] width 168 height 27
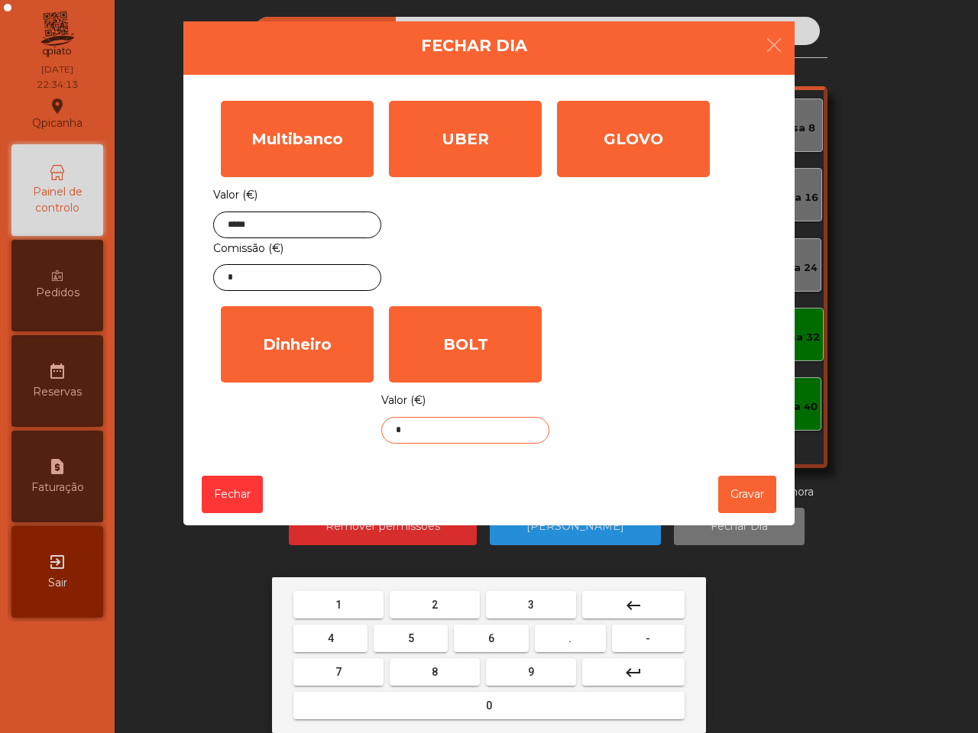
click at [482, 638] on button "6" at bounding box center [491, 638] width 74 height 27
click at [416, 638] on button "5" at bounding box center [410, 638] width 74 height 27
click at [559, 639] on button "." at bounding box center [570, 638] width 71 height 27
click at [338, 662] on button "7" at bounding box center [338, 671] width 90 height 27
click at [414, 668] on button "8" at bounding box center [434, 671] width 90 height 27
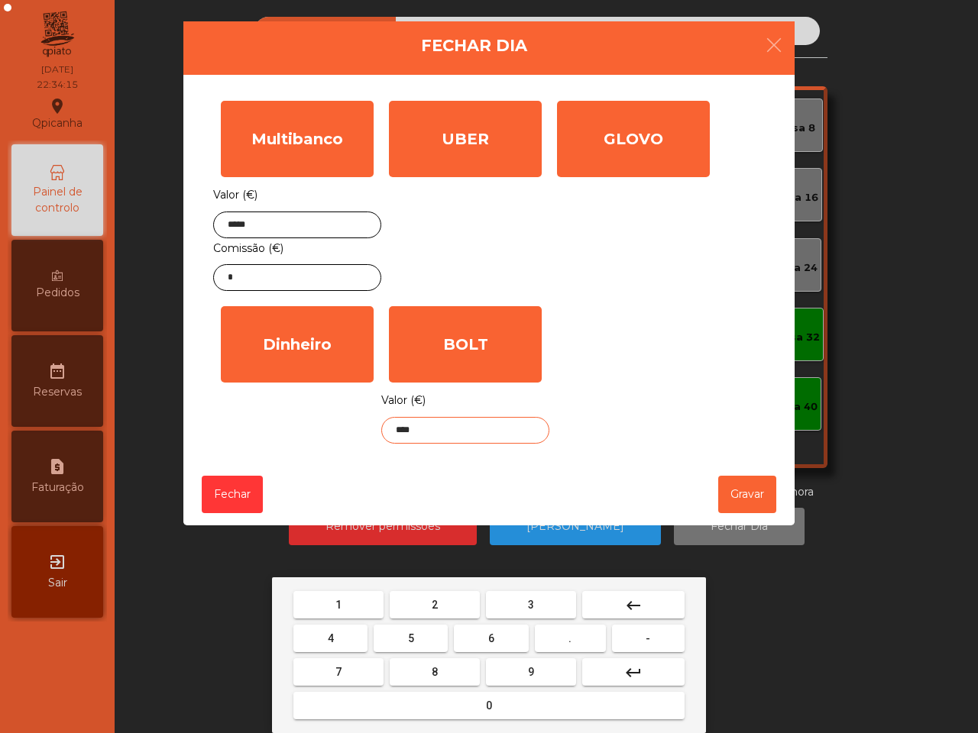
type input "*****"
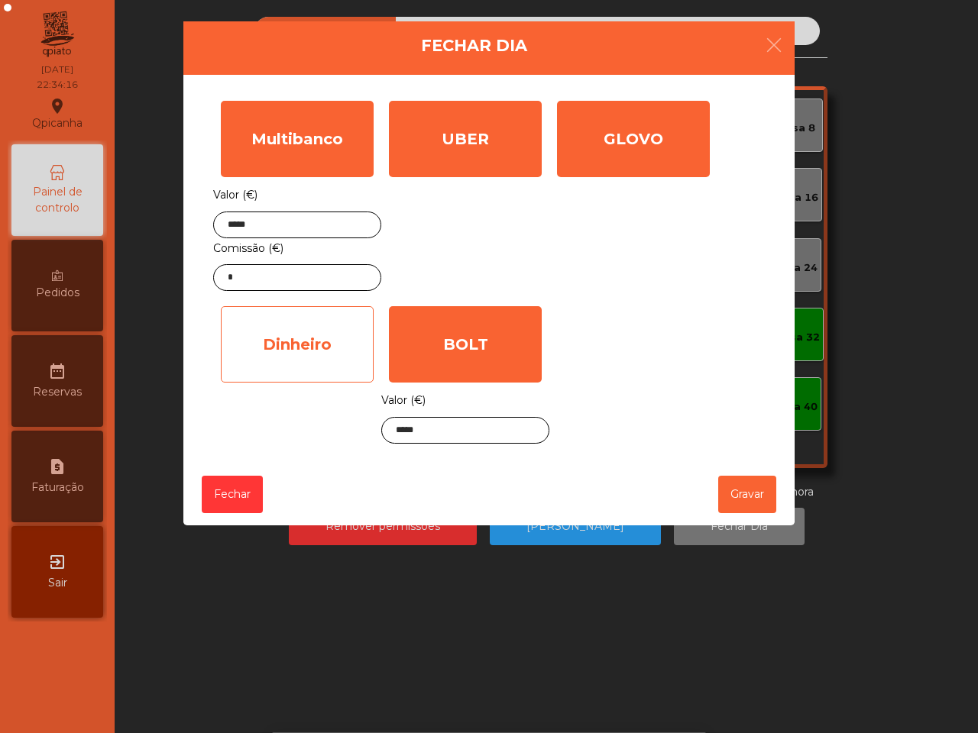
click at [352, 336] on div "Dinheiro" at bounding box center [297, 344] width 153 height 76
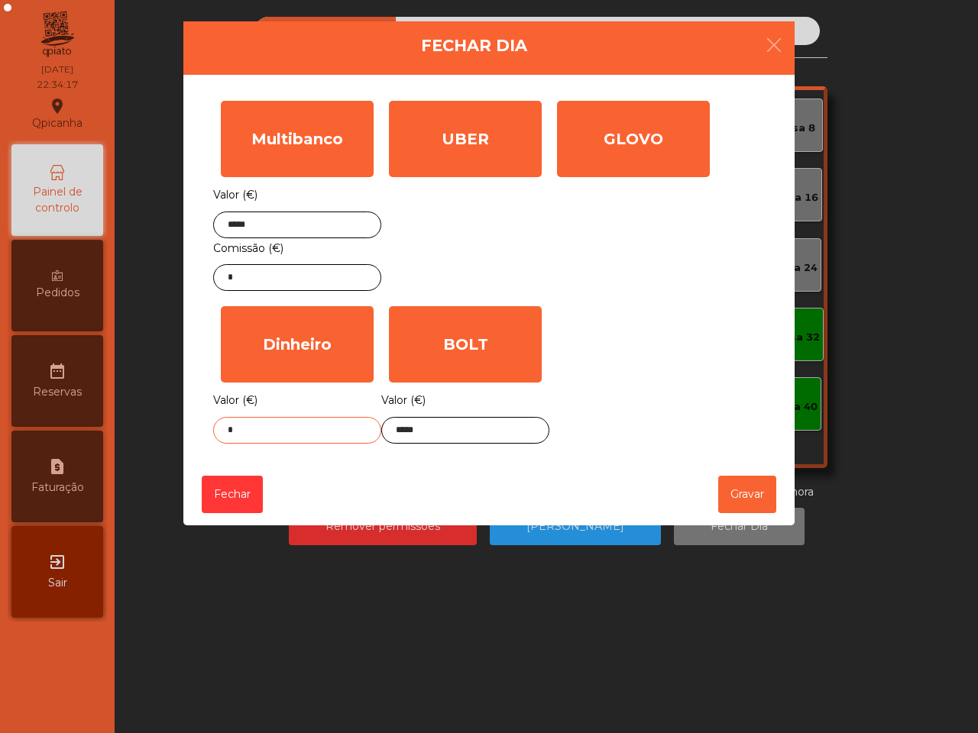
click at [315, 428] on input "*" at bounding box center [297, 430] width 168 height 27
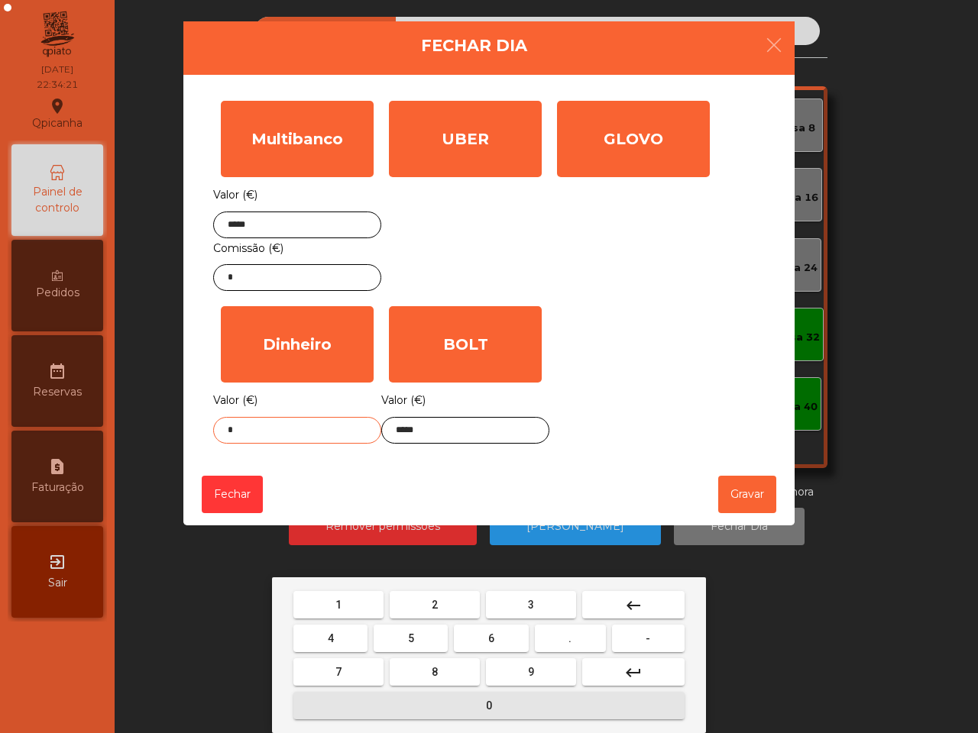
click at [441, 700] on button "0" at bounding box center [488, 705] width 391 height 27
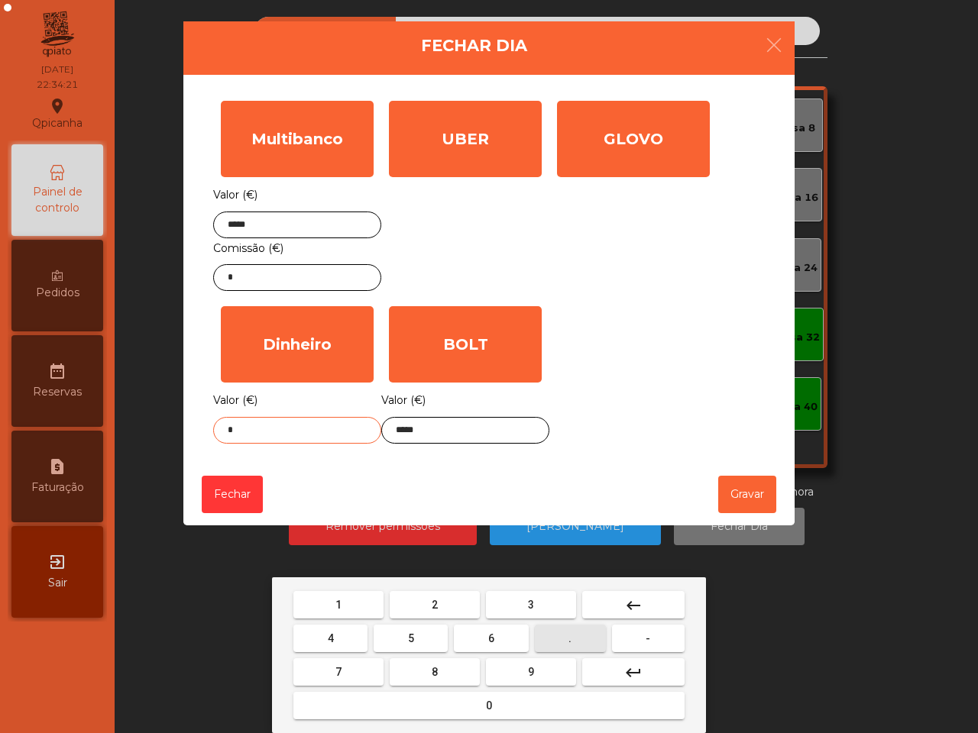
click at [575, 642] on button "." at bounding box center [570, 638] width 71 height 27
click at [333, 640] on span "4" at bounding box center [331, 638] width 6 height 12
type input "***"
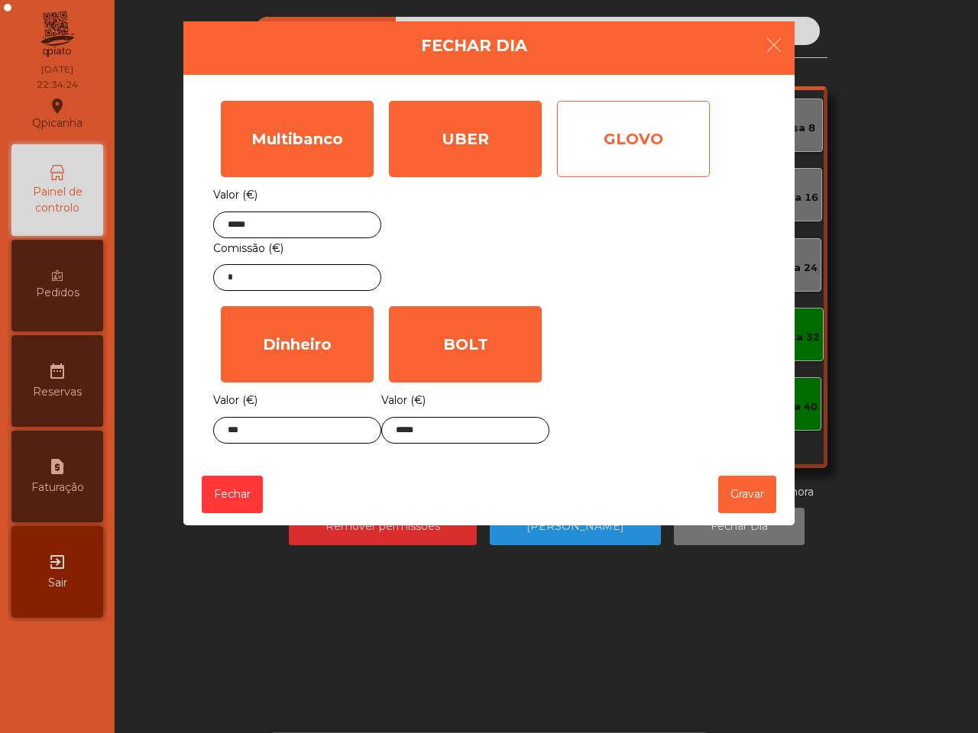
click at [612, 154] on div "GLOVO" at bounding box center [633, 139] width 153 height 76
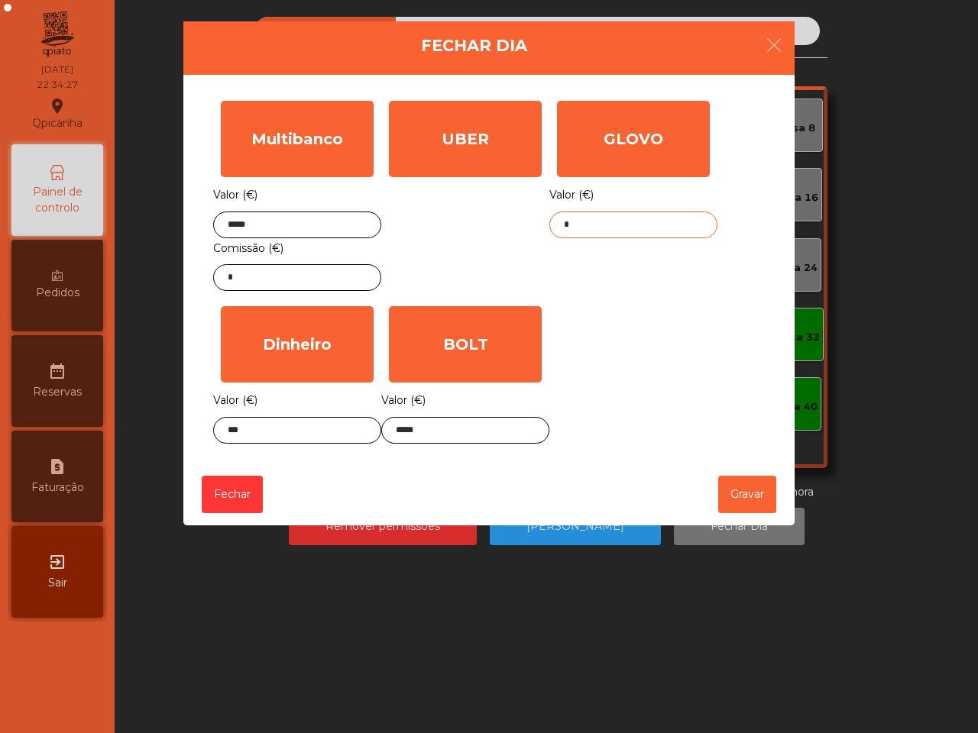
click at [639, 222] on input "*" at bounding box center [633, 225] width 168 height 27
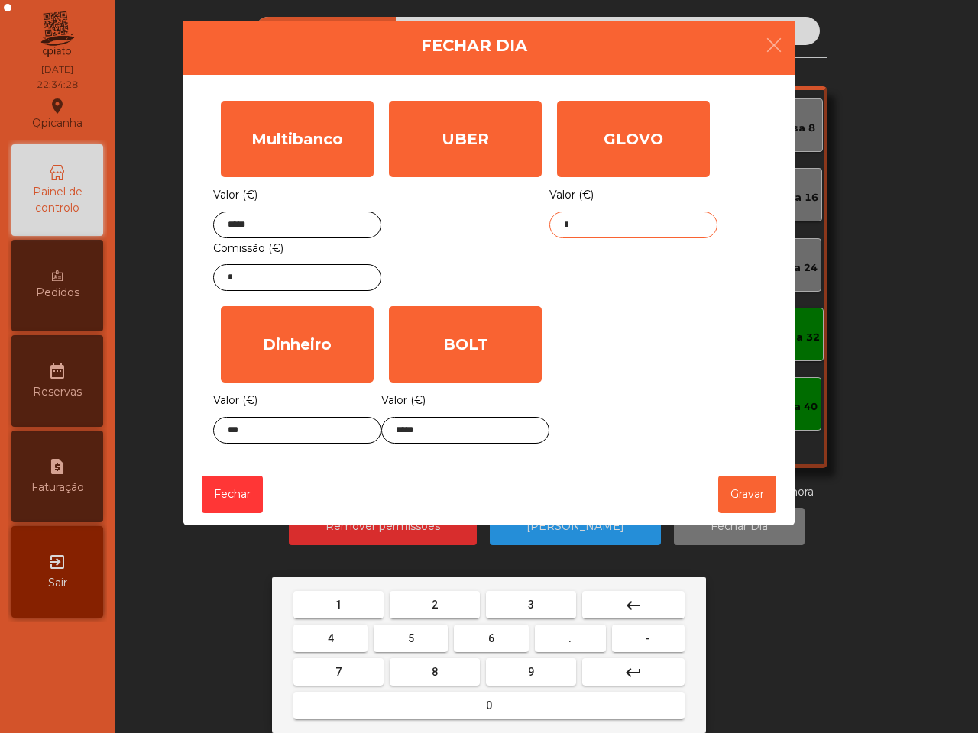
click at [443, 609] on button "2" at bounding box center [434, 604] width 90 height 27
click at [571, 632] on button "." at bounding box center [570, 638] width 71 height 27
click at [558, 606] on button "3" at bounding box center [531, 604] width 90 height 27
click at [550, 668] on button "9" at bounding box center [531, 671] width 90 height 27
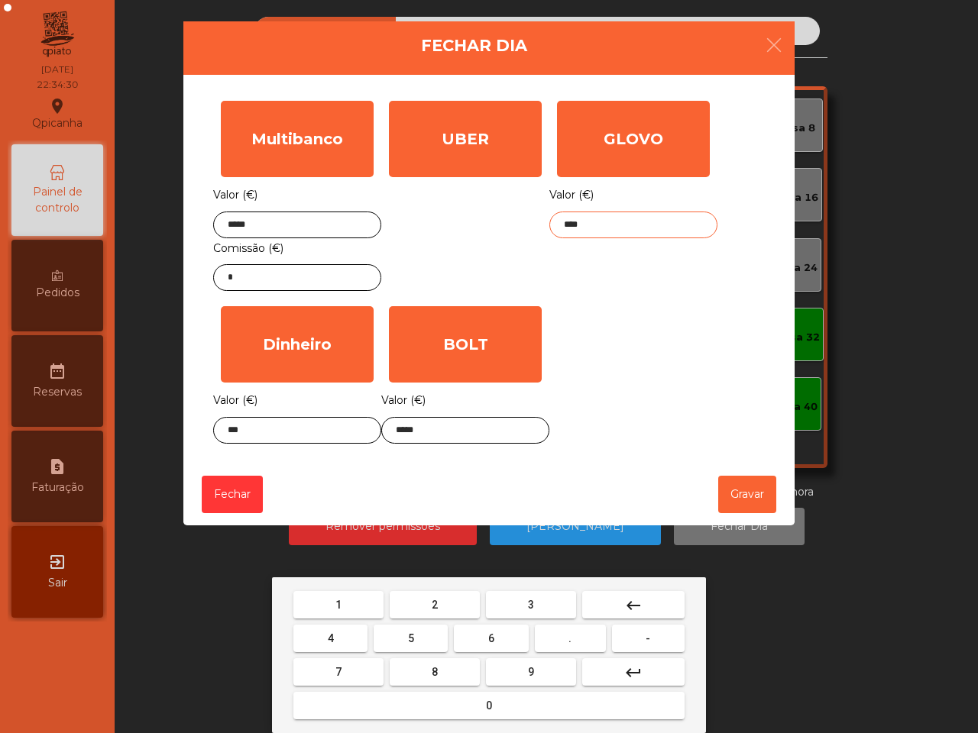
type input "*****"
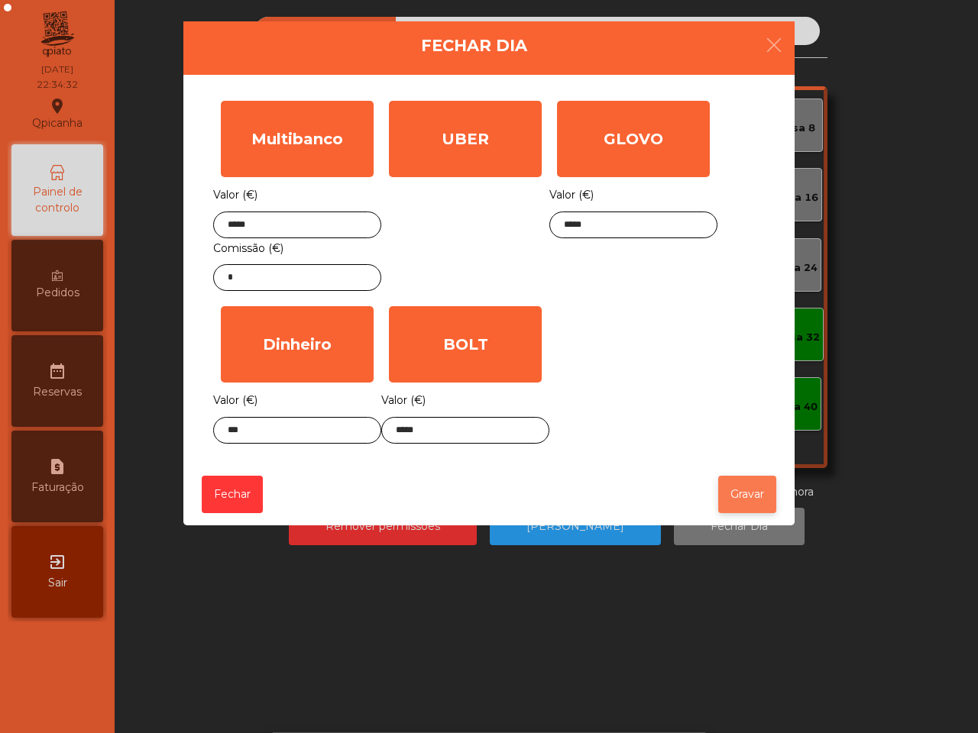
click at [743, 493] on button "Gravar" at bounding box center [747, 494] width 58 height 37
